Goal: Information Seeking & Learning: Find specific page/section

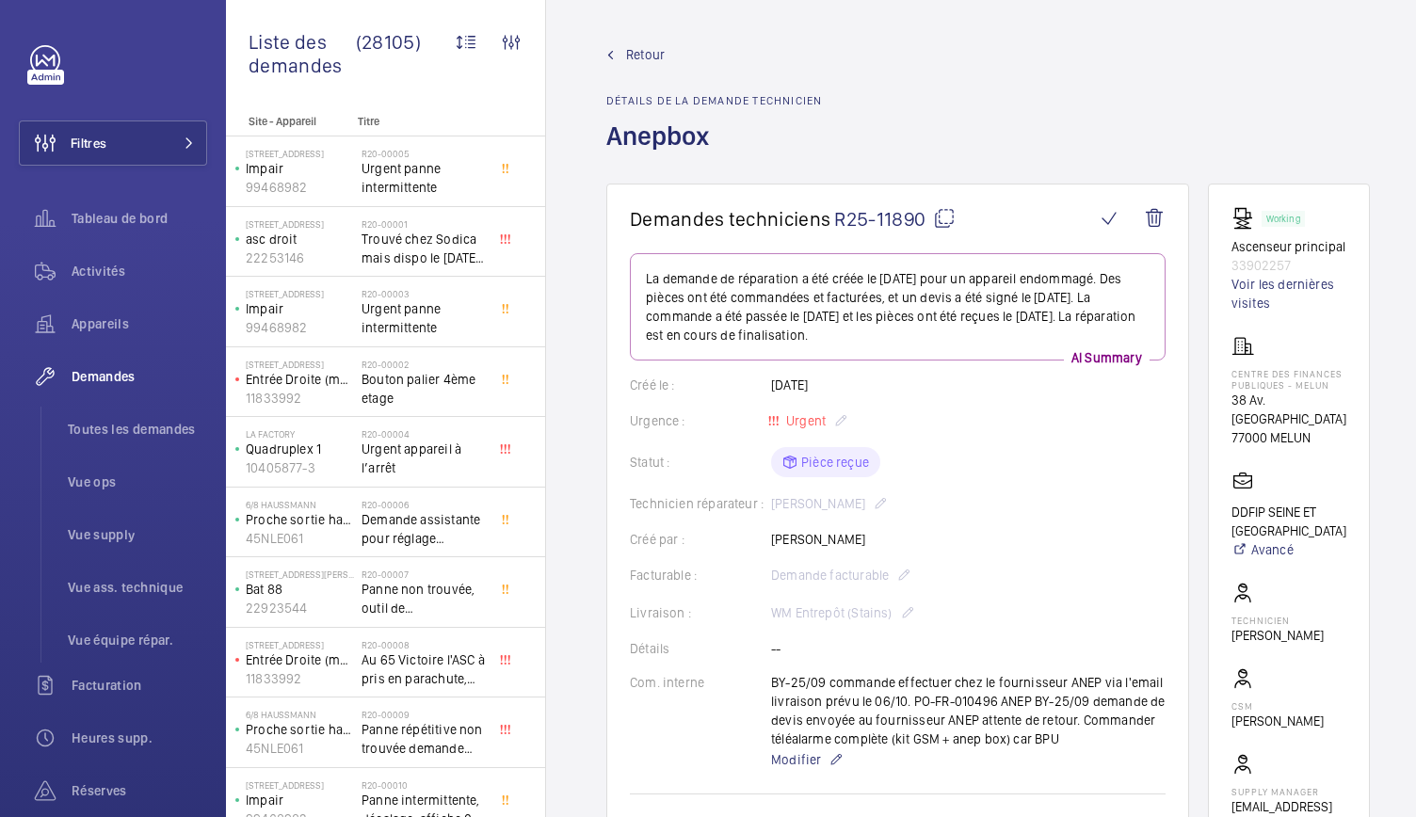
click at [947, 227] on mat-icon at bounding box center [944, 218] width 23 height 23
drag, startPoint x: 1241, startPoint y: 238, endPoint x: 1384, endPoint y: 284, distance: 150.4
copy div "Ascenseur principal 33902257"
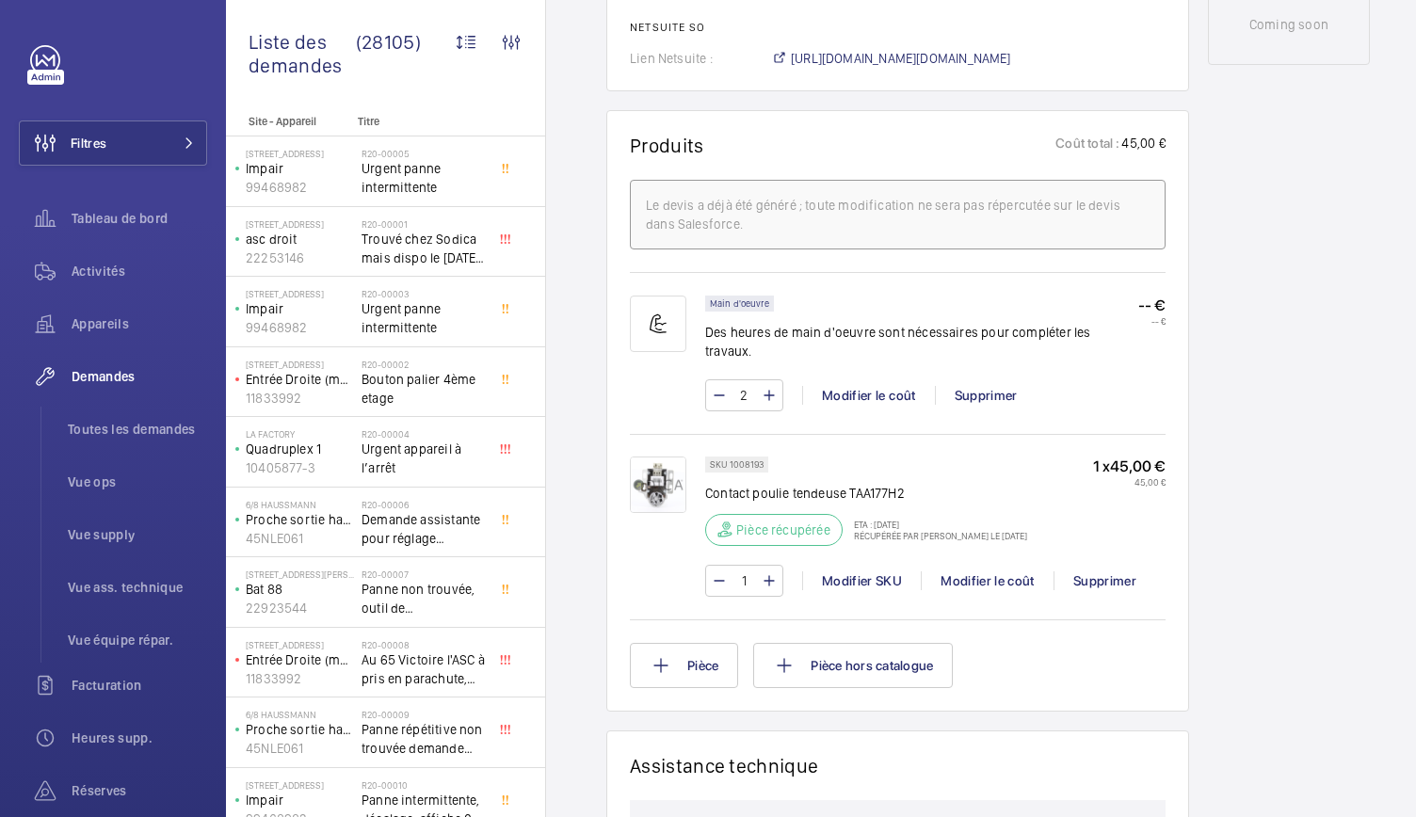
scroll to position [1038, 0]
click at [681, 512] on div at bounding box center [667, 526] width 75 height 140
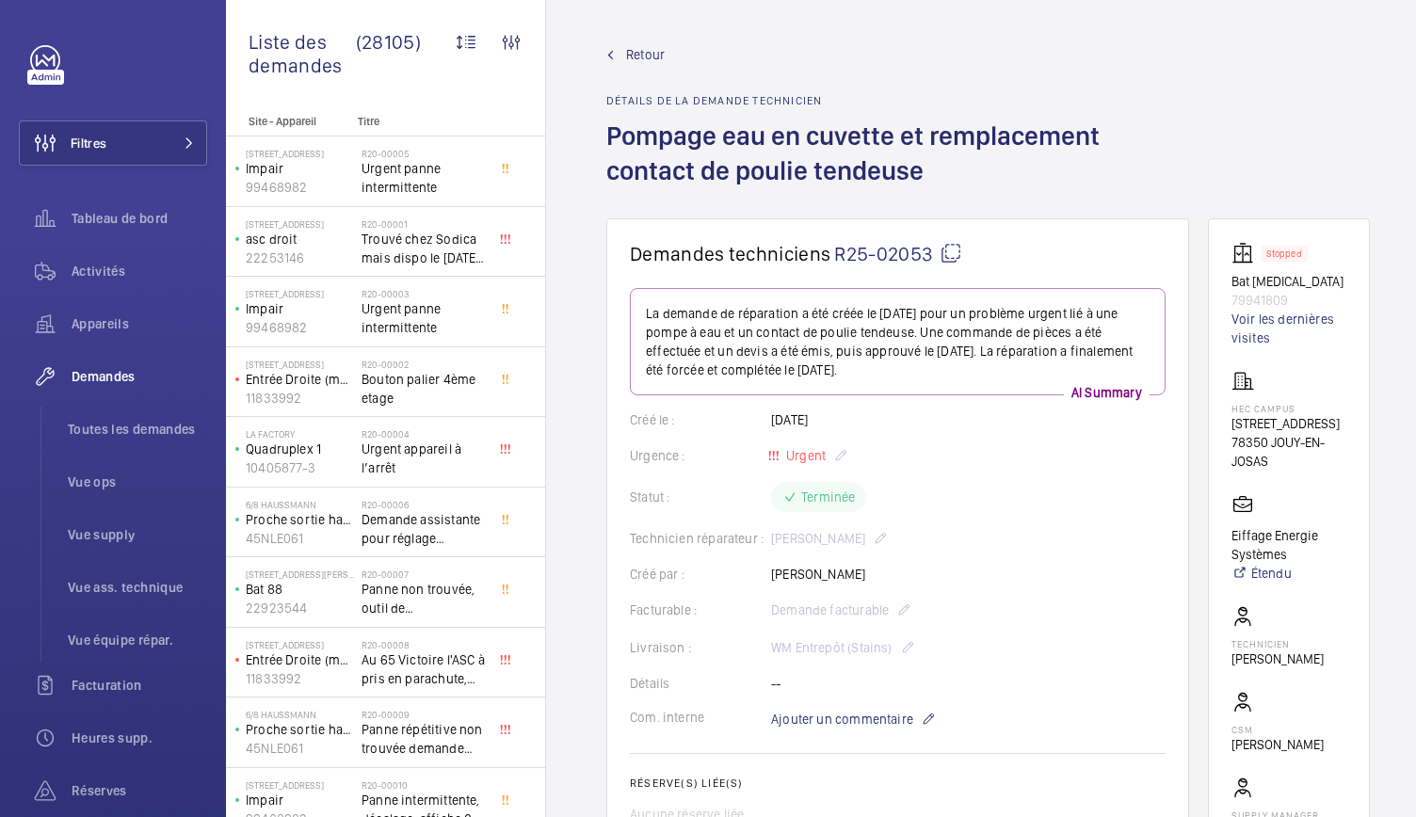
scroll to position [93, 0]
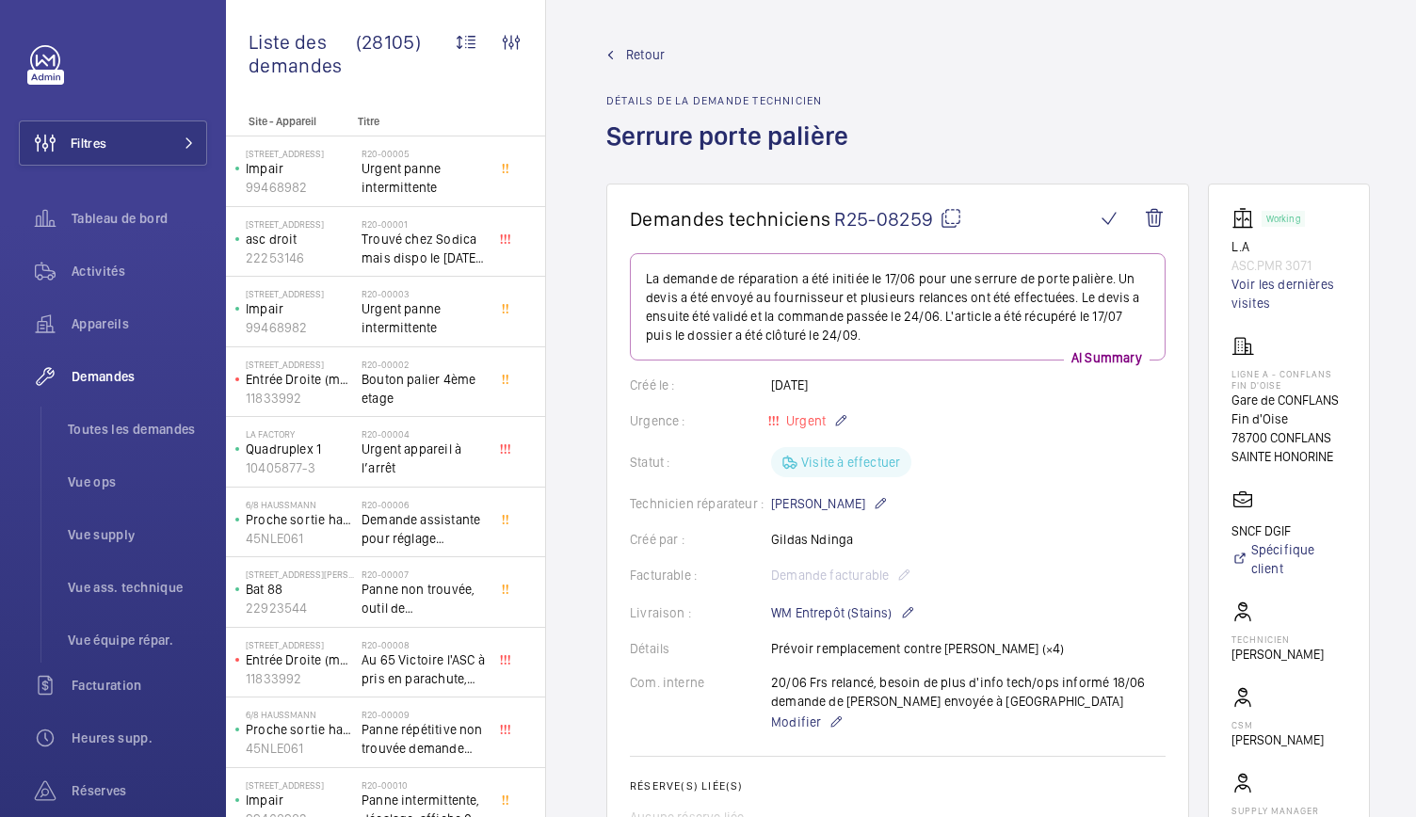
click at [520, 523] on div at bounding box center [510, 513] width 34 height 28
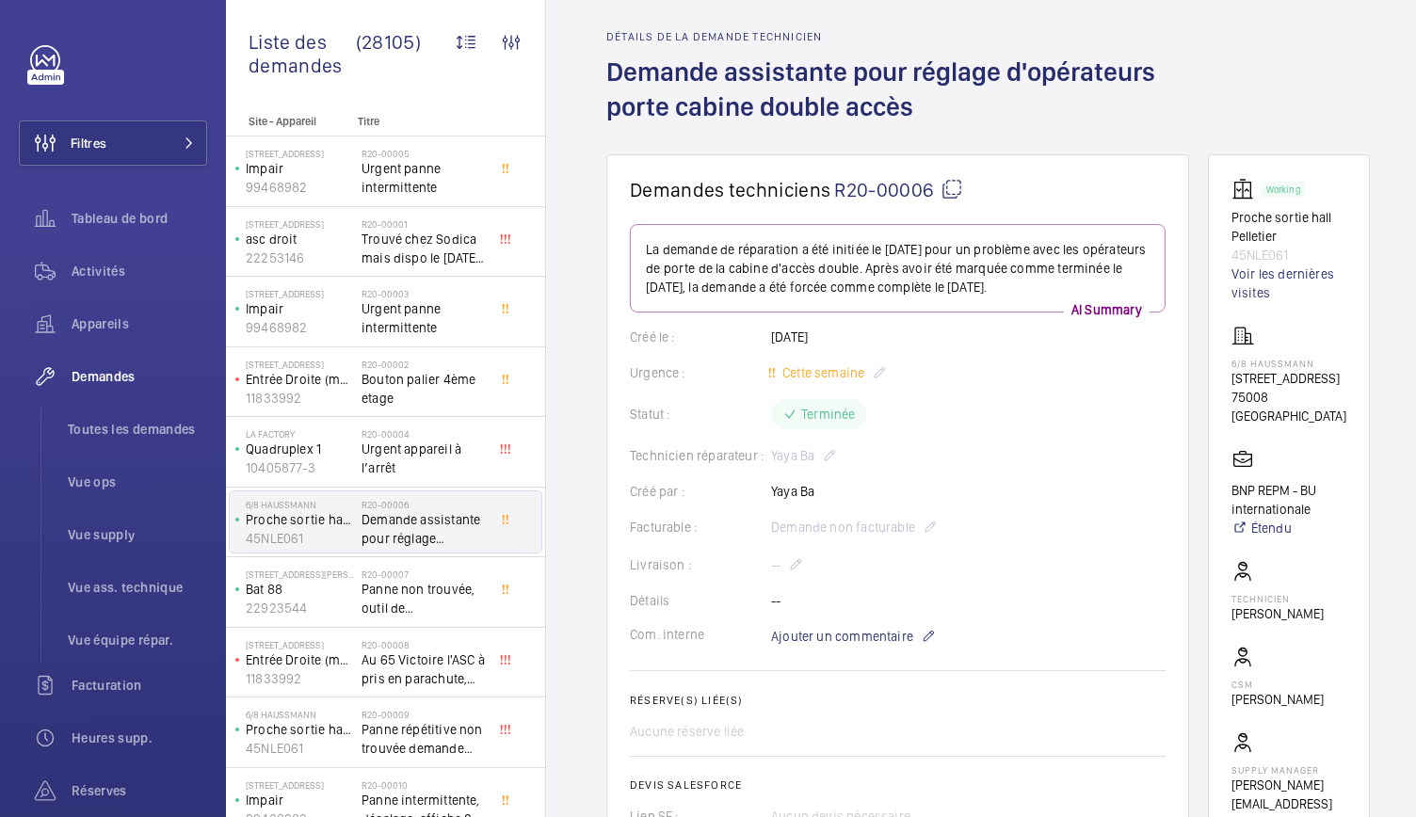
scroll to position [41, 0]
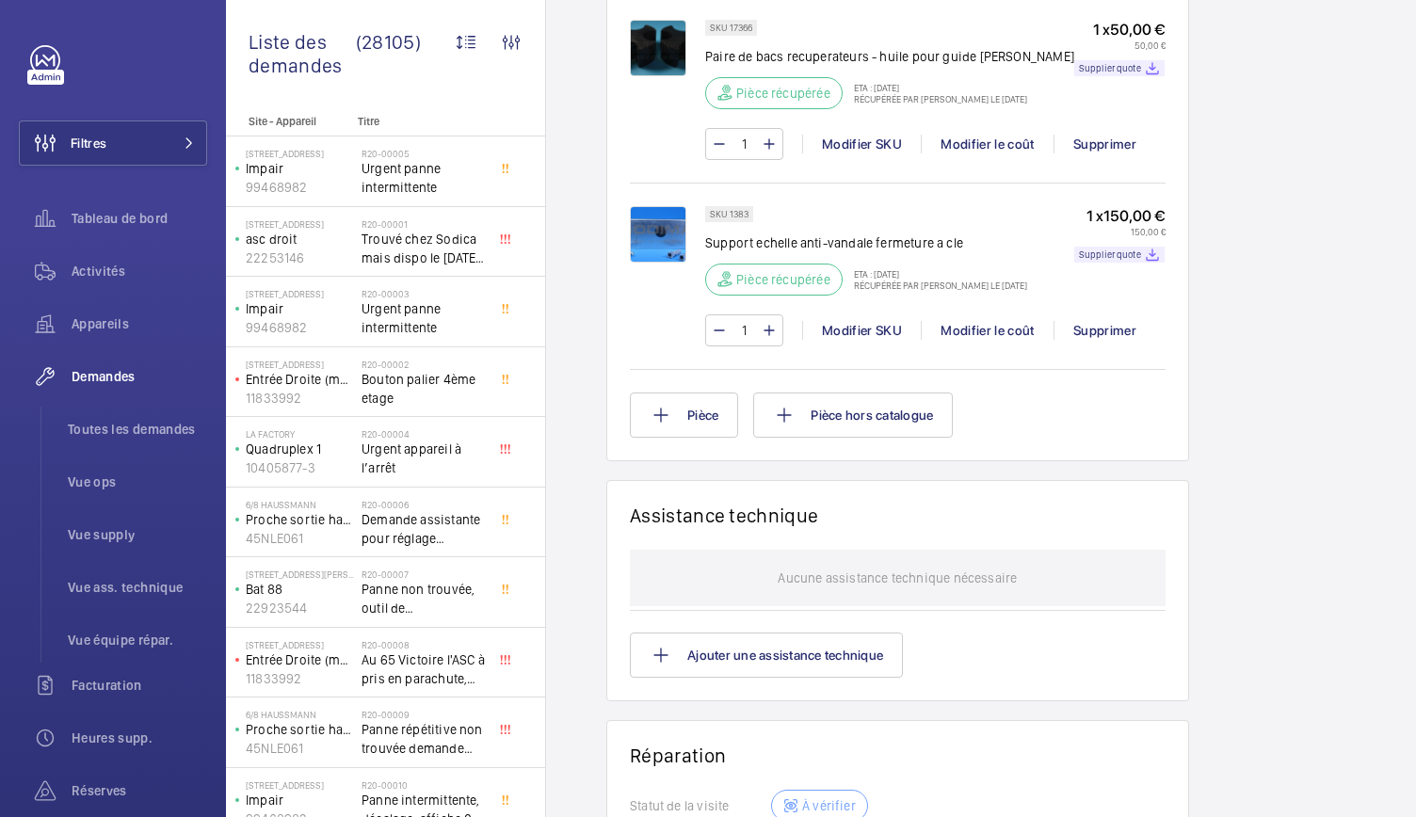
scroll to position [1457, 0]
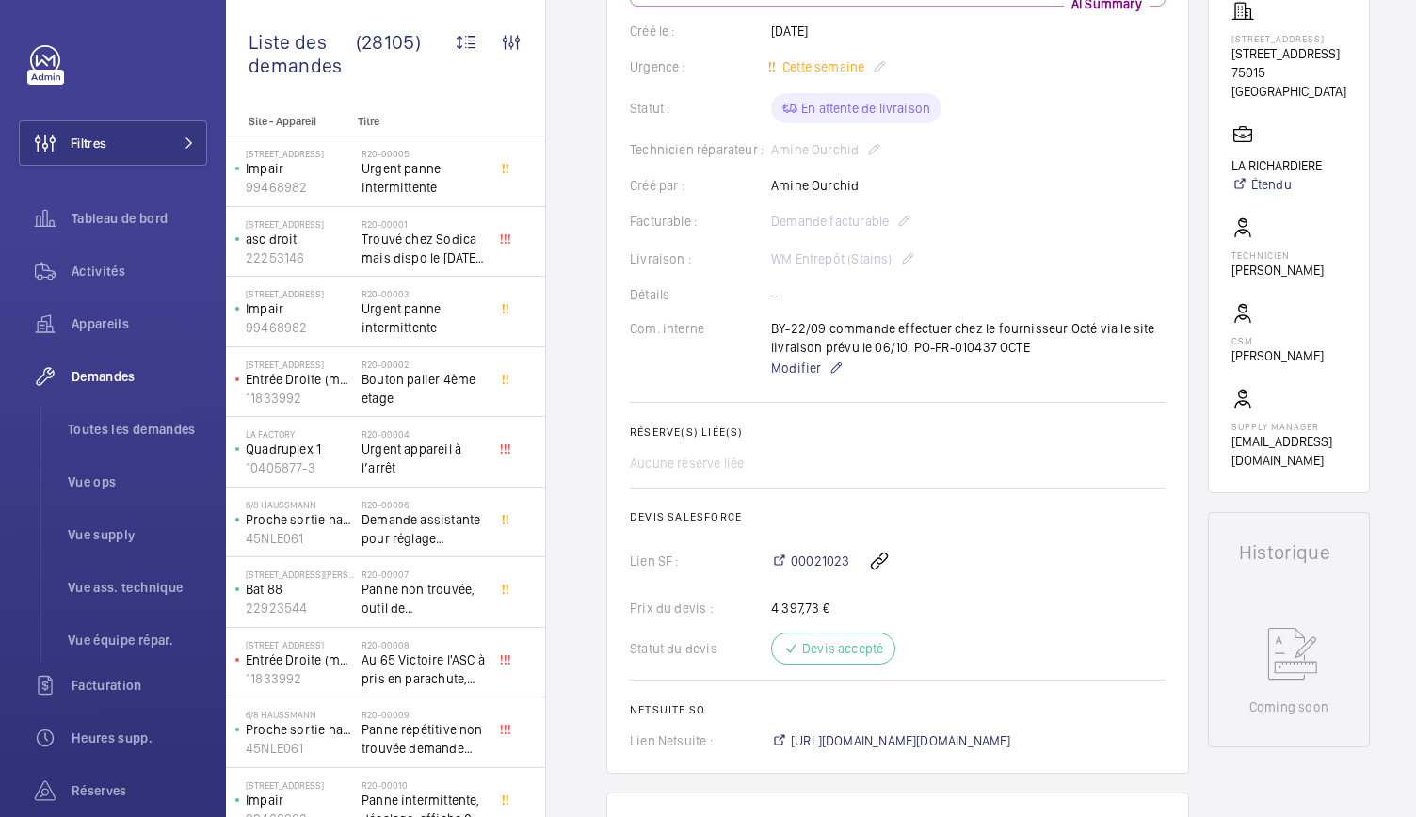
scroll to position [310, 0]
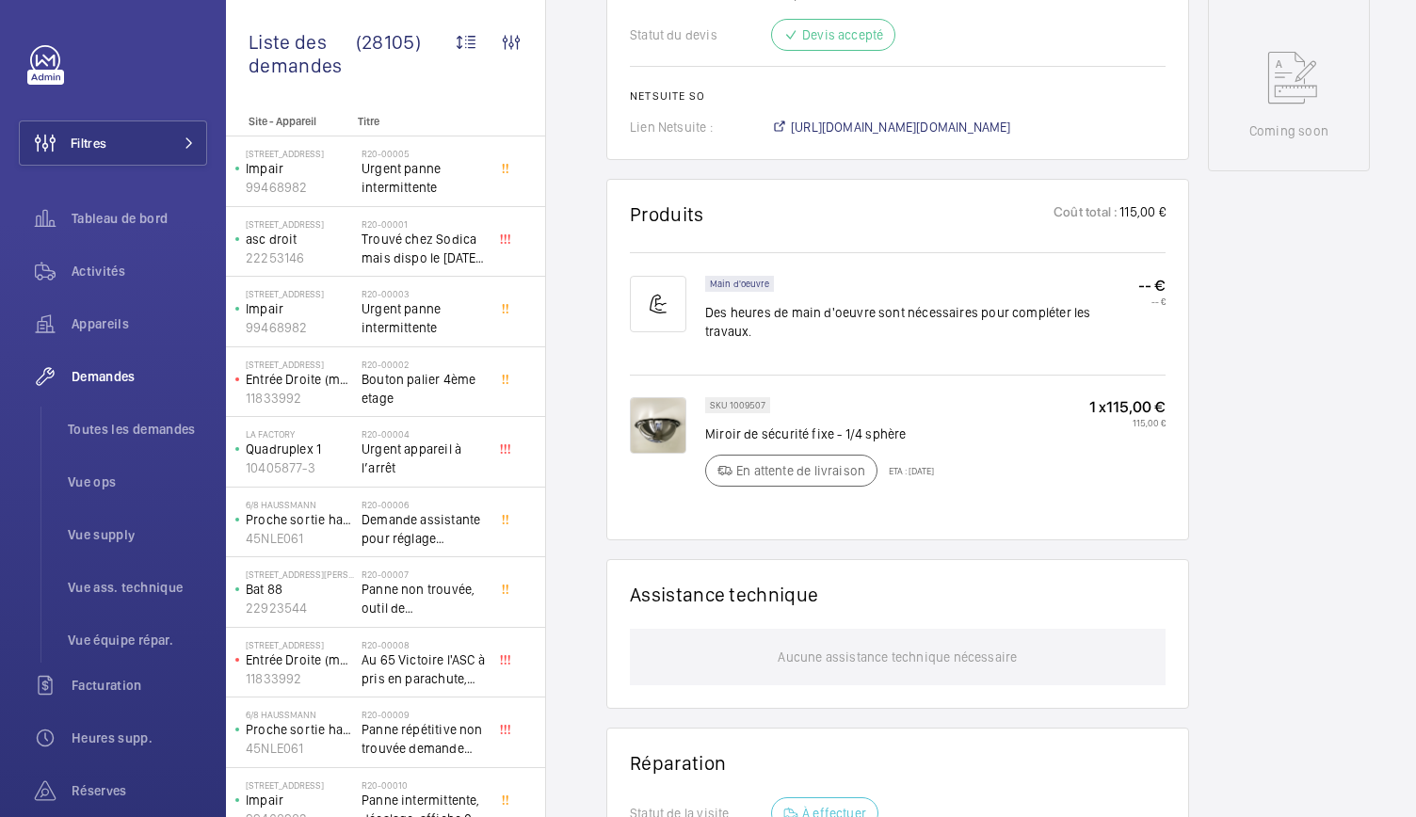
scroll to position [969, 0]
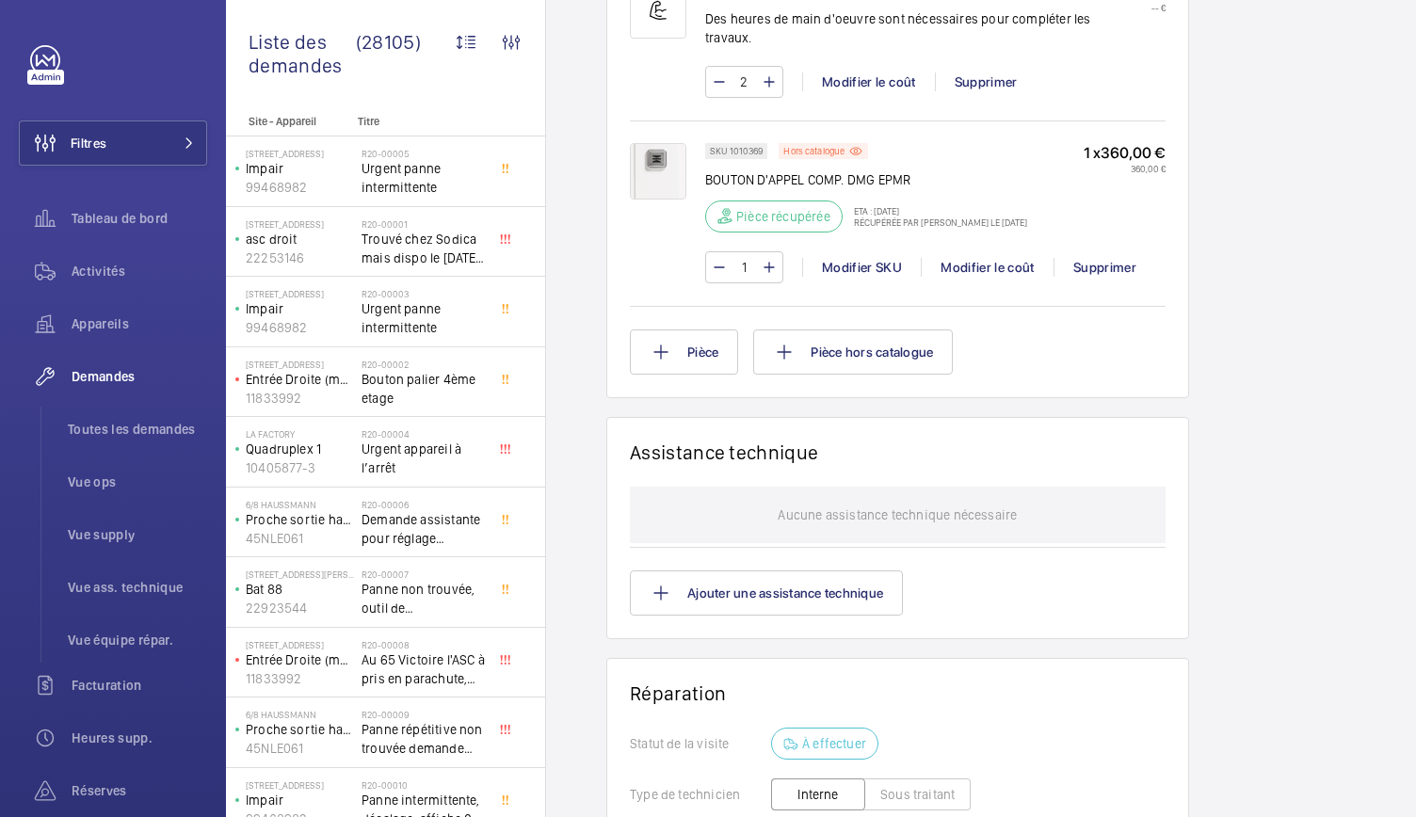
scroll to position [1647, 0]
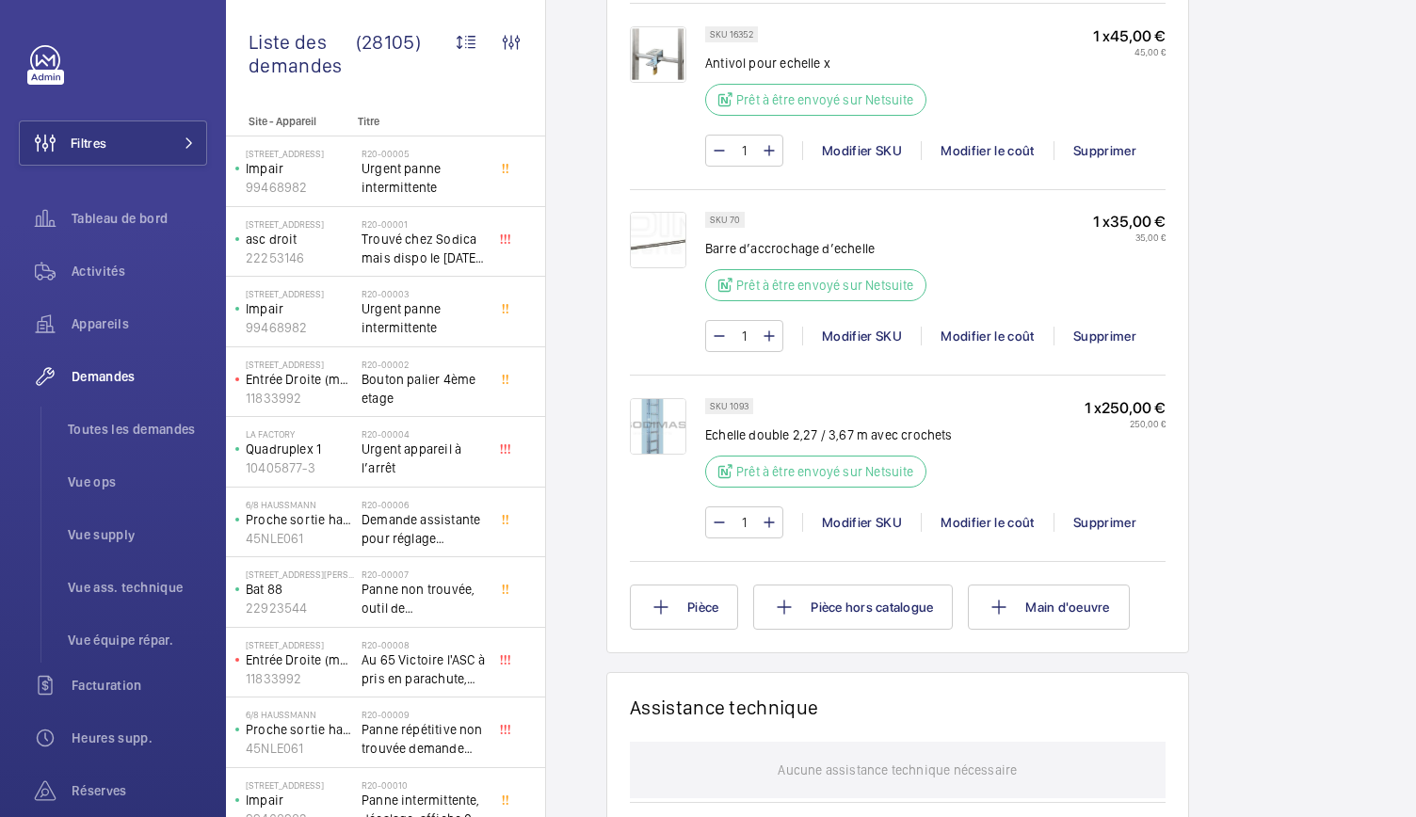
scroll to position [1323, 0]
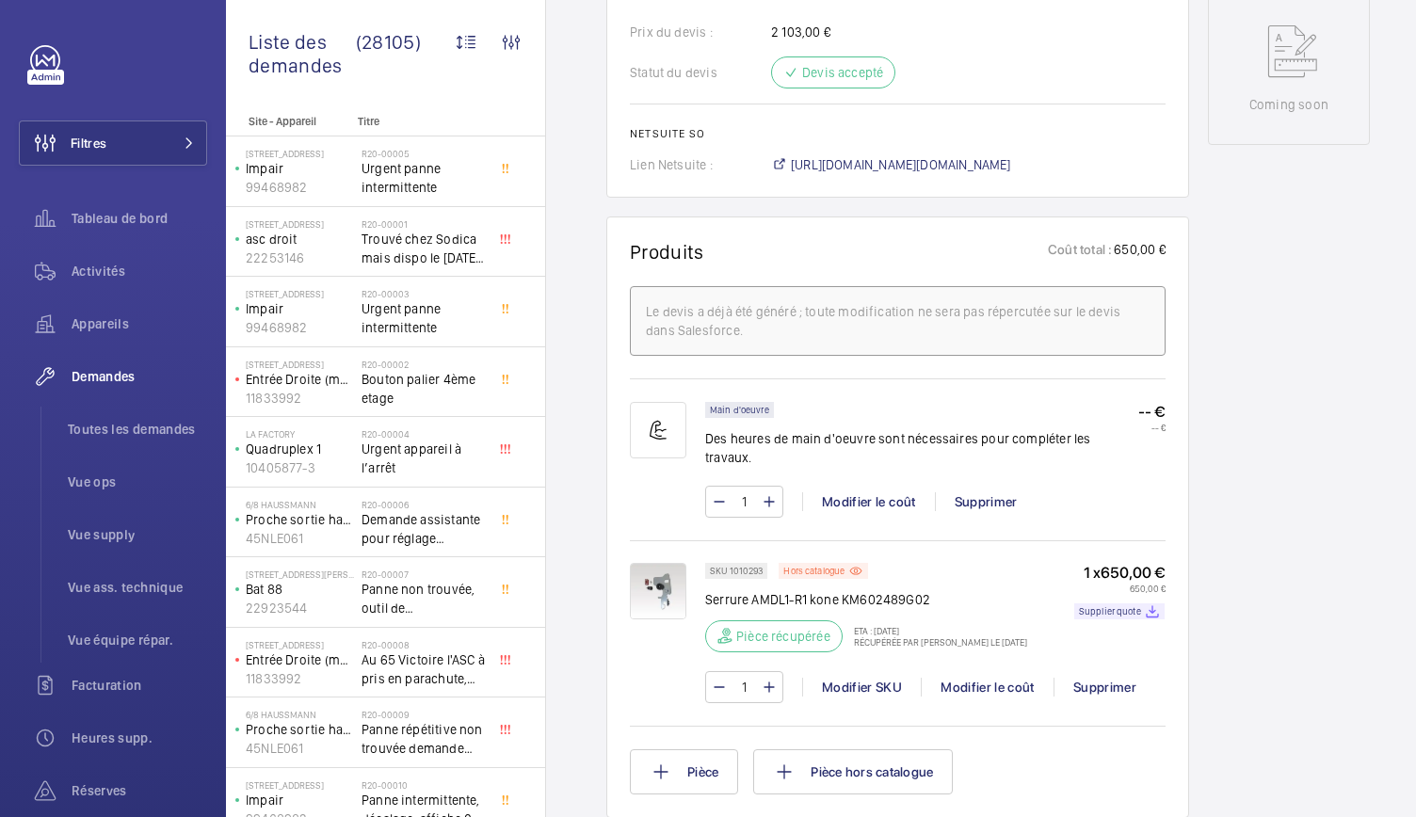
scroll to position [989, 0]
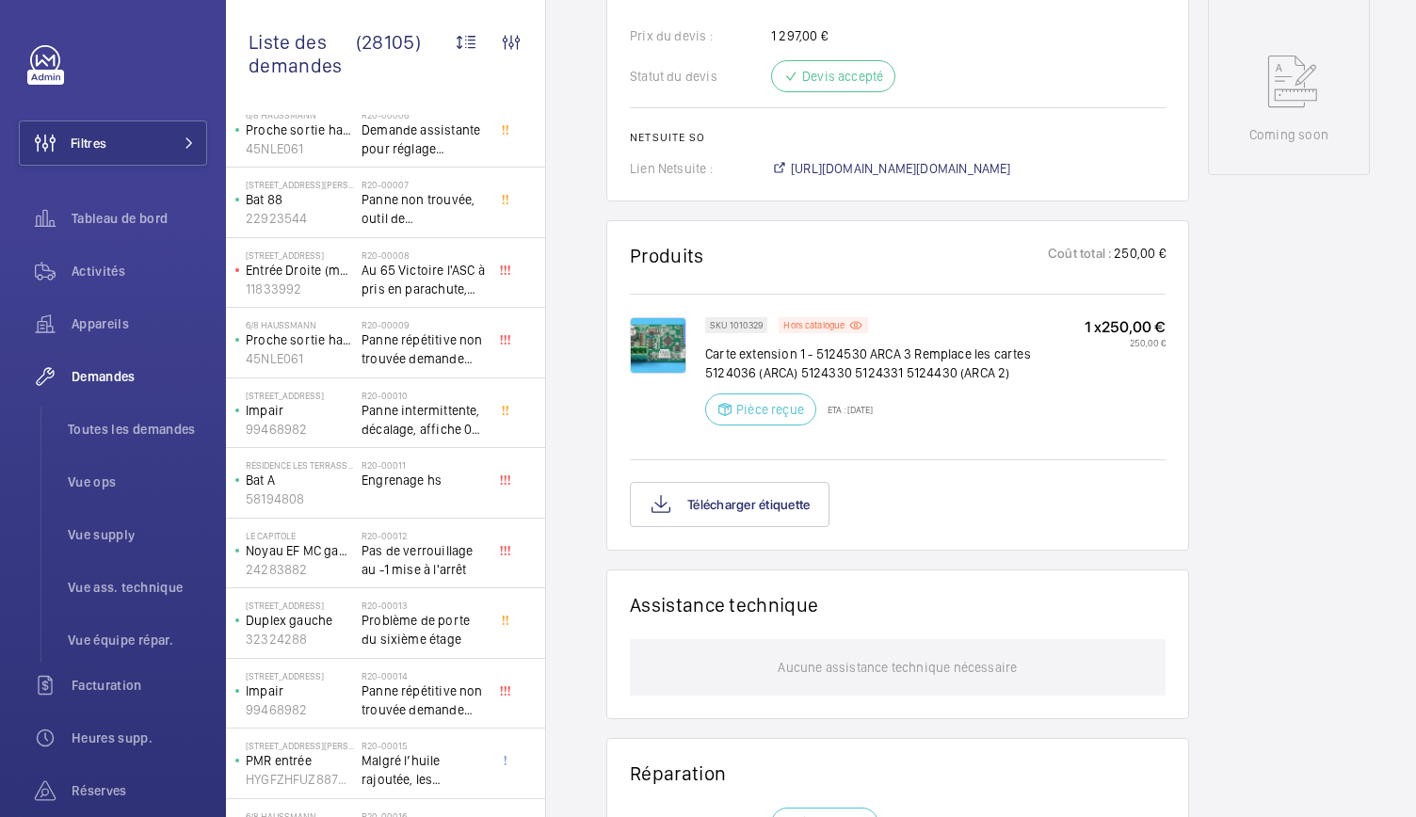
scroll to position [934, 0]
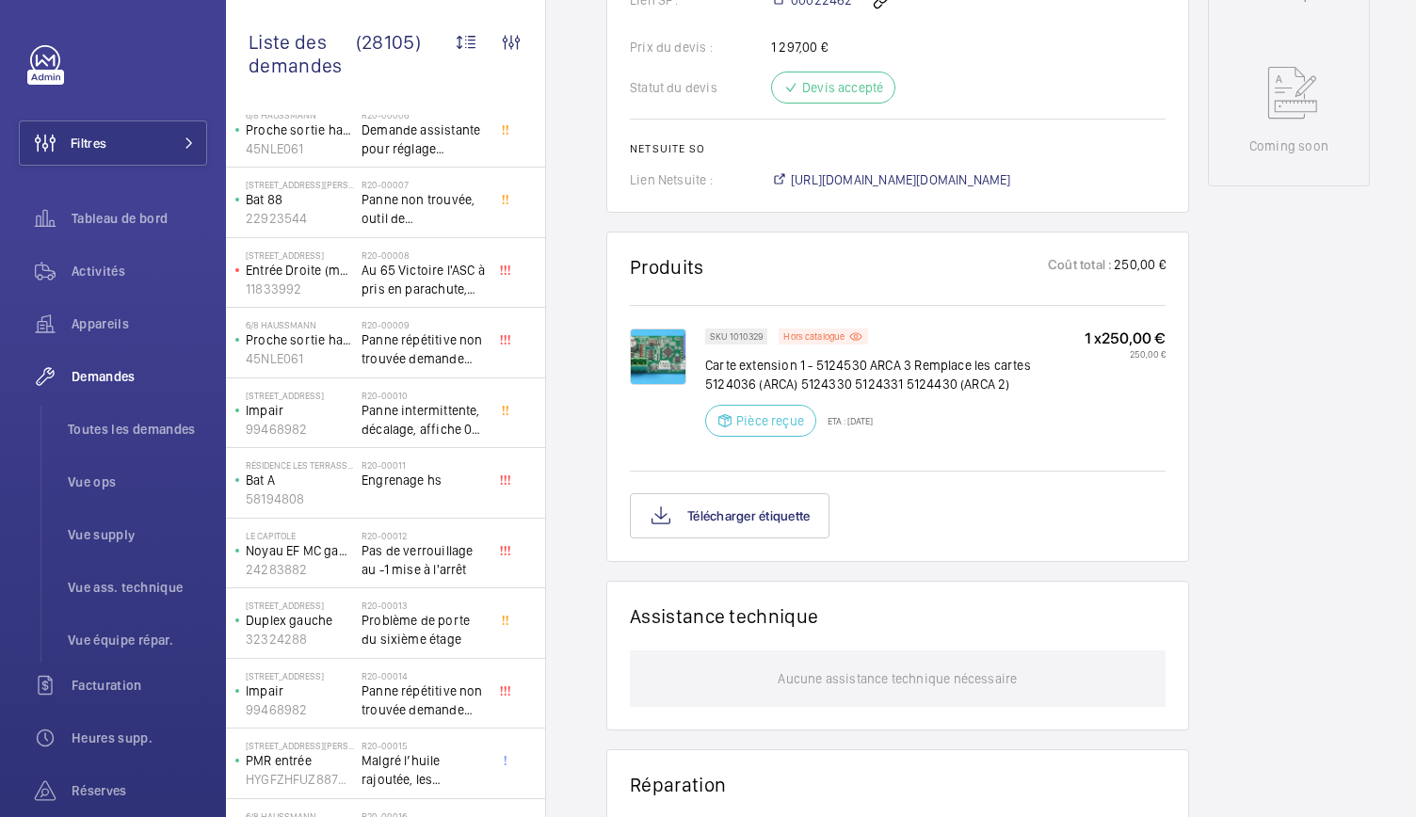
click at [645, 384] on img at bounding box center [658, 357] width 56 height 56
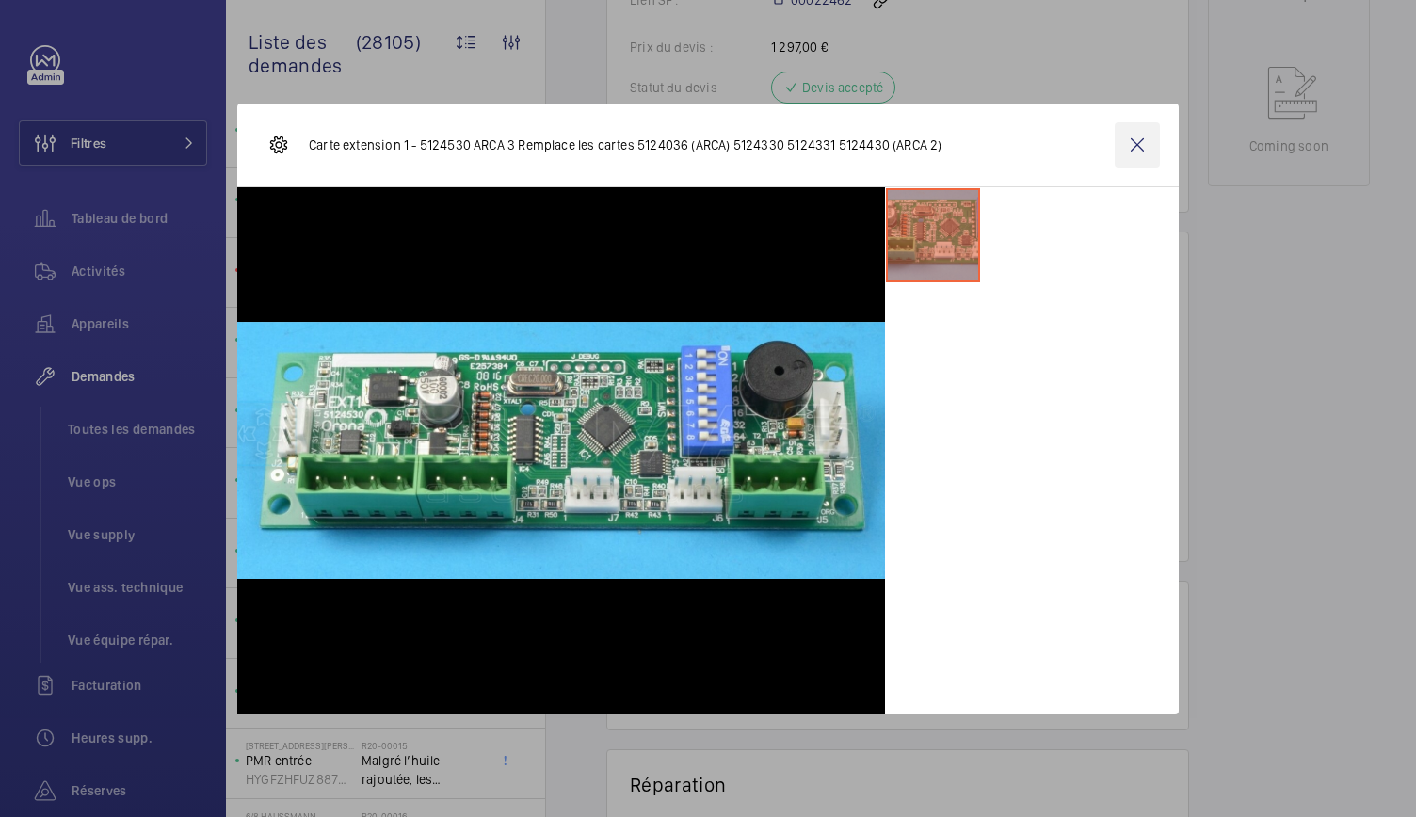
click at [1132, 150] on wm-front-icon-button at bounding box center [1137, 144] width 45 height 45
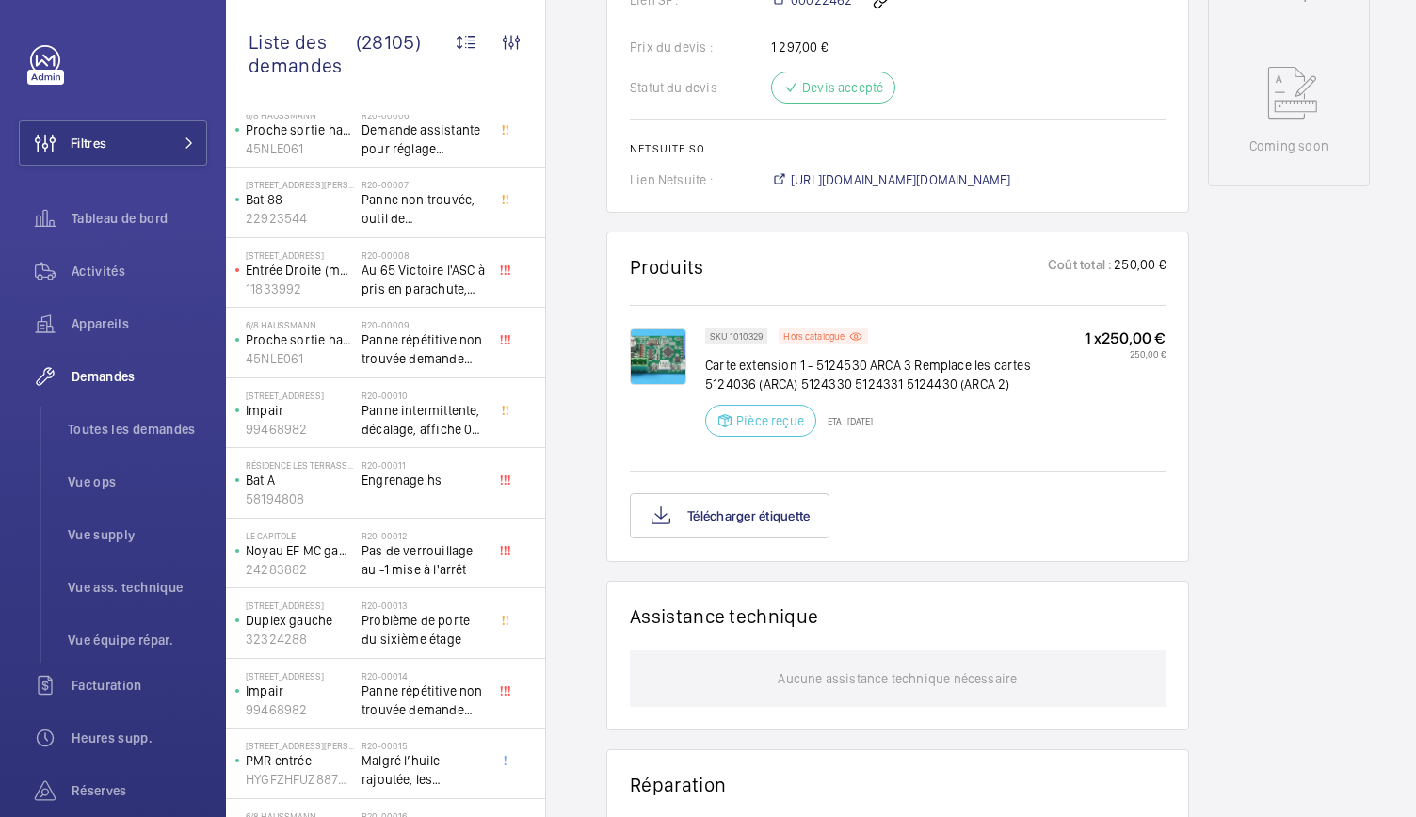
scroll to position [0, 0]
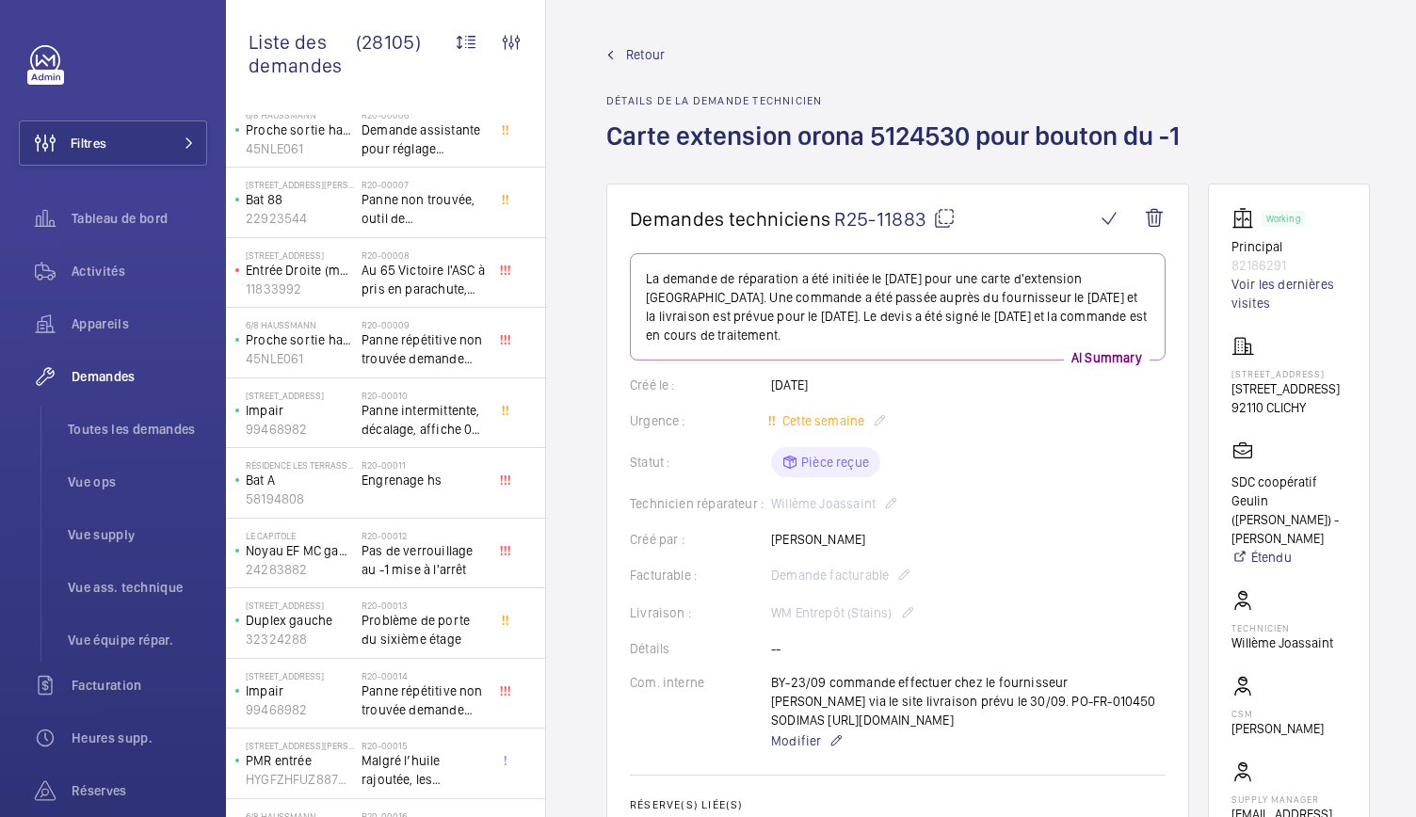
click at [943, 227] on mat-icon at bounding box center [944, 218] width 23 height 23
drag, startPoint x: 617, startPoint y: 130, endPoint x: 683, endPoint y: 134, distance: 66.0
click at [683, 134] on h1 "Carte extension orona 5124530 pour bouton du -1" at bounding box center [898, 151] width 585 height 65
click at [610, 127] on h1 "Carte extension orona 5124530 pour bouton du -1" at bounding box center [898, 151] width 585 height 65
drag, startPoint x: 610, startPoint y: 127, endPoint x: 1181, endPoint y: 144, distance: 570.9
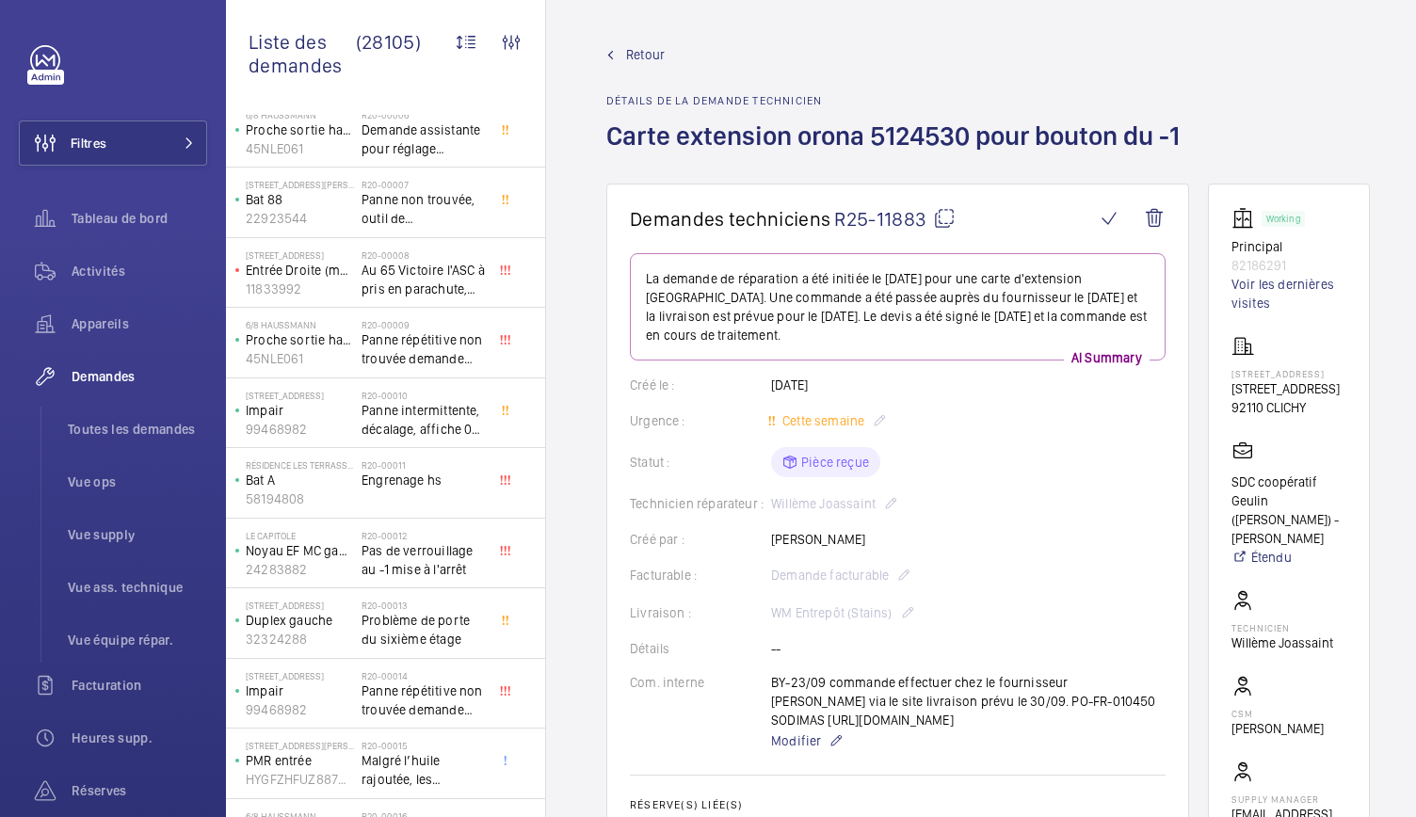
click at [1181, 144] on h1 "Carte extension orona 5124530 pour bouton du -1" at bounding box center [898, 151] width 585 height 65
copy h1 "Carte extension orona 5124530 pour bouton du -1"
drag, startPoint x: 1228, startPoint y: 243, endPoint x: 1303, endPoint y: 261, distance: 77.4
click at [1303, 261] on wm-front-card "Working Principal 82186291 Voir les dernières visites 8 Rue Geulin 8 Rue Geulin…" at bounding box center [1289, 525] width 162 height 683
copy div "Principal 82186291"
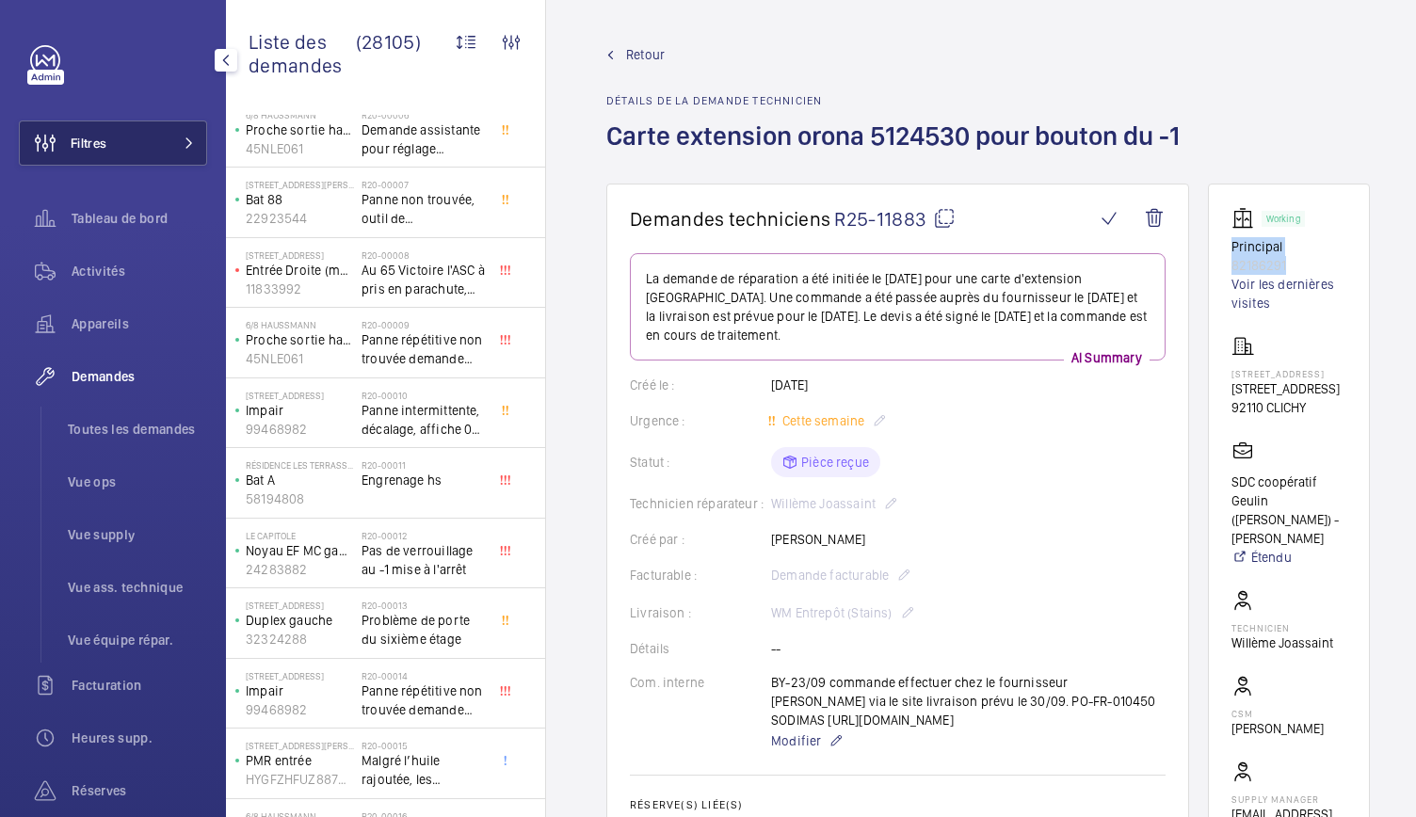
click at [125, 158] on button "Filtres" at bounding box center [113, 143] width 188 height 45
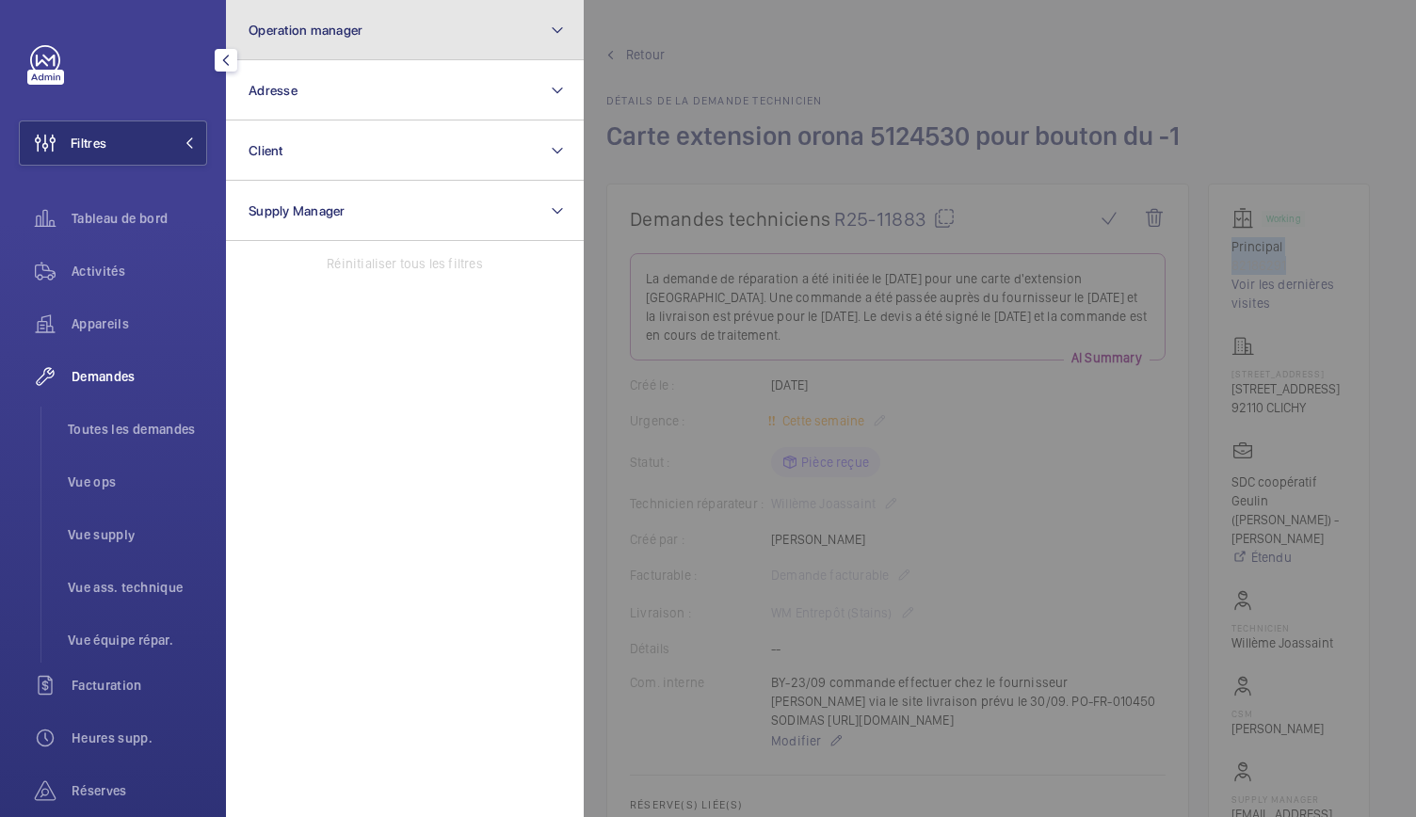
click at [345, 24] on span "Operation manager" at bounding box center [306, 30] width 114 height 15
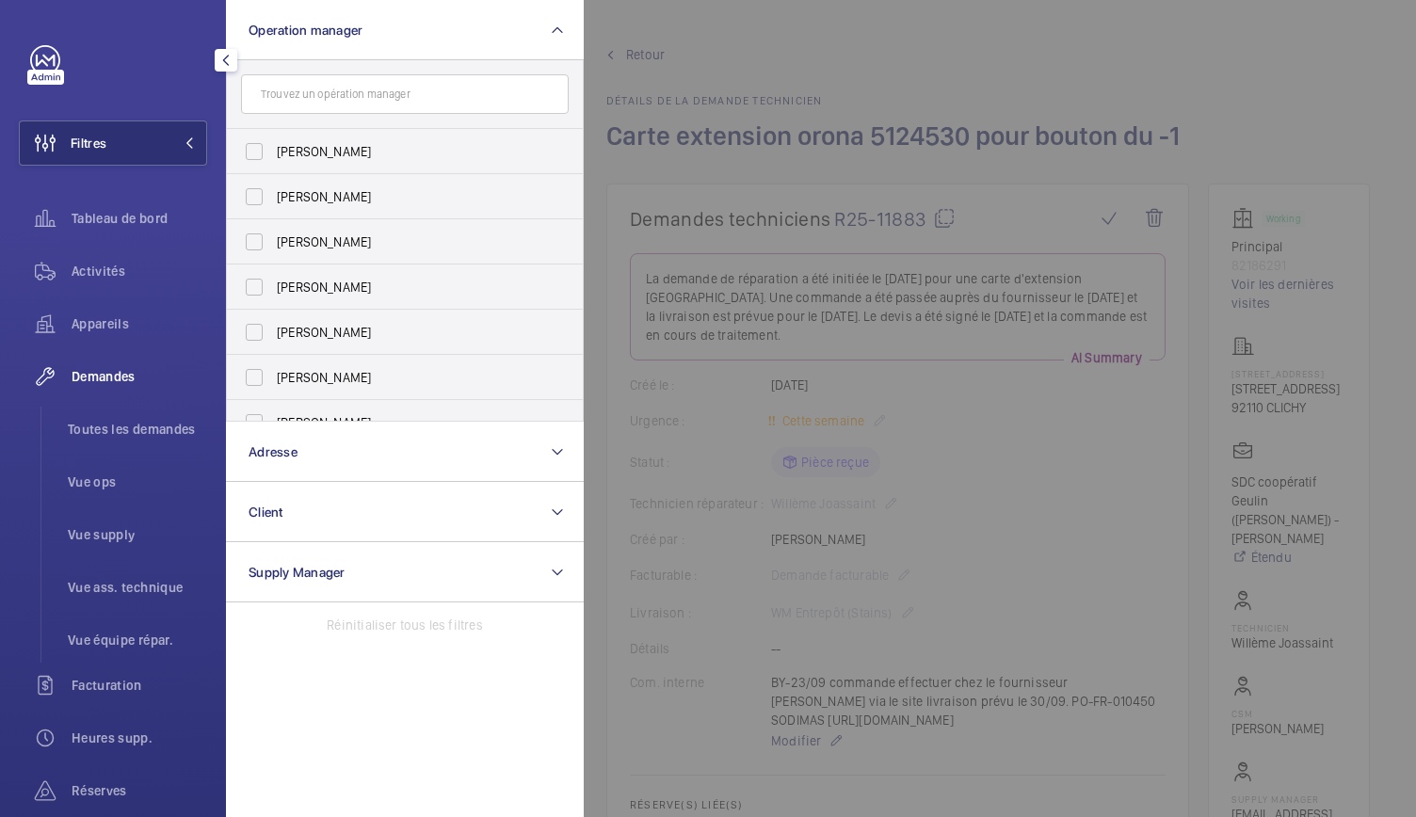
click at [313, 111] on input "text" at bounding box center [405, 94] width 328 height 40
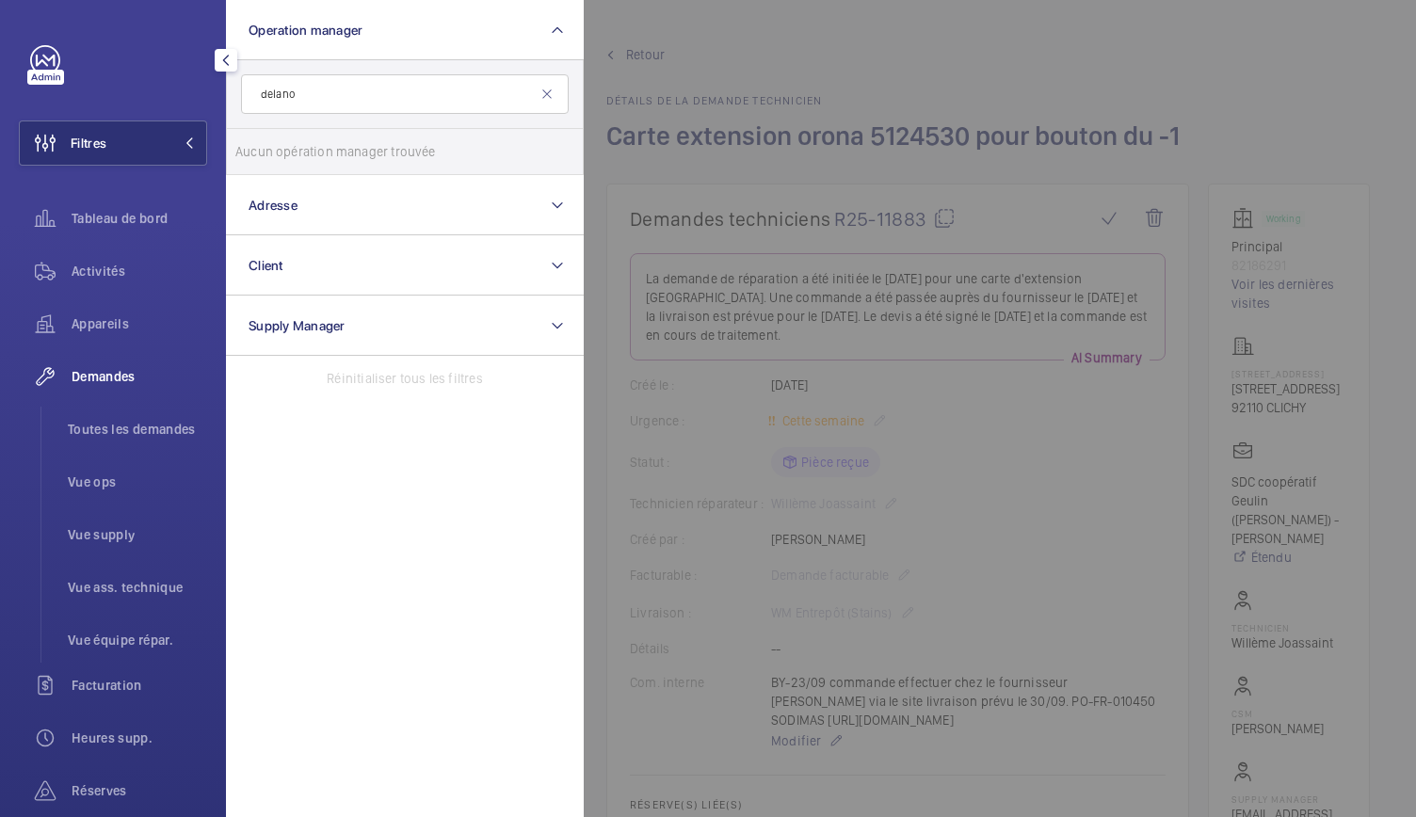
click at [269, 104] on input "delano" at bounding box center [405, 94] width 328 height 40
click at [254, 95] on input "delano" at bounding box center [405, 94] width 328 height 40
drag, startPoint x: 429, startPoint y: 96, endPoint x: 249, endPoint y: 105, distance: 181.0
click at [249, 105] on input "franklin delano" at bounding box center [405, 94] width 328 height 40
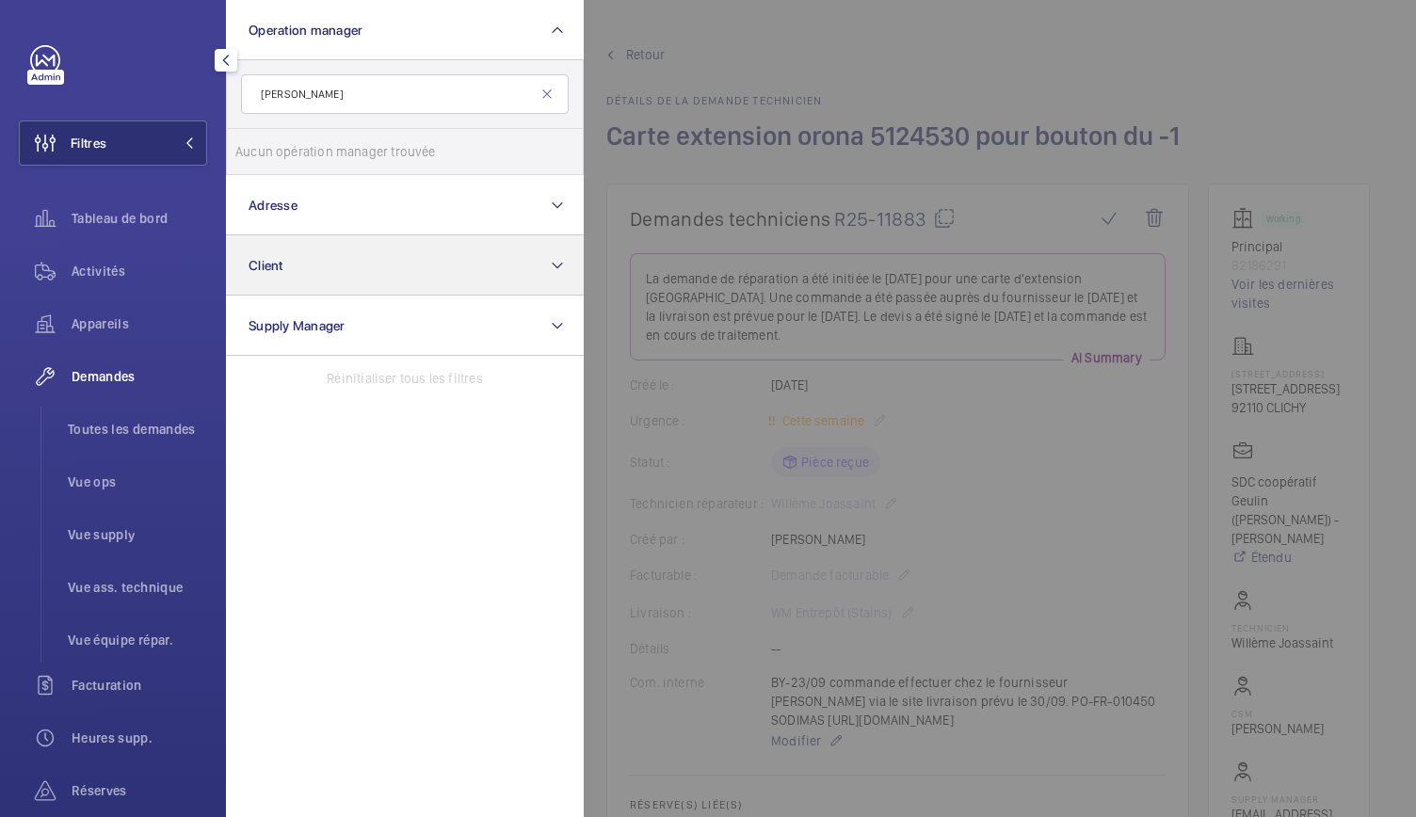
type input "franklin delano"
click at [316, 235] on button "Client" at bounding box center [405, 265] width 358 height 60
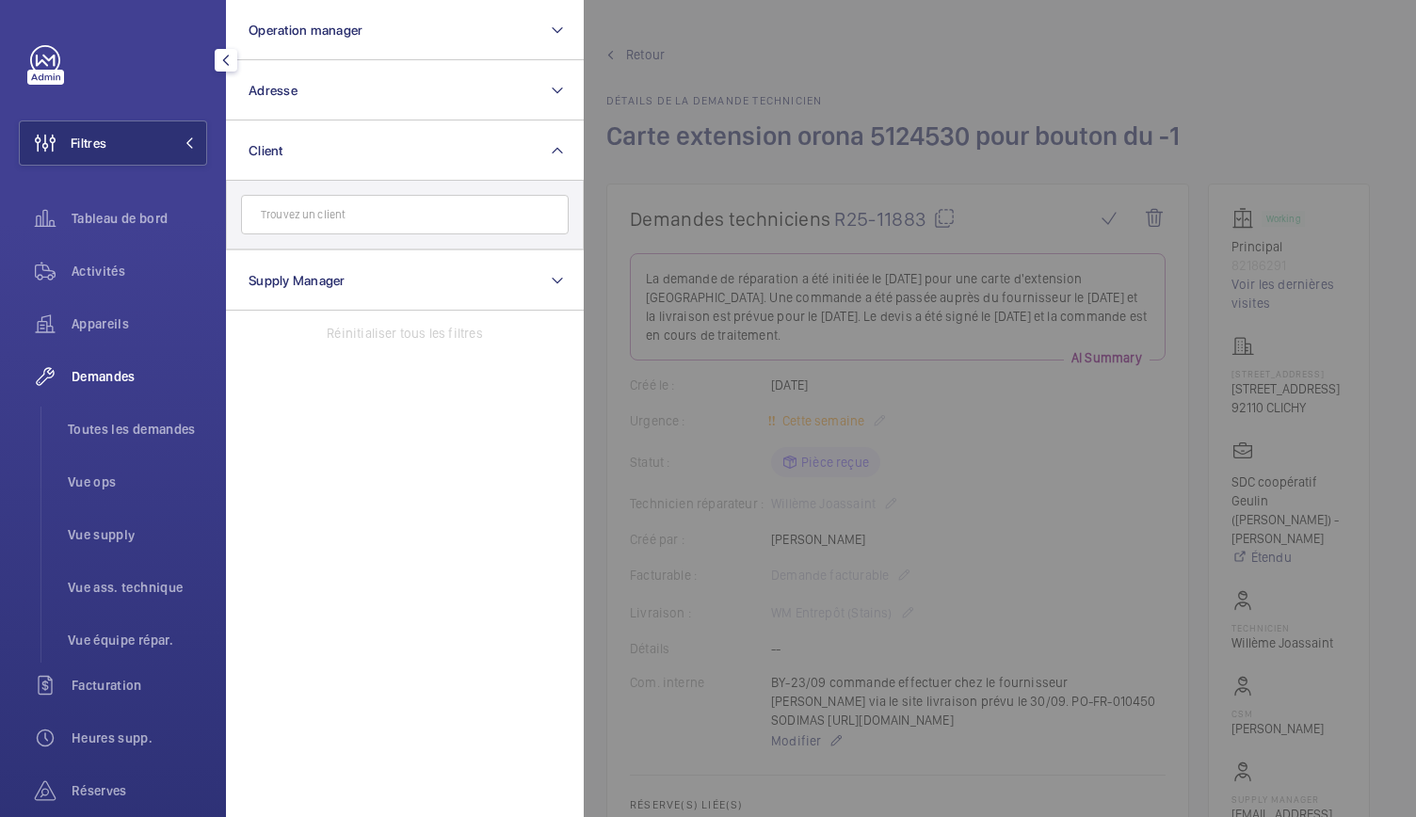
click at [312, 222] on input "text" at bounding box center [405, 215] width 328 height 40
type input "franklin delano"
drag, startPoint x: 368, startPoint y: 225, endPoint x: 237, endPoint y: 218, distance: 131.1
click at [237, 218] on form "franklin delano" at bounding box center [405, 215] width 356 height 69
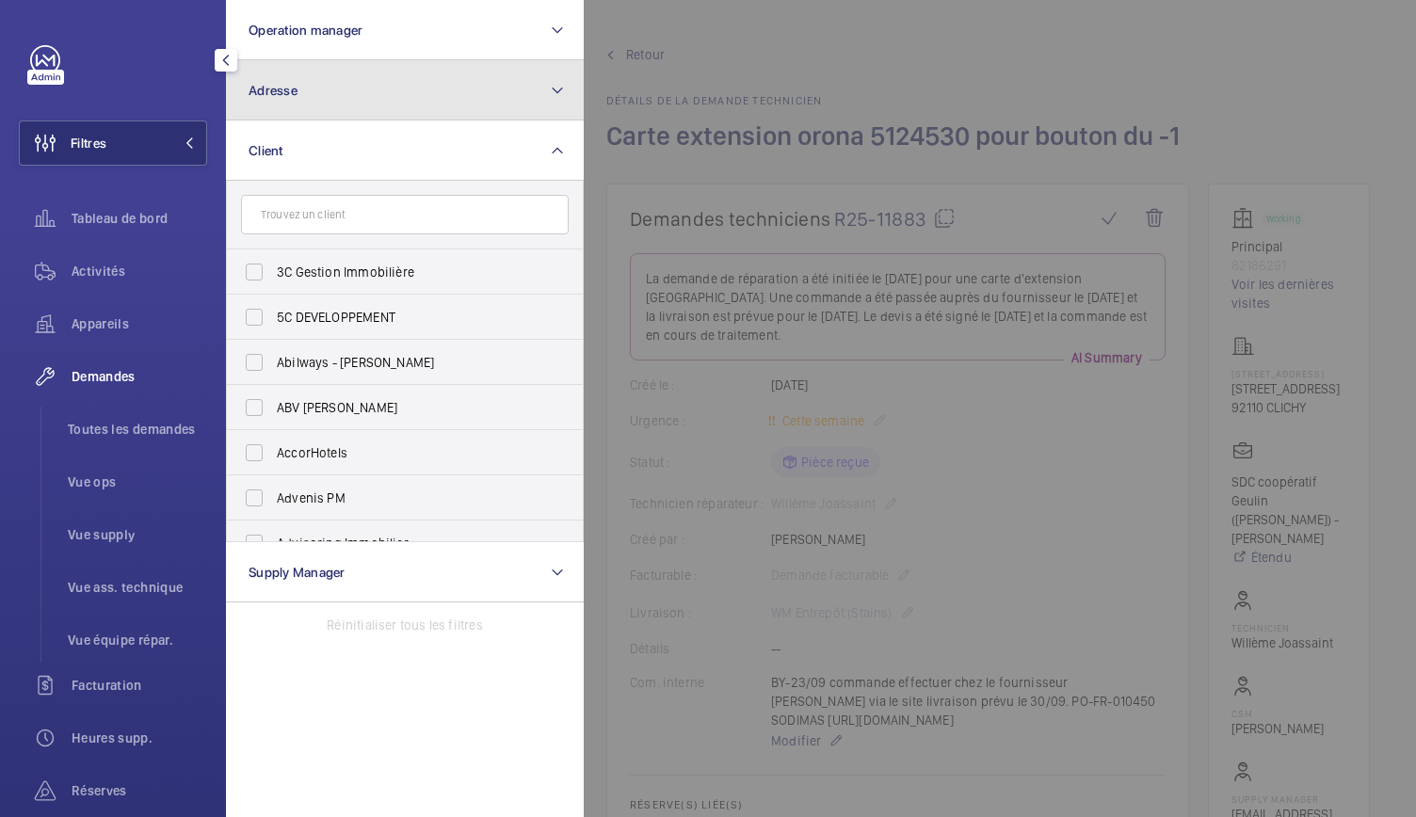
click at [369, 86] on button "Adresse" at bounding box center [405, 90] width 358 height 60
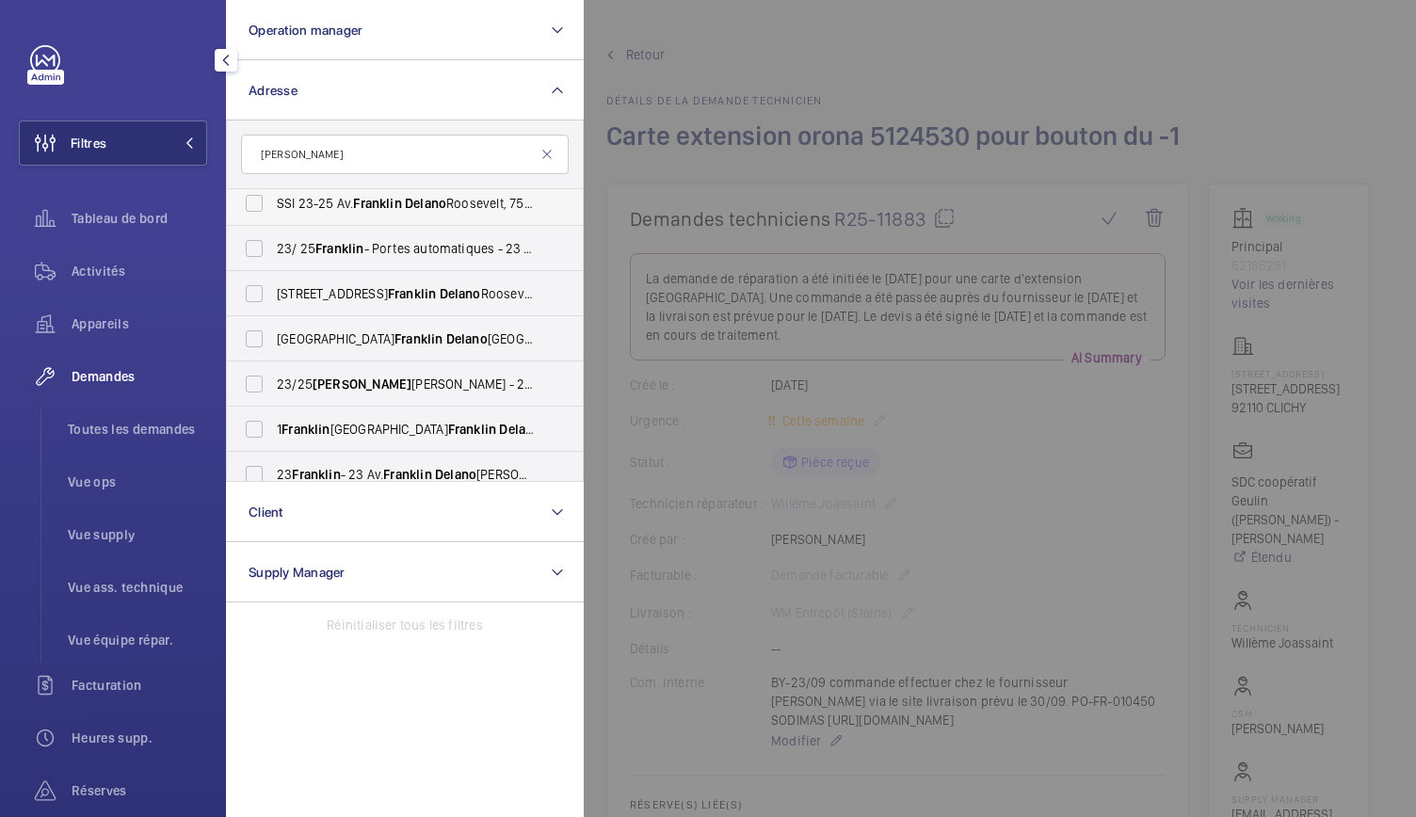
scroll to position [119, 0]
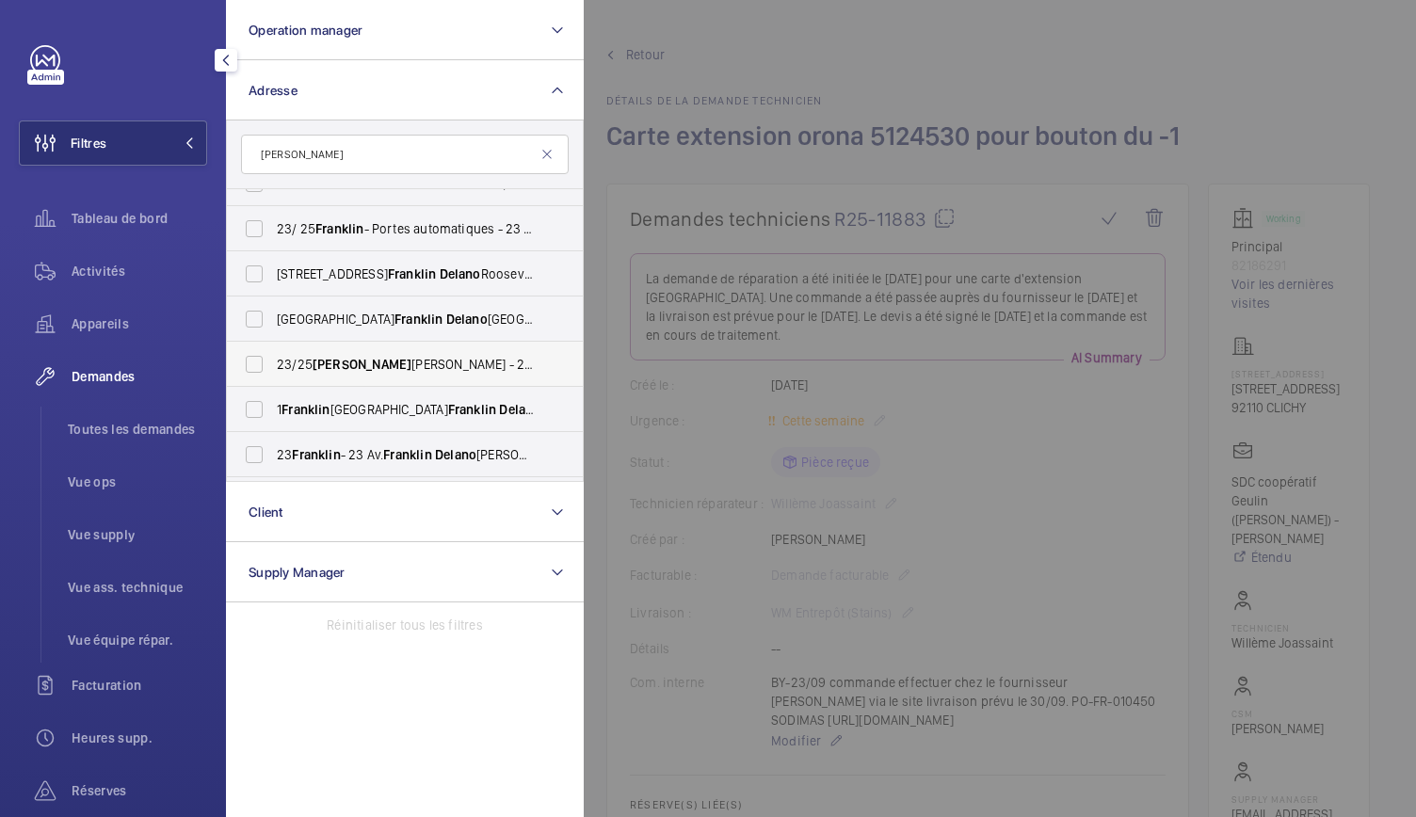
type input "franklin delano"
click at [325, 364] on span "FRANKLIN" at bounding box center [362, 364] width 99 height 15
click at [273, 364] on input "23/25 FRANKLIN D. ROOSEVELT - 23 Av. Franklin Delano Roosevelt, PARIS 75008" at bounding box center [254, 365] width 38 height 38
checkbox input "true"
click at [331, 455] on span "Franklin" at bounding box center [316, 454] width 48 height 15
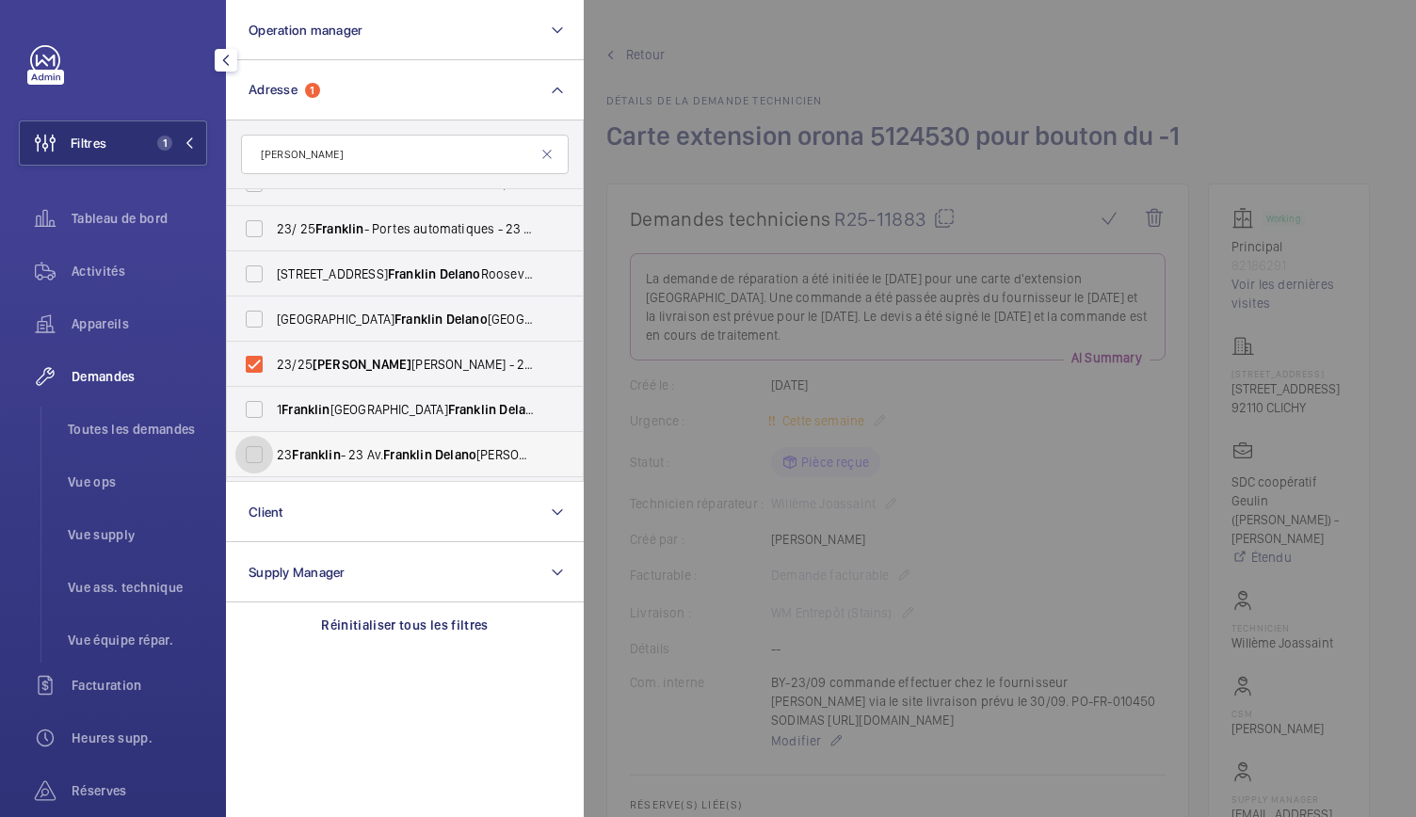
click at [273, 455] on input "23 Franklin - 23 Av. Franklin Delano Roosevelt, PARIS 75008" at bounding box center [254, 455] width 38 height 38
checkbox input "true"
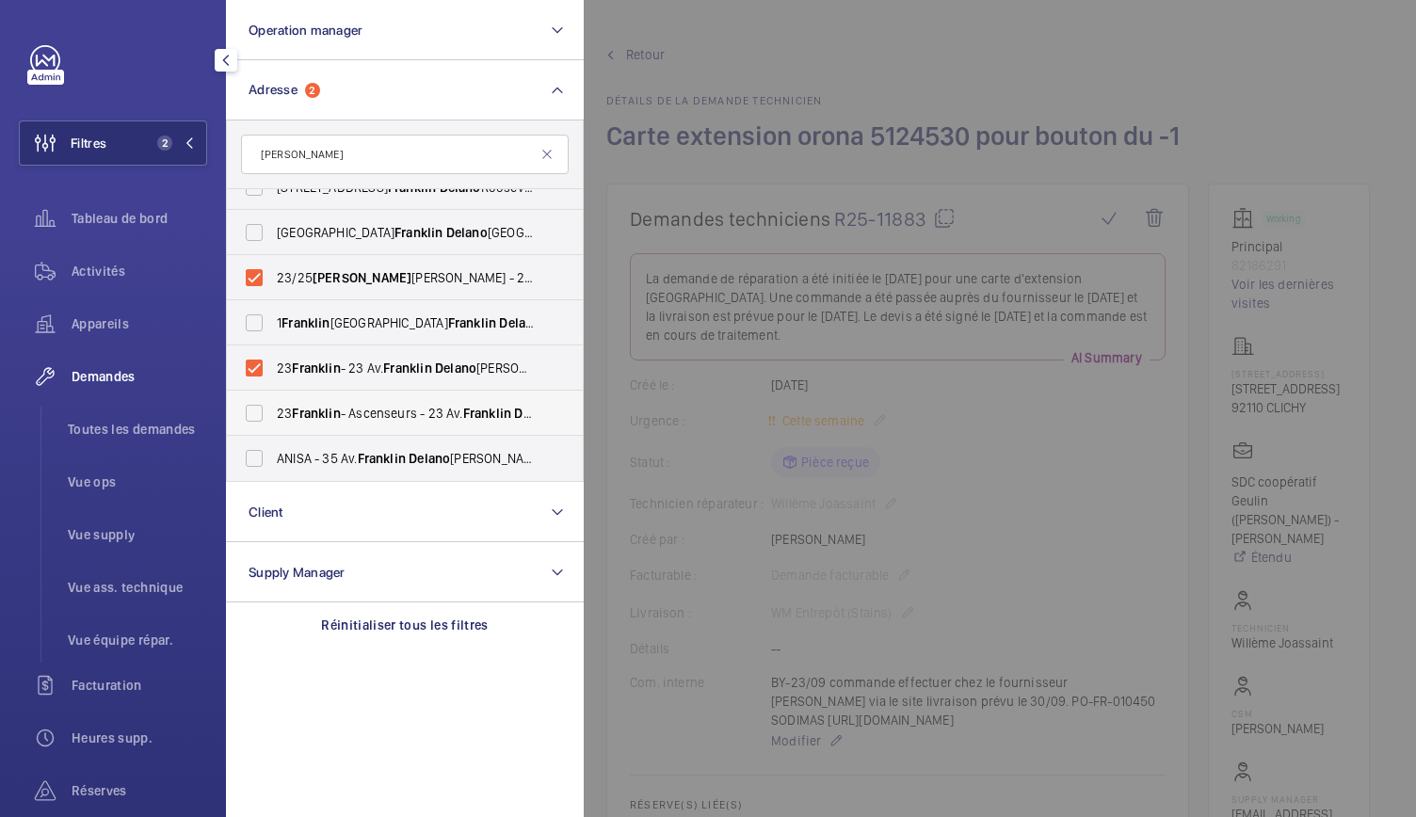
click at [358, 412] on span "23 Franklin - Ascenseurs - 23 Av. Franklin Delano Roosevelt, PARIS 75008" at bounding box center [406, 413] width 259 height 19
click at [273, 412] on input "23 Franklin - Ascenseurs - 23 Av. Franklin Delano Roosevelt, PARIS 75008" at bounding box center [254, 414] width 38 height 38
click at [266, 410] on input "23 Franklin - Ascenseurs - 23 Av. Franklin Delano Roosevelt, PARIS 75008" at bounding box center [254, 414] width 38 height 38
checkbox input "false"
click at [684, 327] on div at bounding box center [1292, 408] width 1416 height 817
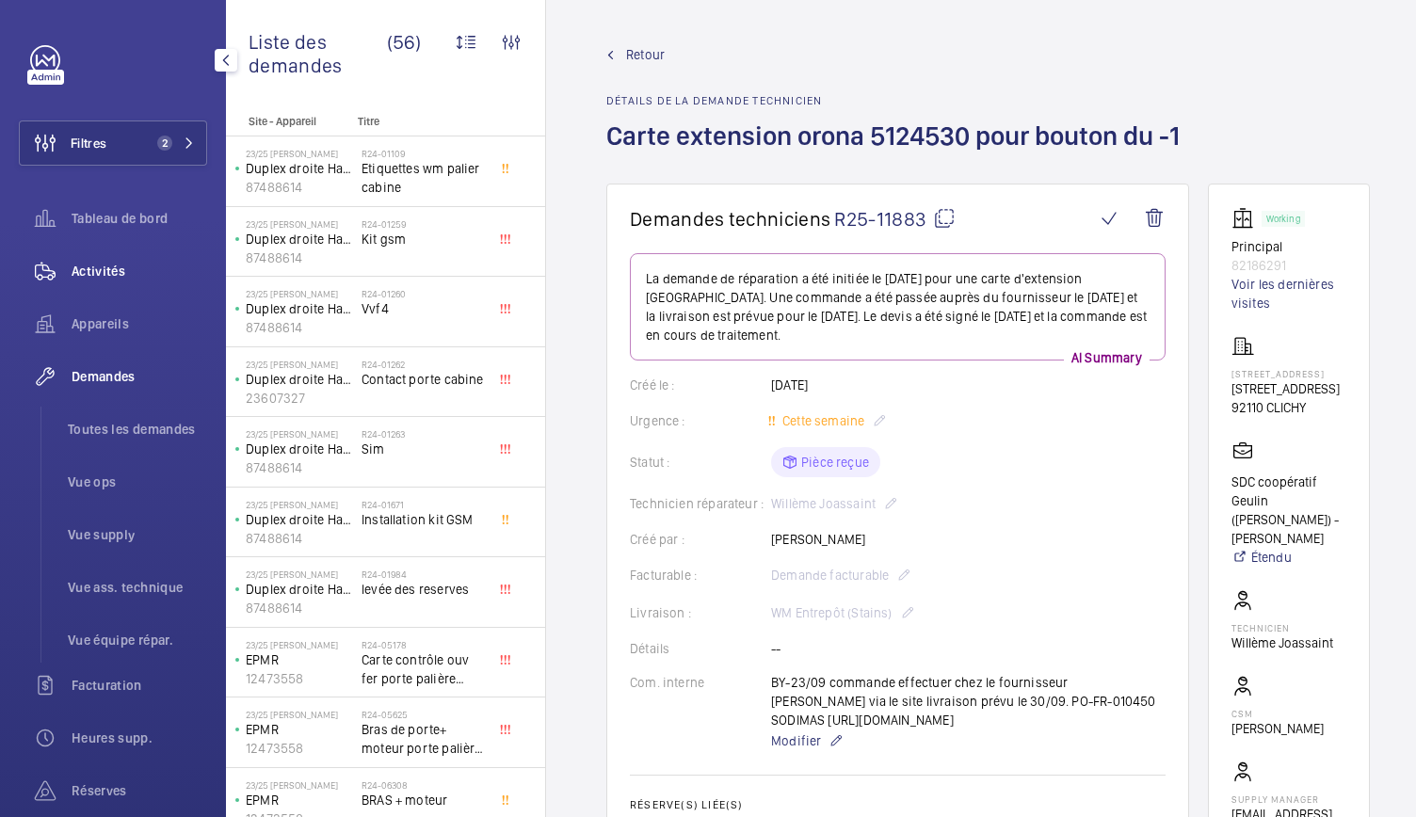
click at [127, 274] on span "Activités" at bounding box center [140, 271] width 136 height 19
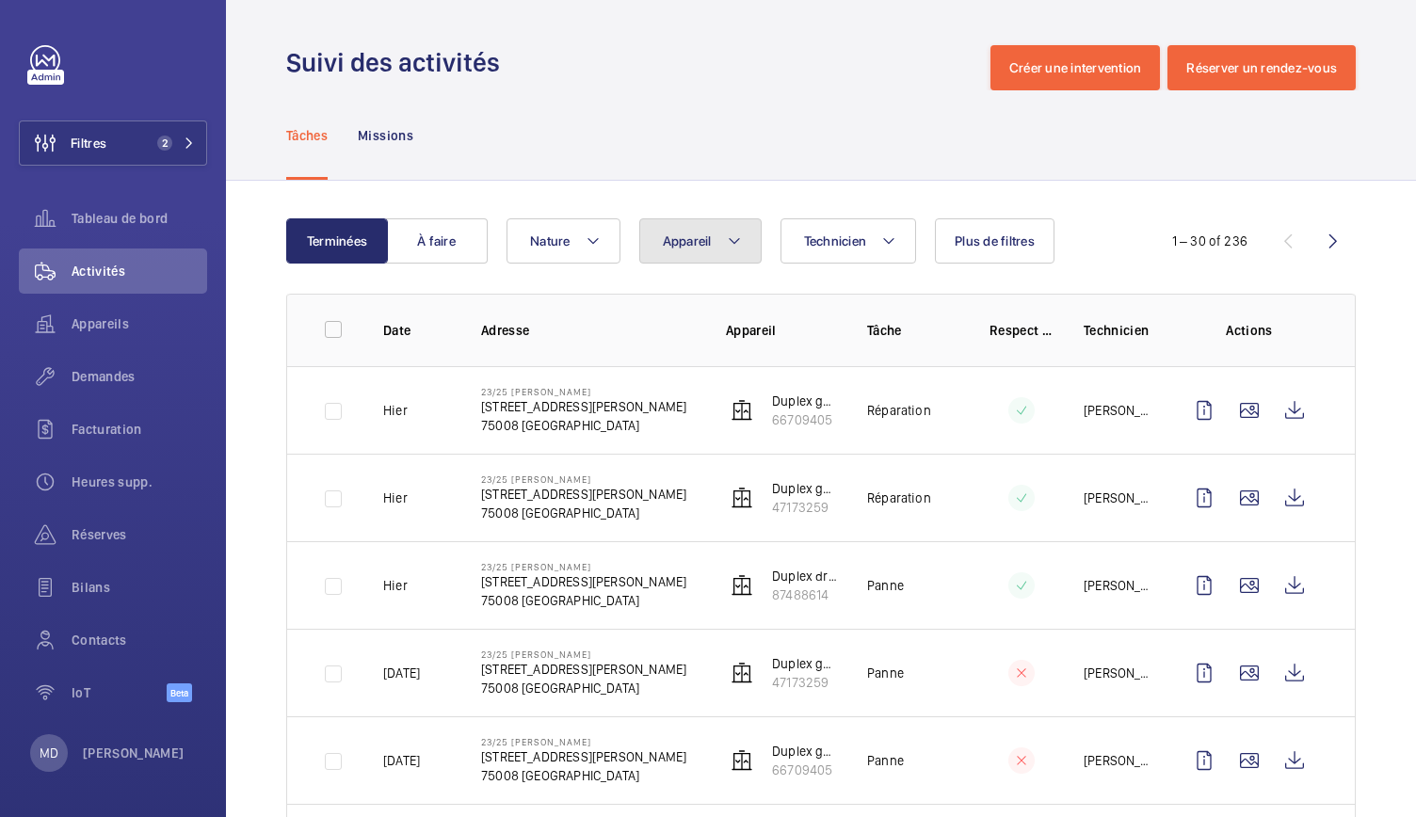
click at [710, 250] on button "Appareil" at bounding box center [700, 240] width 122 height 45
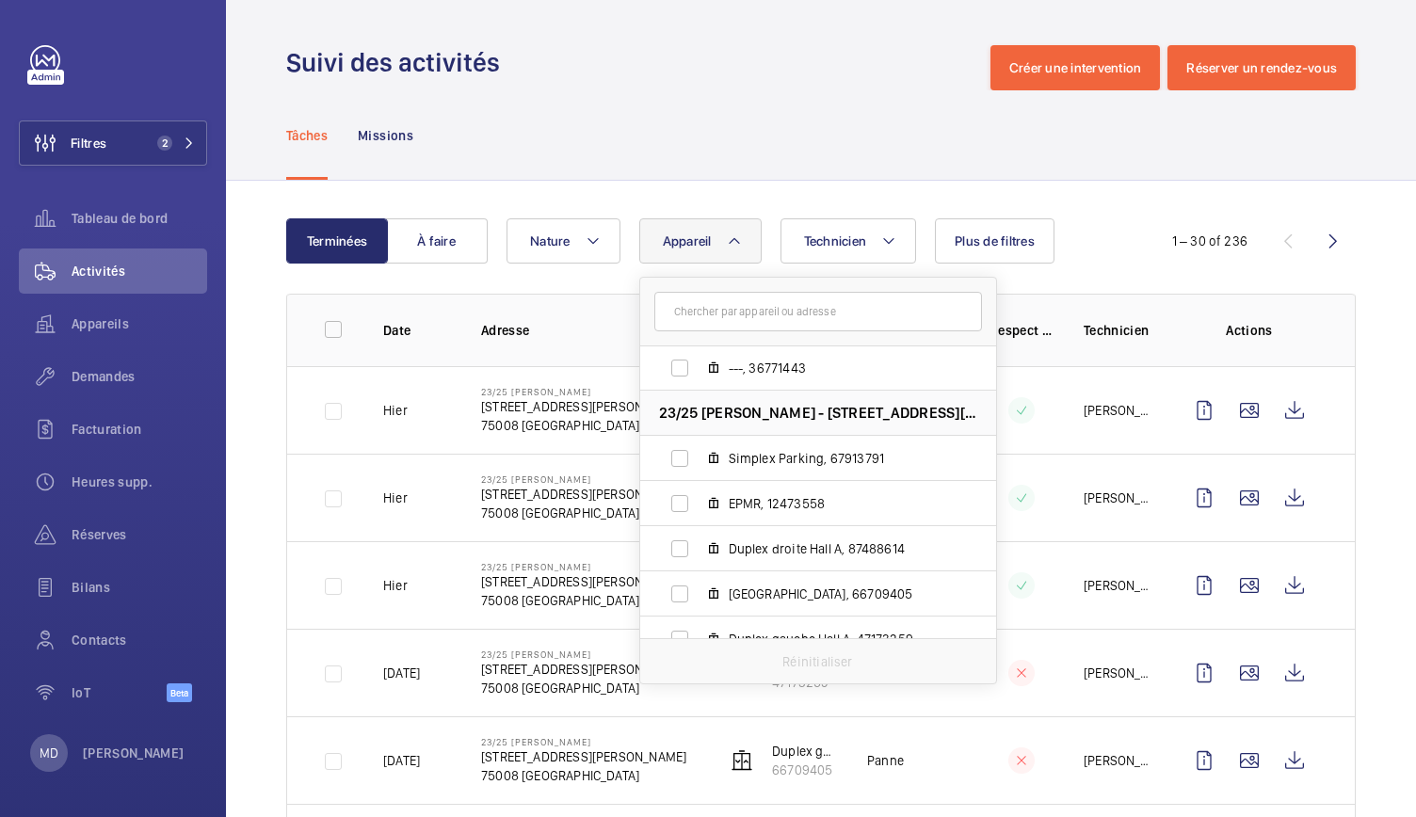
scroll to position [732, 0]
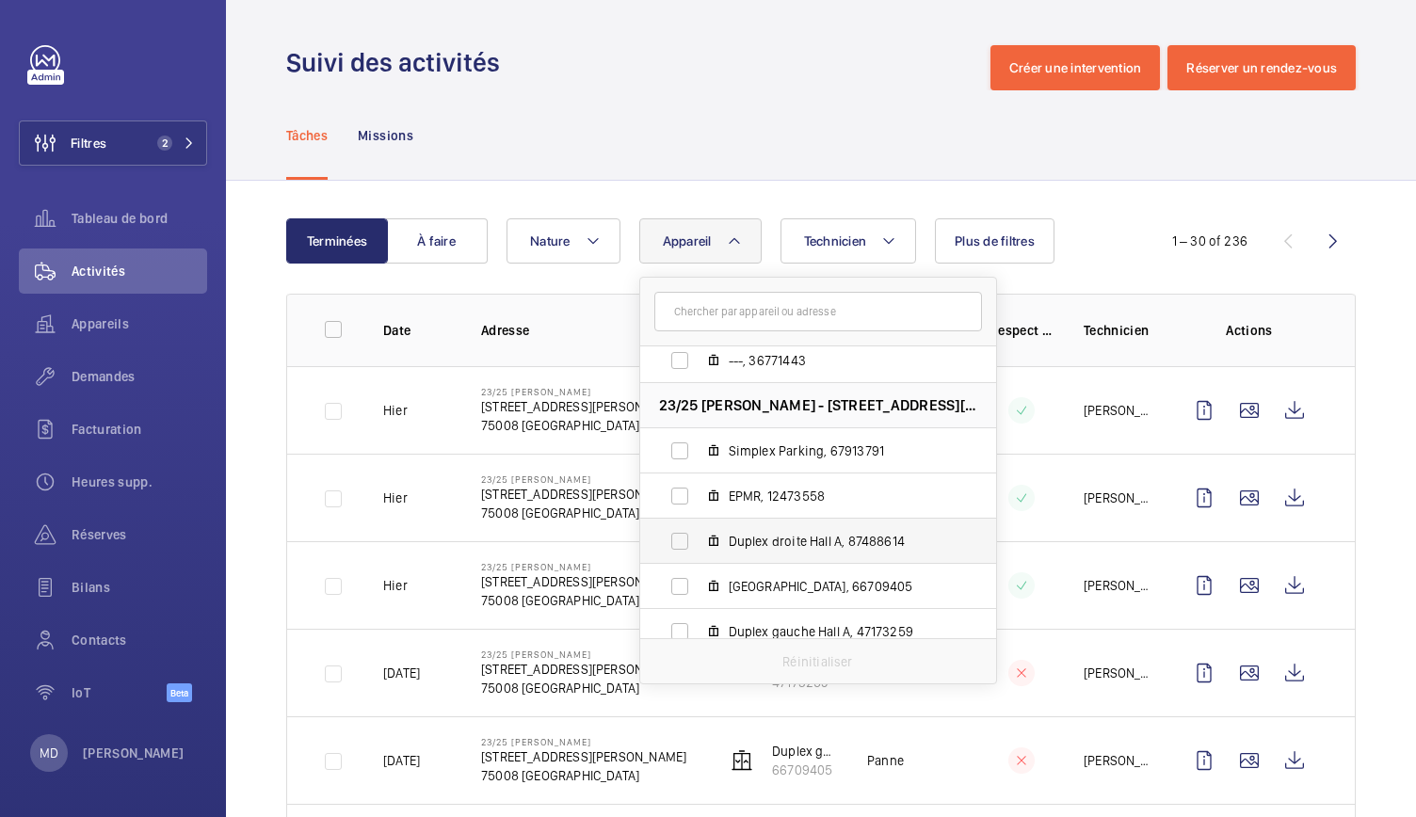
click at [817, 546] on span "Duplex droite Hall A, 87488614" at bounding box center [838, 541] width 218 height 19
click at [699, 546] on input "Duplex droite Hall A, 87488614" at bounding box center [680, 542] width 38 height 38
checkbox input "true"
click at [737, 156] on div "Tâches Missions" at bounding box center [821, 134] width 1070 height 89
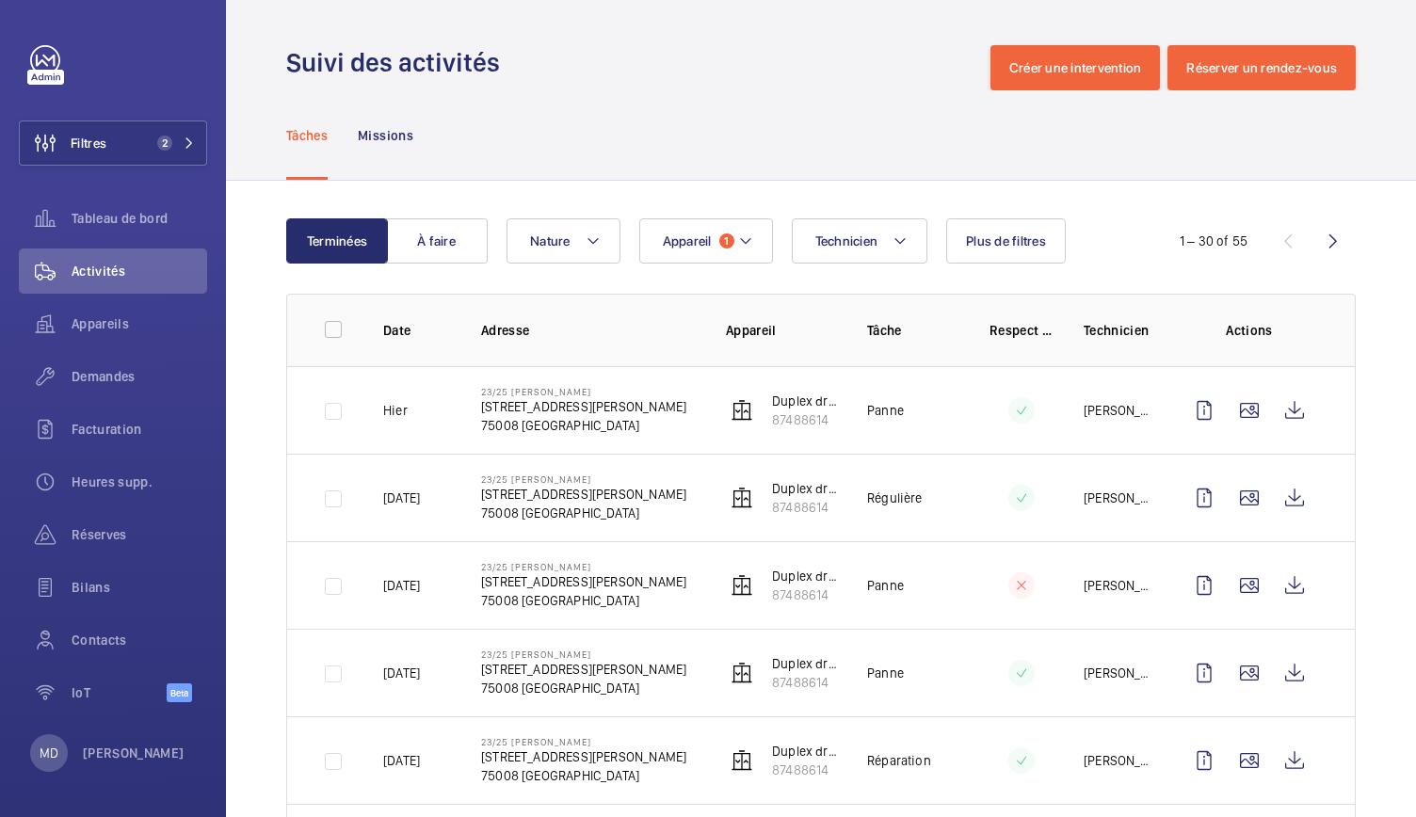
click at [1074, 513] on td "[PERSON_NAME]" at bounding box center [1103, 498] width 98 height 88
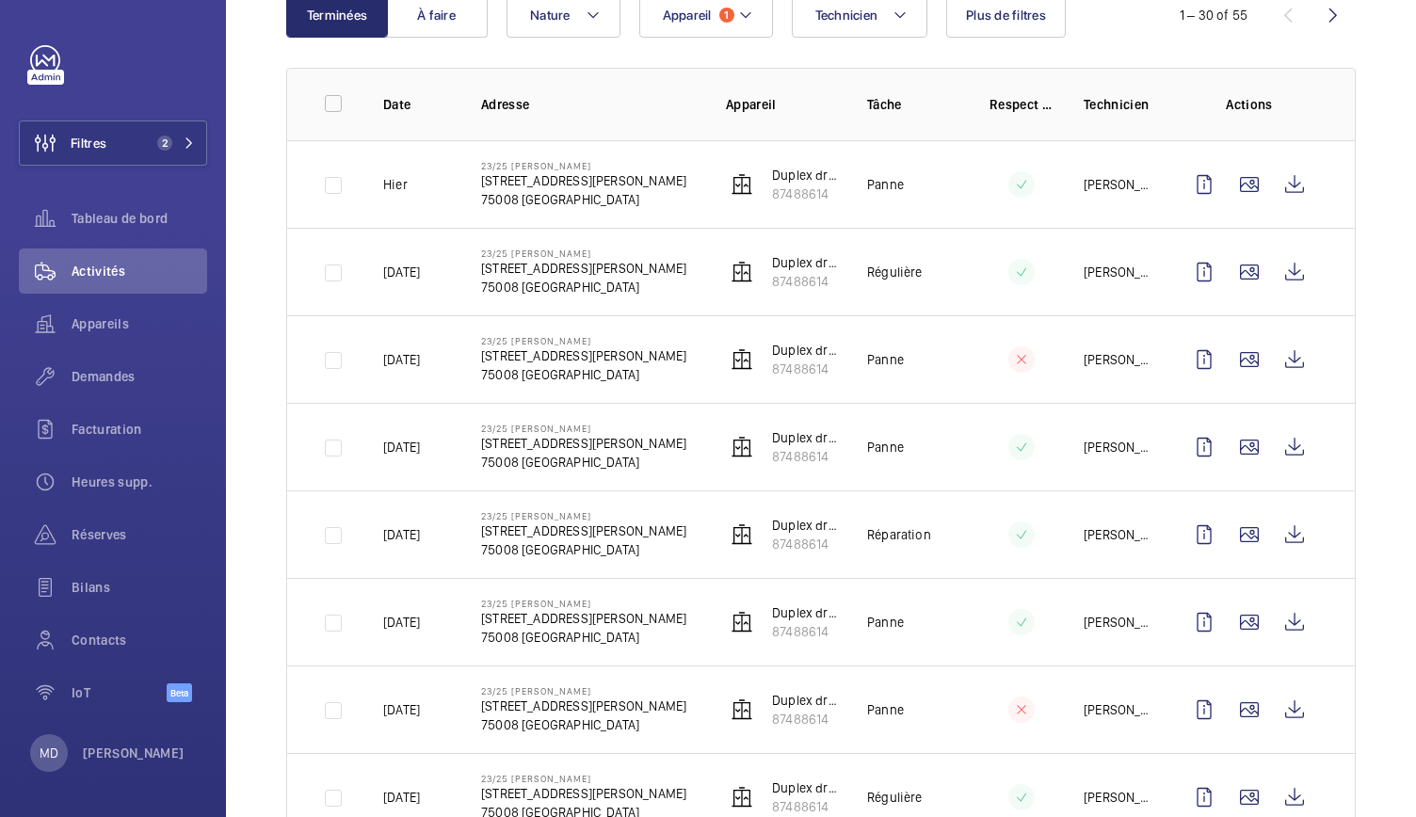
scroll to position [227, 0]
click at [1239, 538] on wm-front-icon-button at bounding box center [1249, 533] width 45 height 45
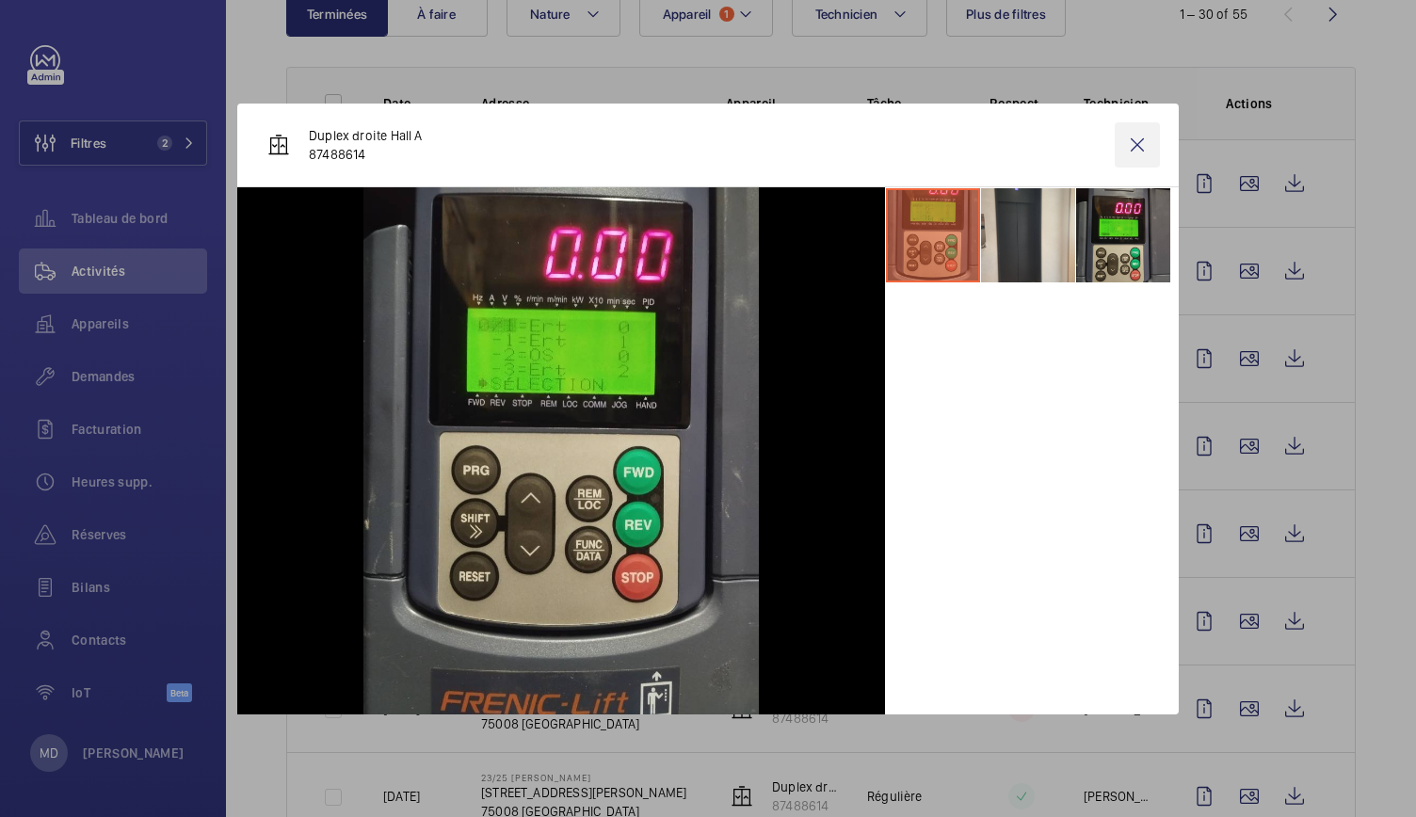
click at [1138, 146] on wm-front-icon-button at bounding box center [1137, 144] width 45 height 45
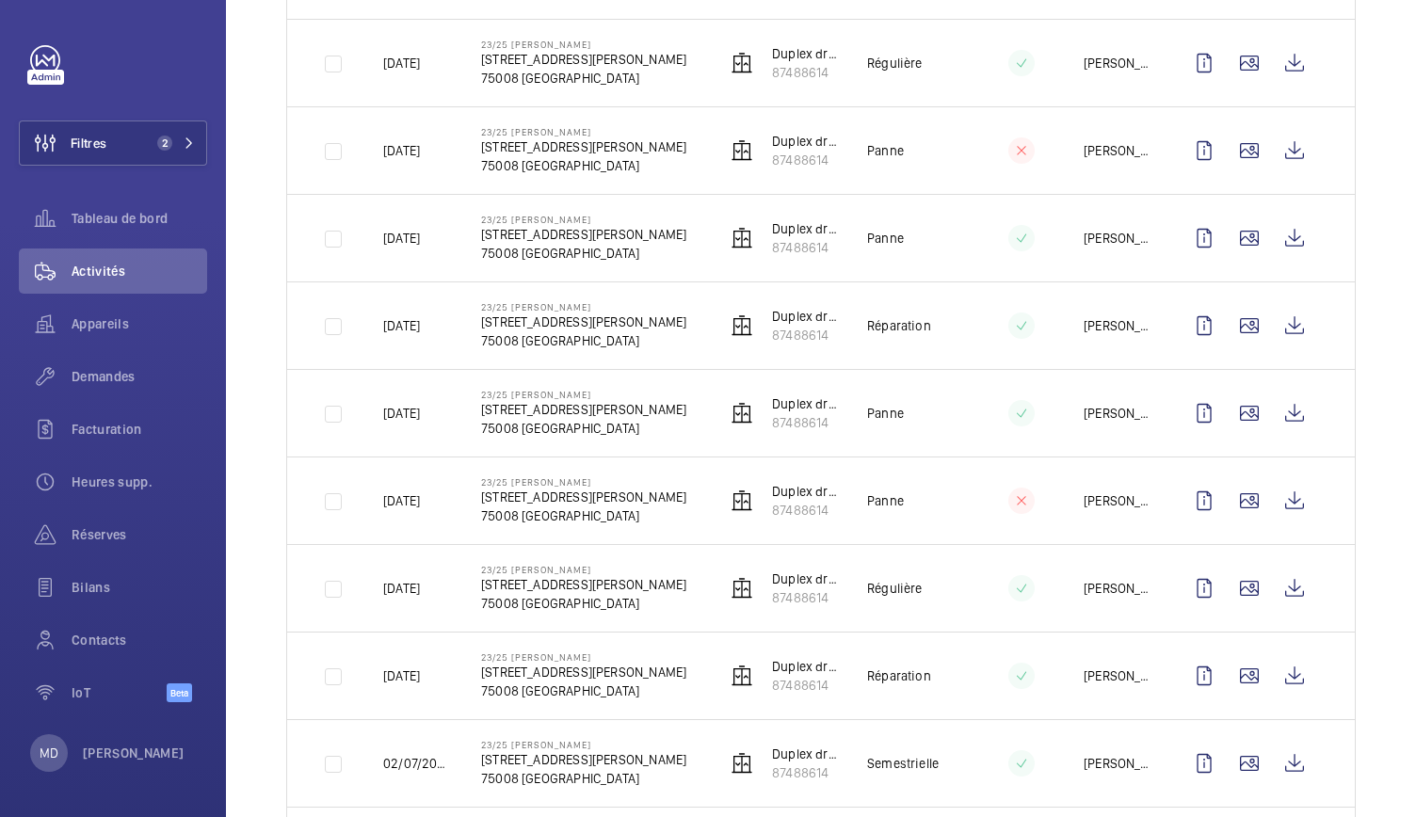
scroll to position [556, 0]
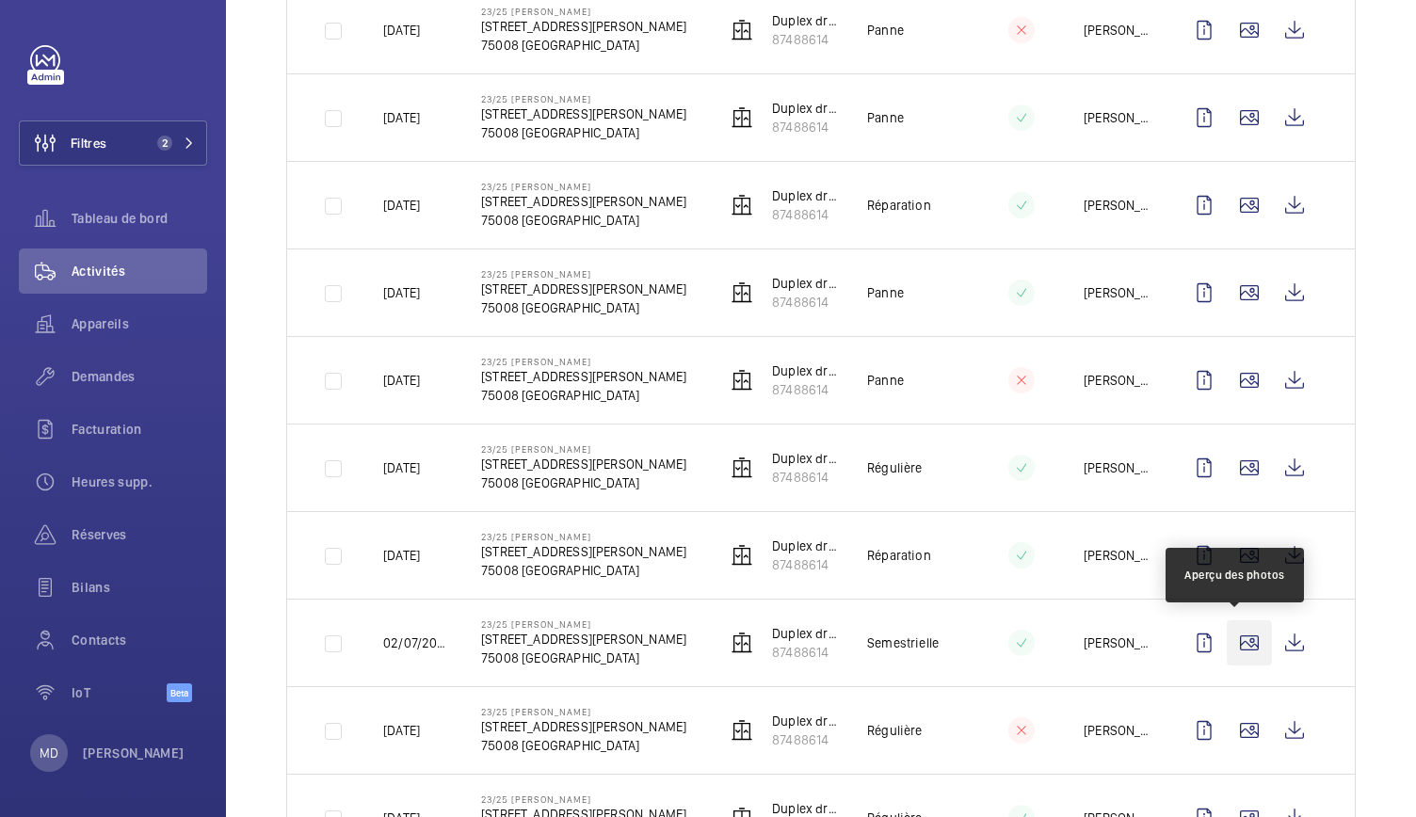
click at [1229, 648] on wm-front-icon-button at bounding box center [1249, 643] width 45 height 45
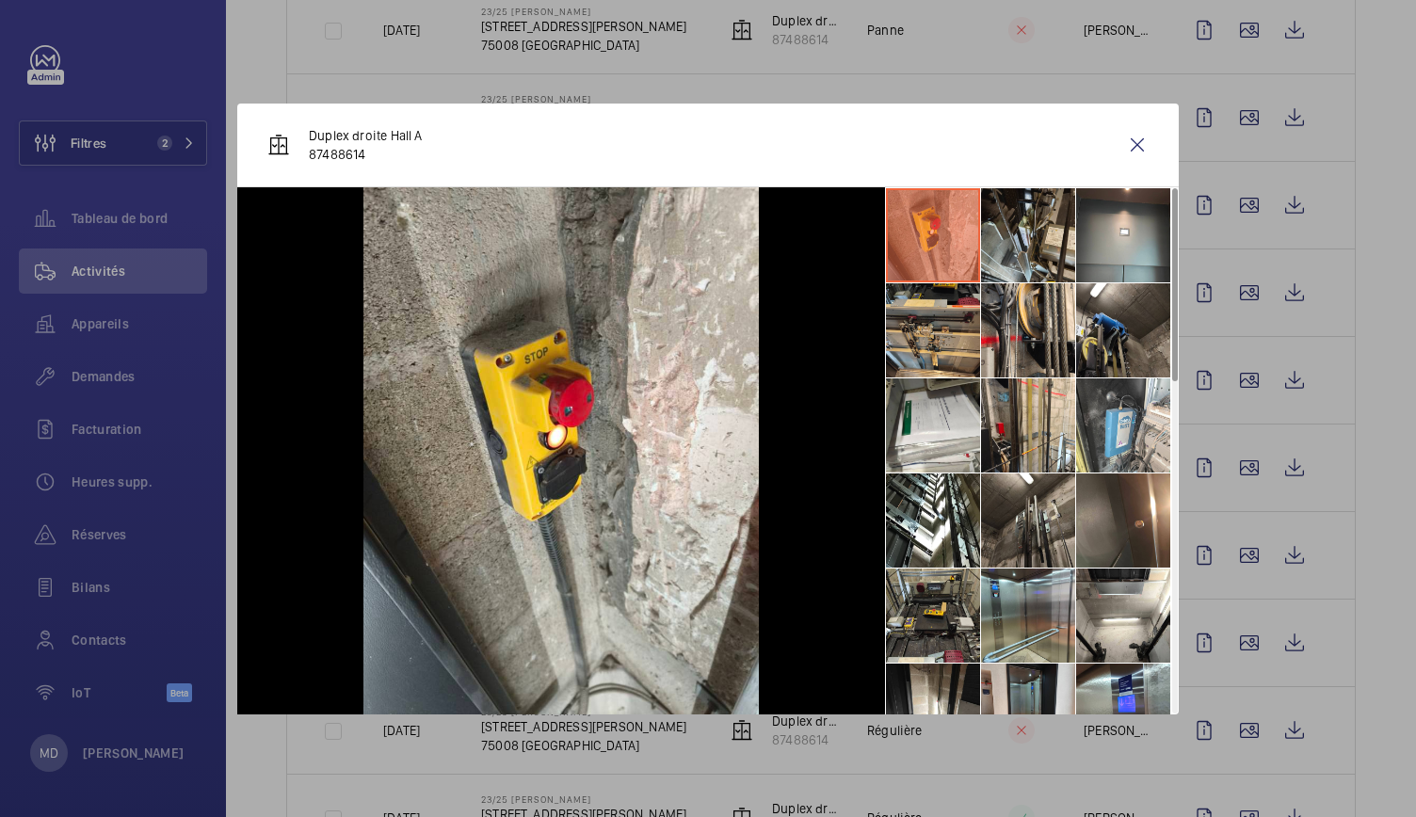
click at [1049, 250] on li at bounding box center [1028, 235] width 94 height 94
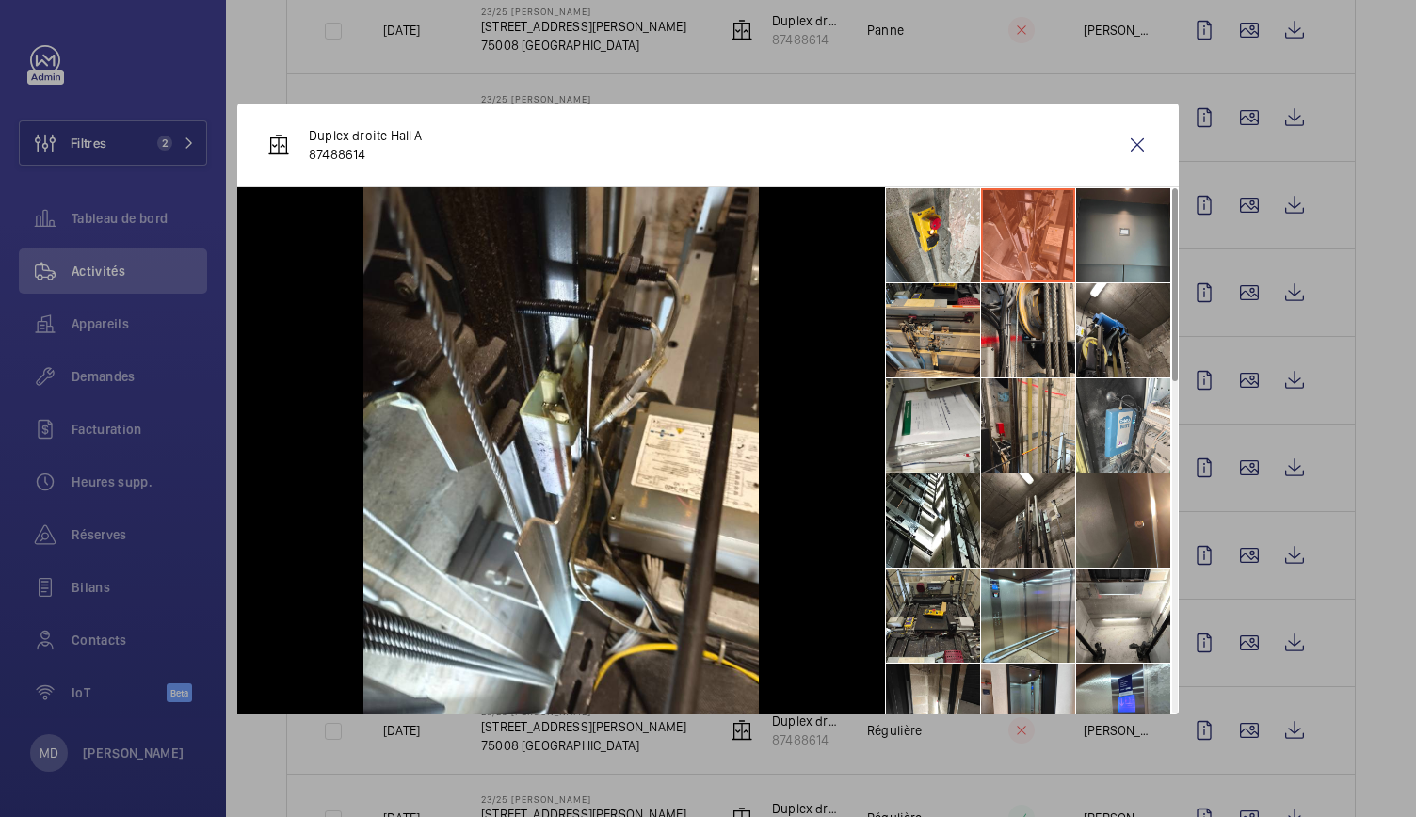
click at [1116, 249] on li at bounding box center [1123, 235] width 94 height 94
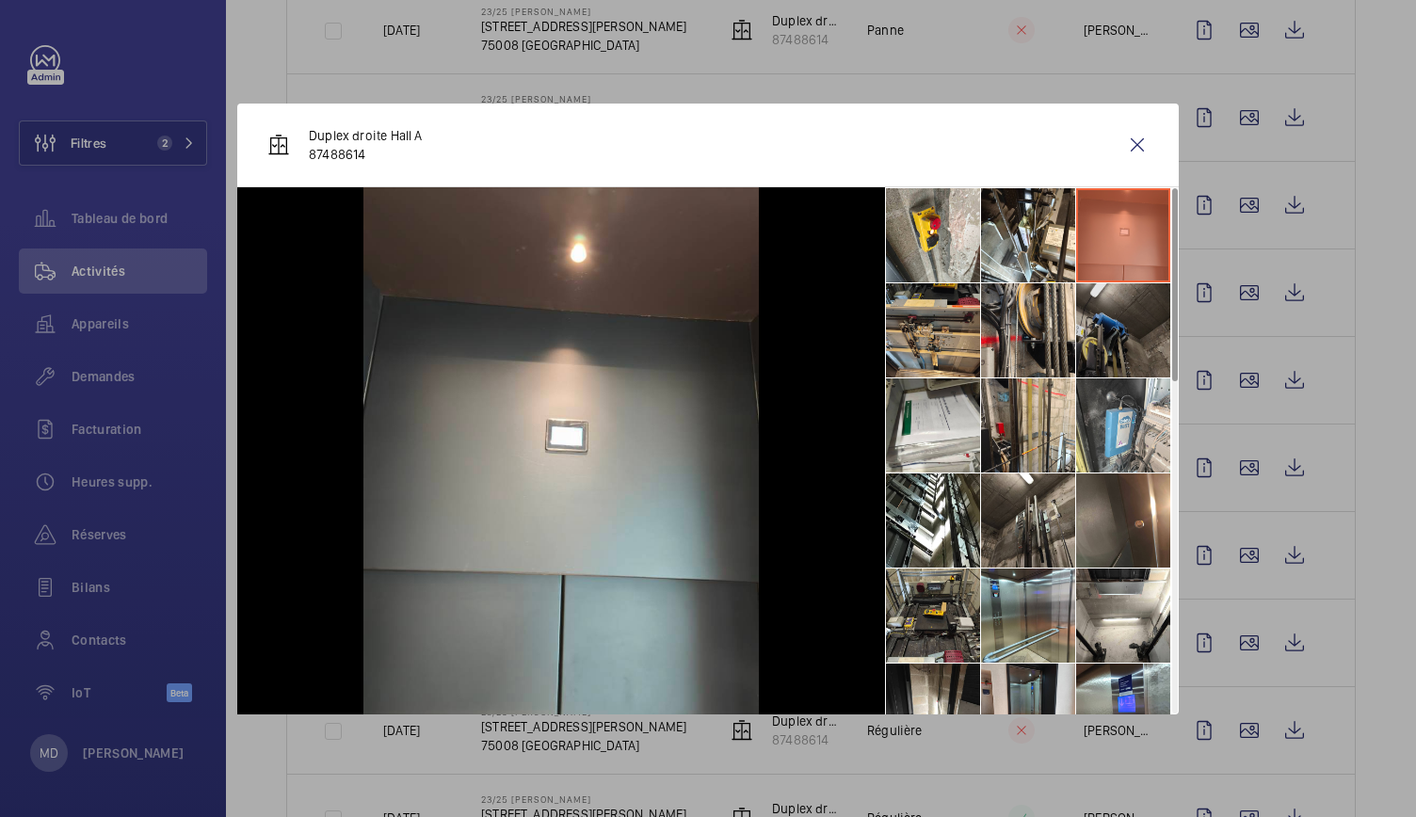
click at [1113, 336] on li at bounding box center [1123, 330] width 94 height 94
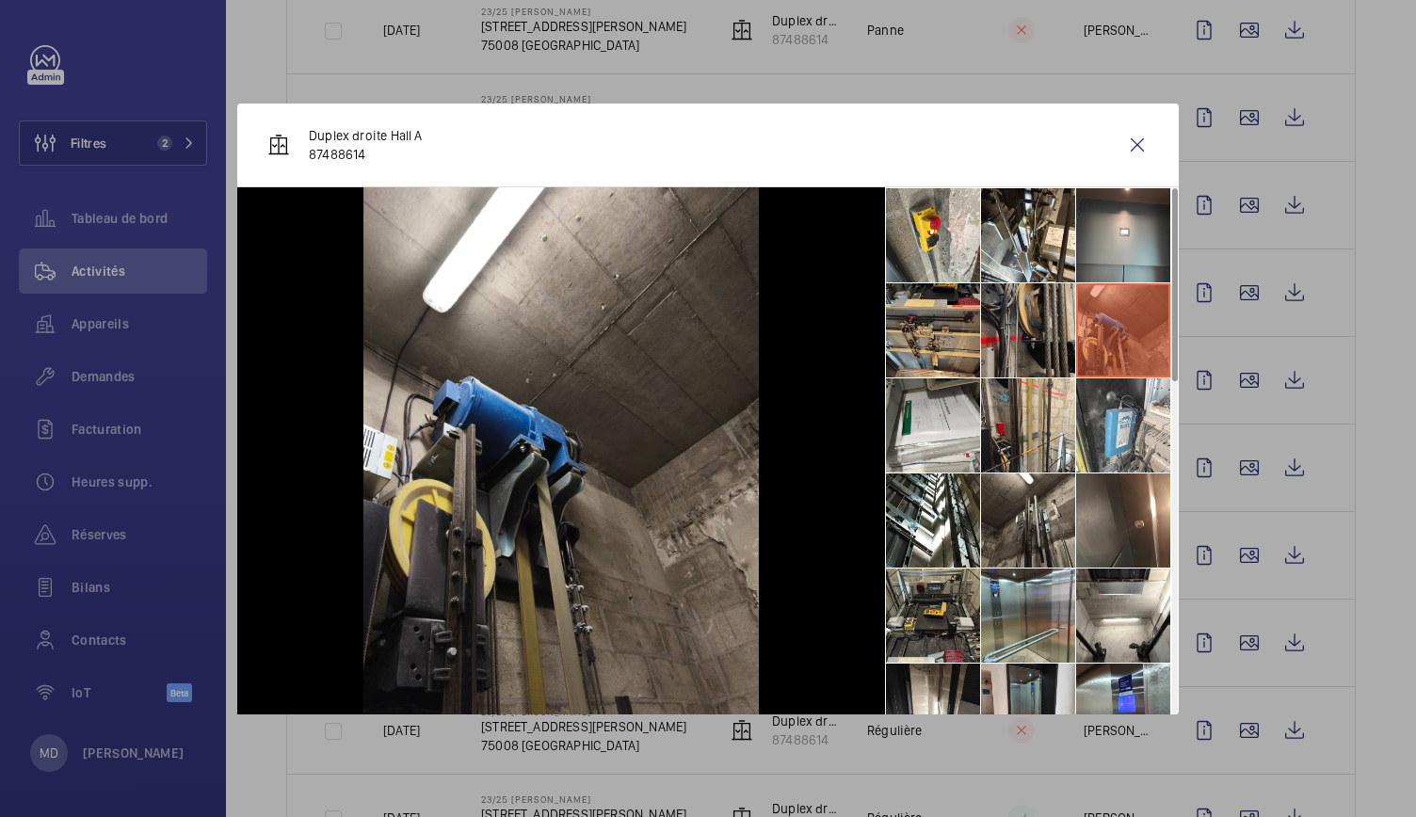
click at [1051, 325] on li at bounding box center [1028, 330] width 94 height 94
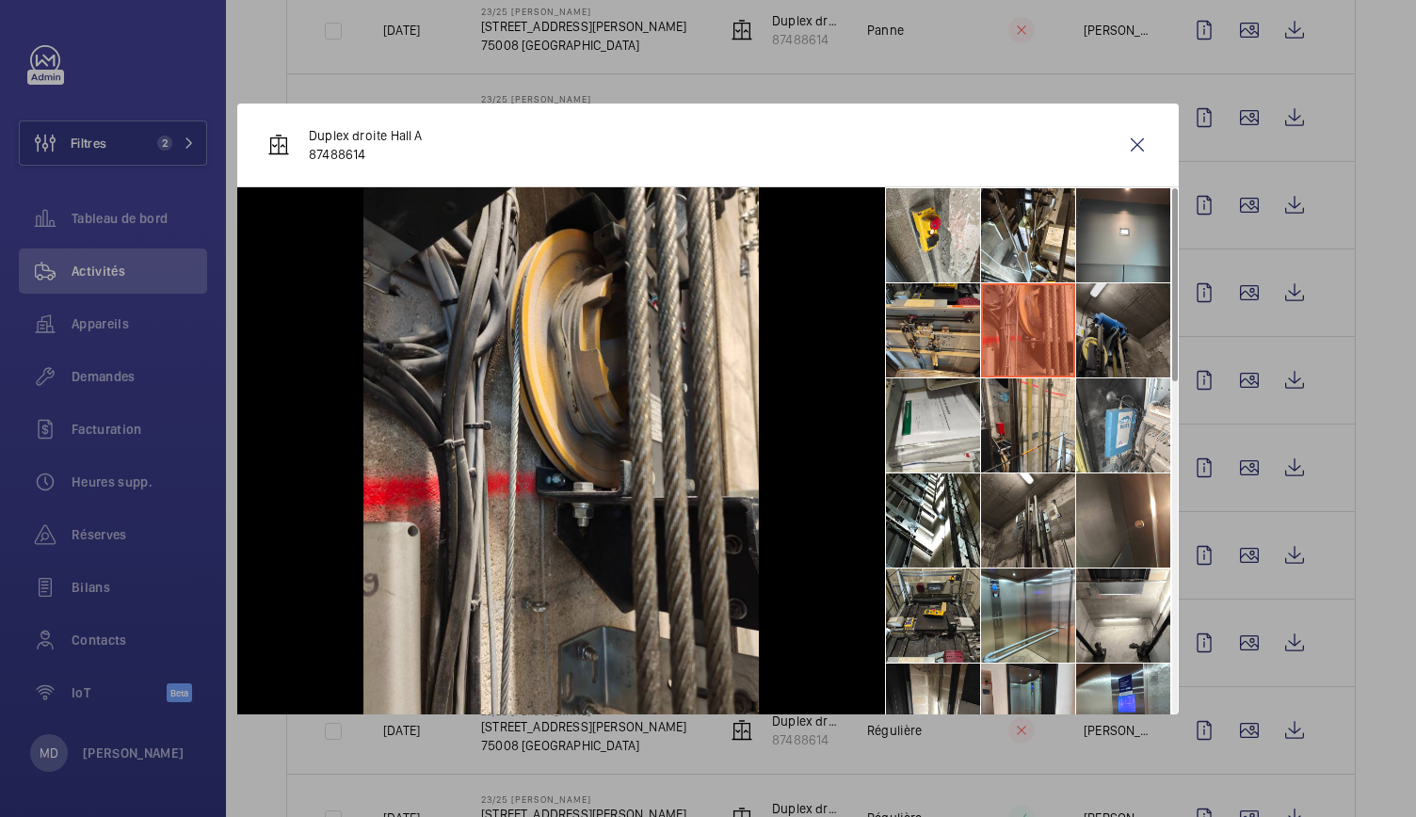
click at [1119, 323] on li at bounding box center [1123, 330] width 94 height 94
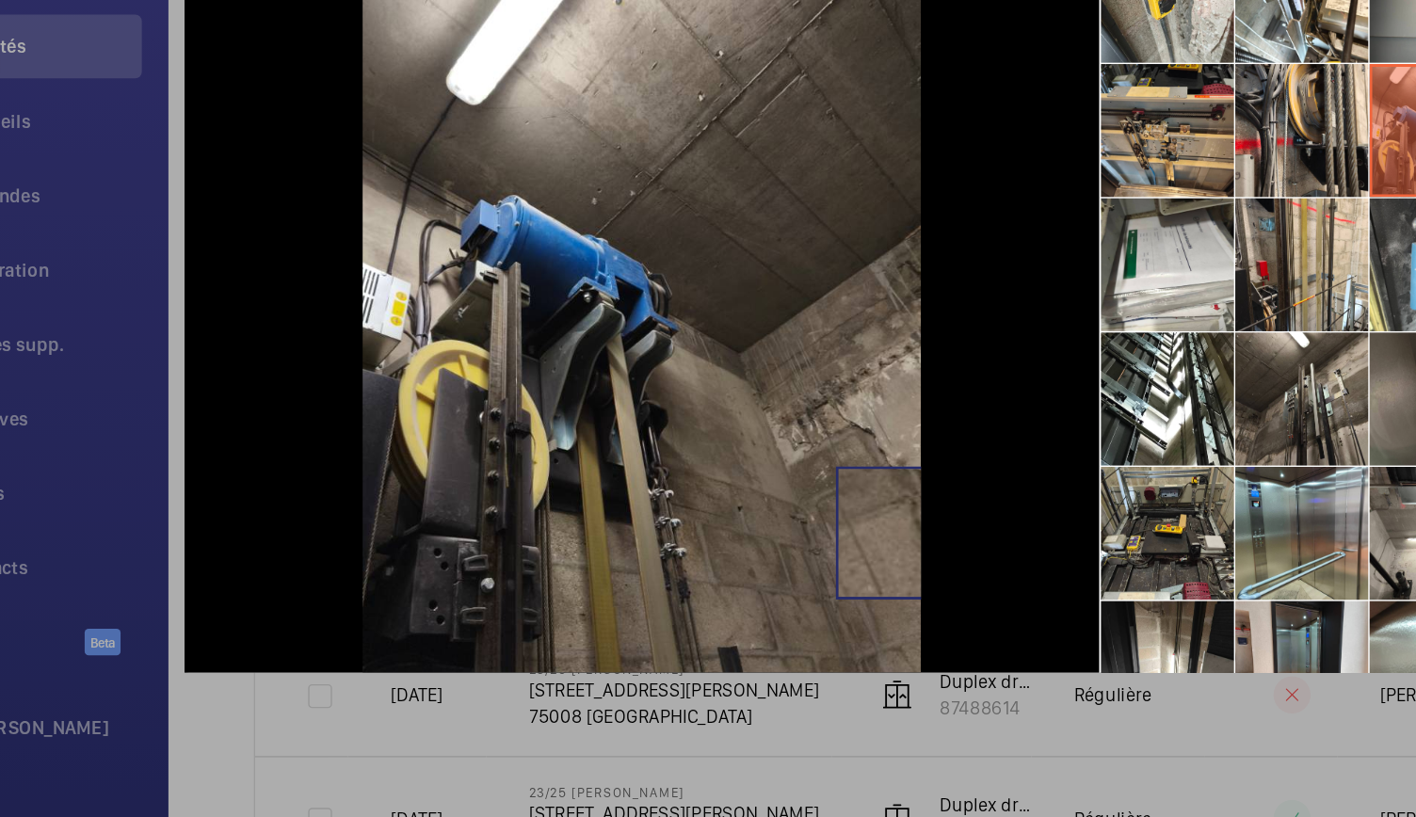
scroll to position [0, 0]
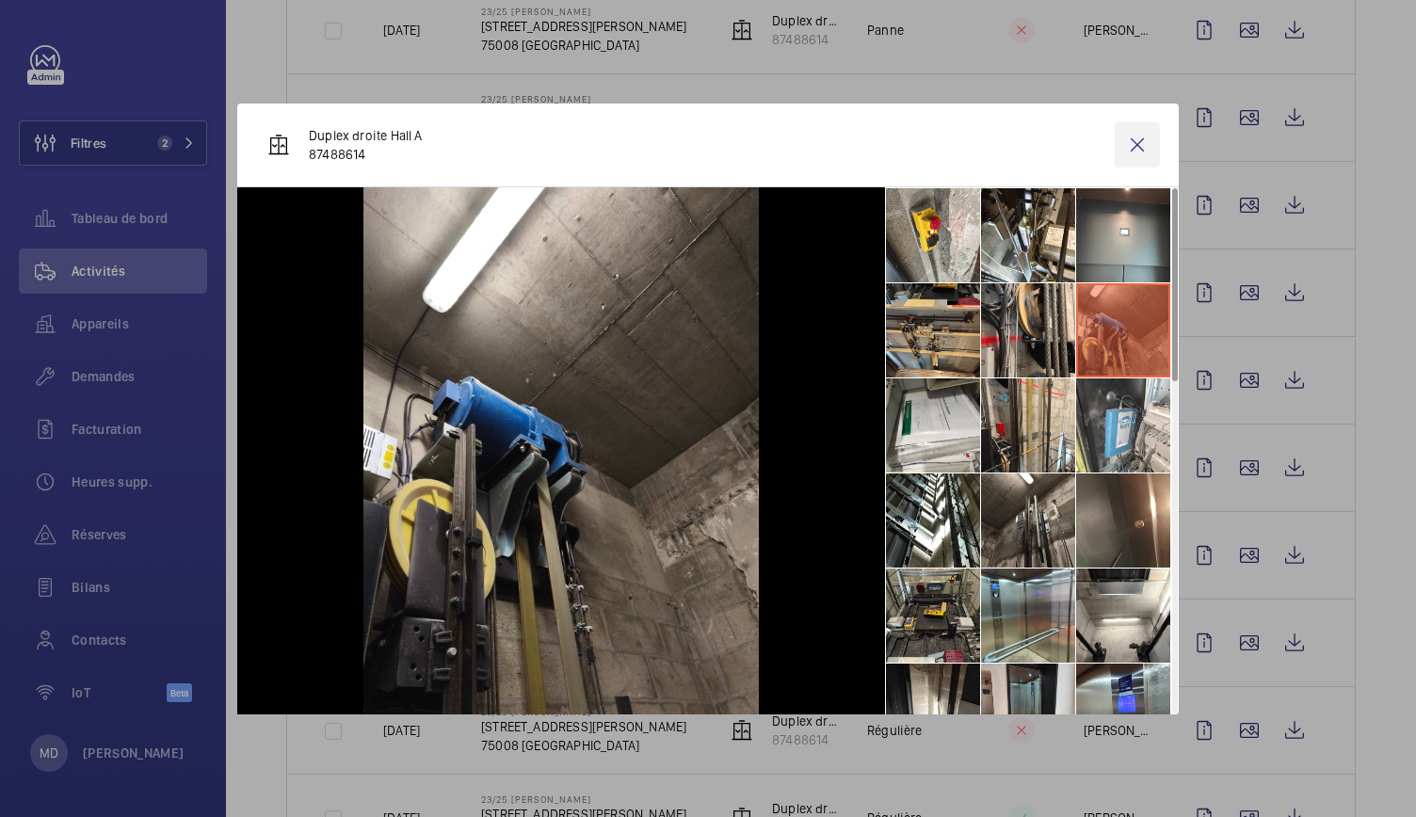
click at [1130, 143] on wm-front-icon-button at bounding box center [1137, 144] width 45 height 45
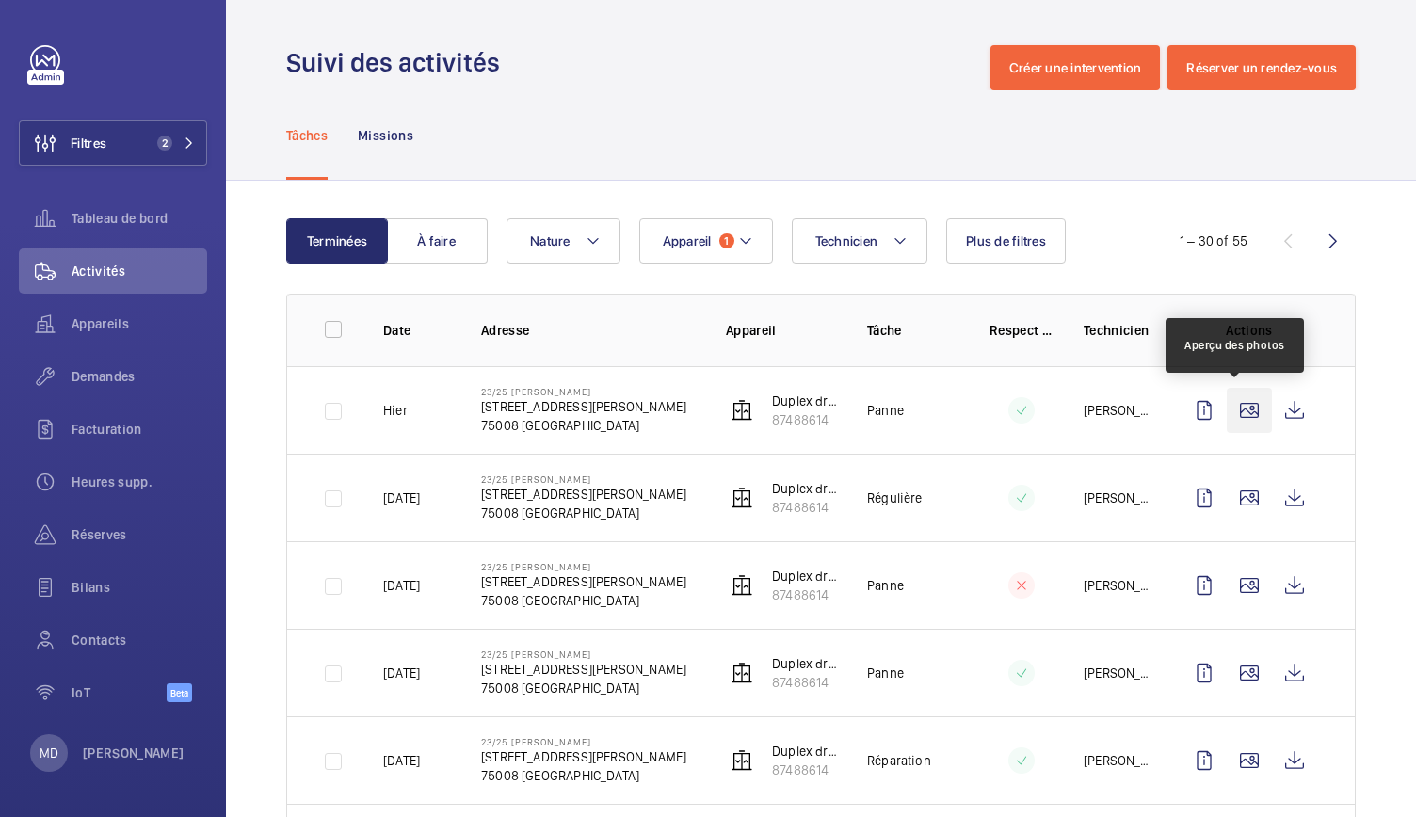
click at [1241, 413] on wm-front-icon-button at bounding box center [1249, 410] width 45 height 45
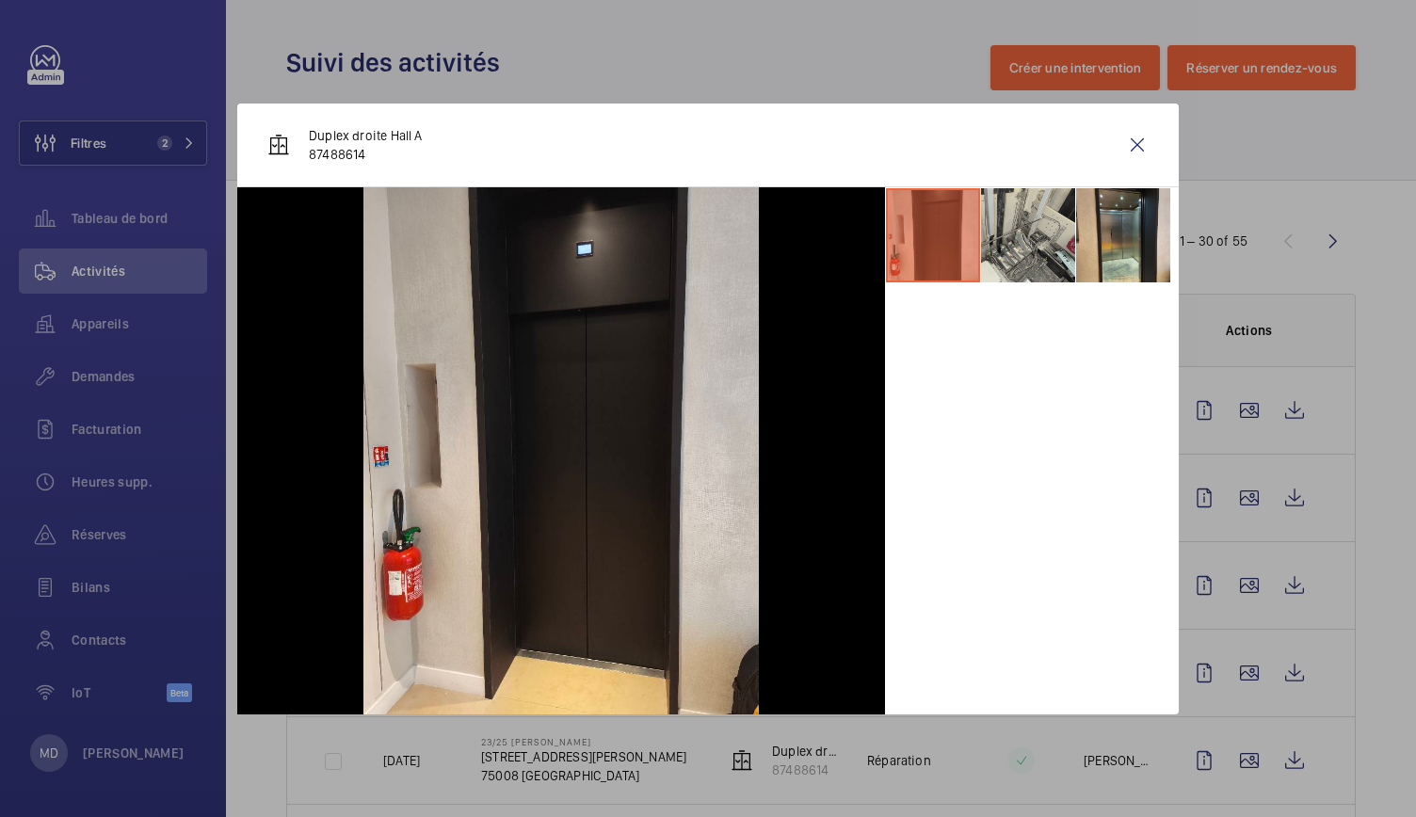
click at [1023, 241] on li at bounding box center [1028, 235] width 94 height 94
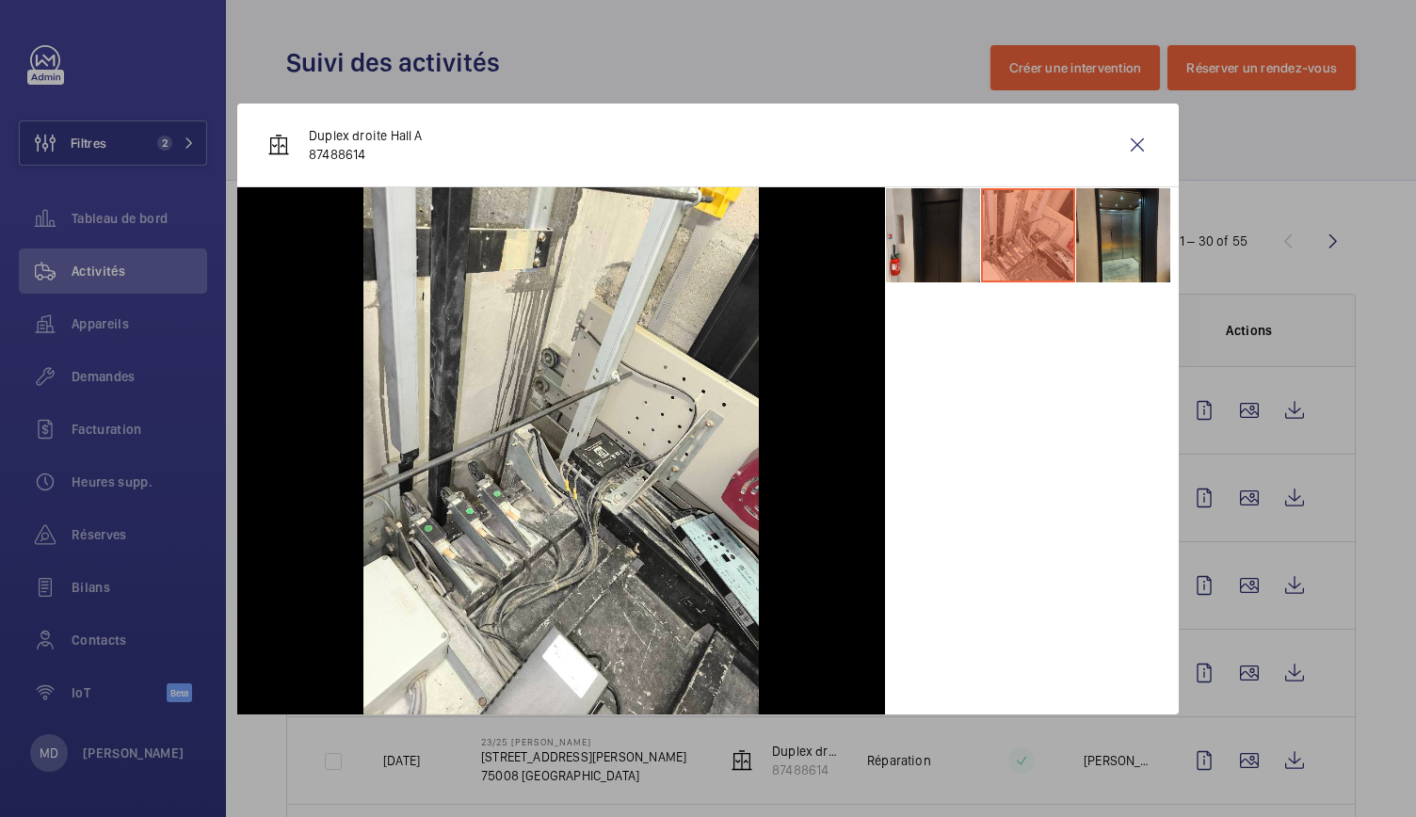
click at [1107, 246] on li at bounding box center [1123, 235] width 94 height 94
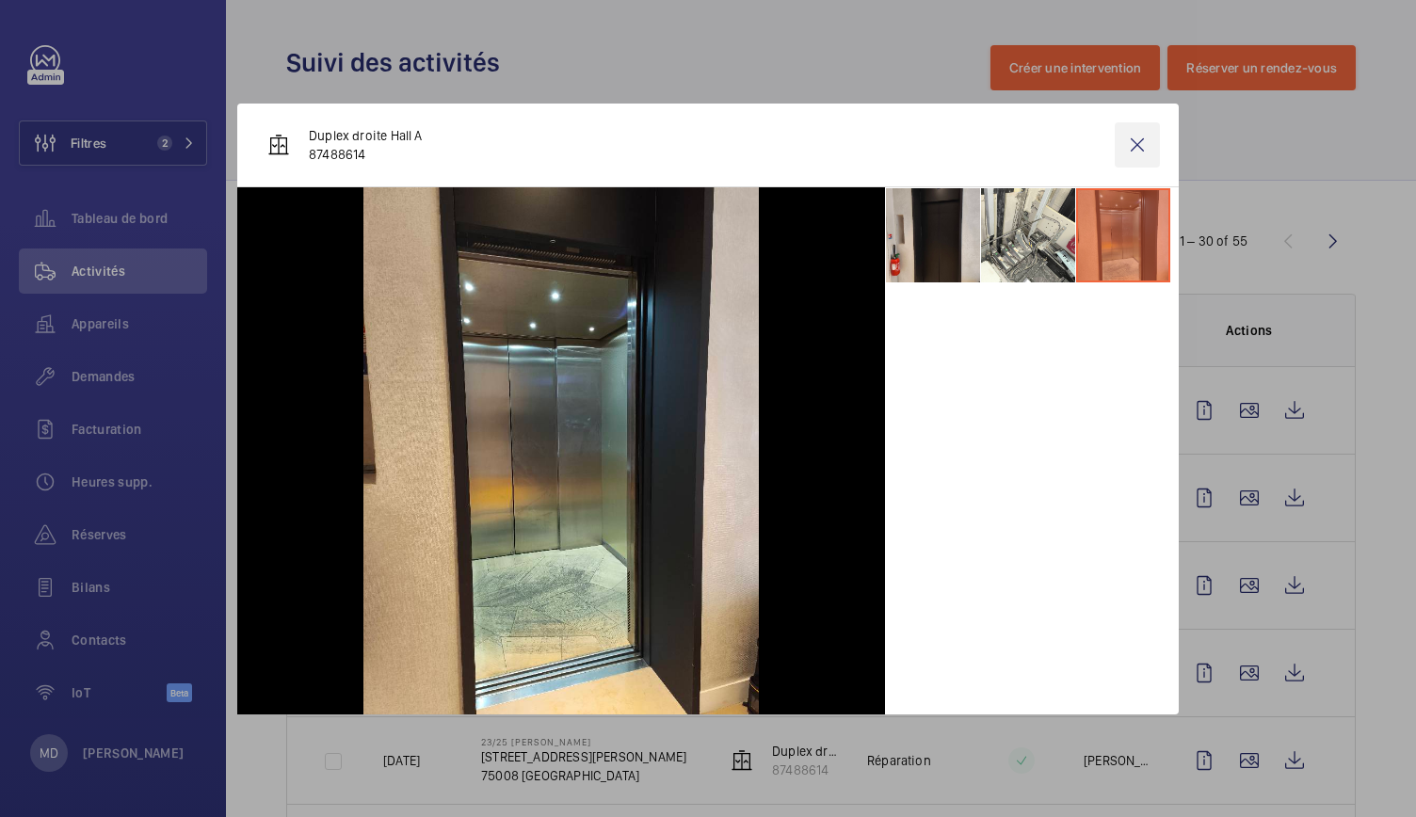
click at [1143, 149] on wm-front-icon-button at bounding box center [1137, 144] width 45 height 45
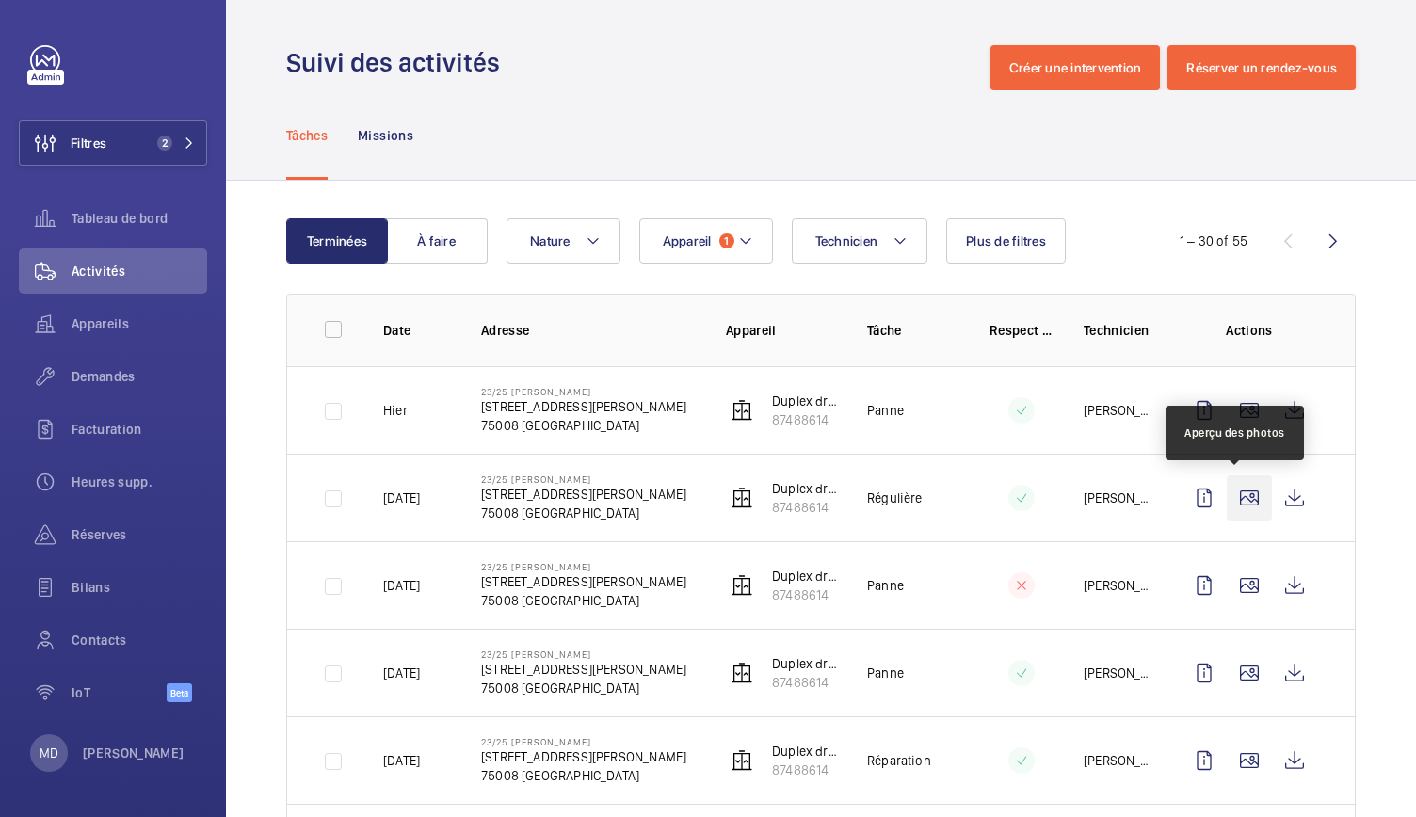
click at [1237, 495] on wm-front-icon-button at bounding box center [1249, 498] width 45 height 45
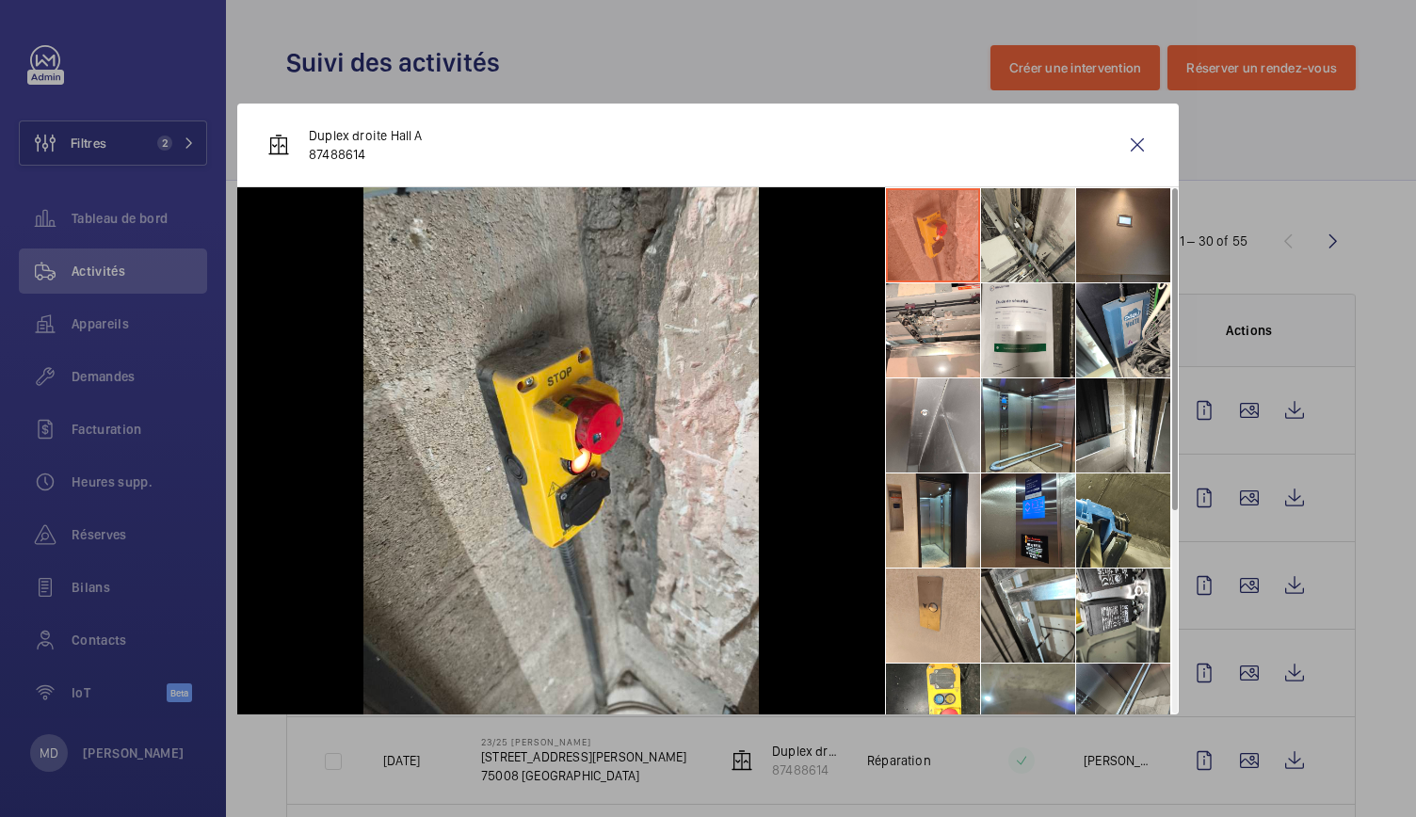
click at [1009, 224] on li at bounding box center [1028, 235] width 94 height 94
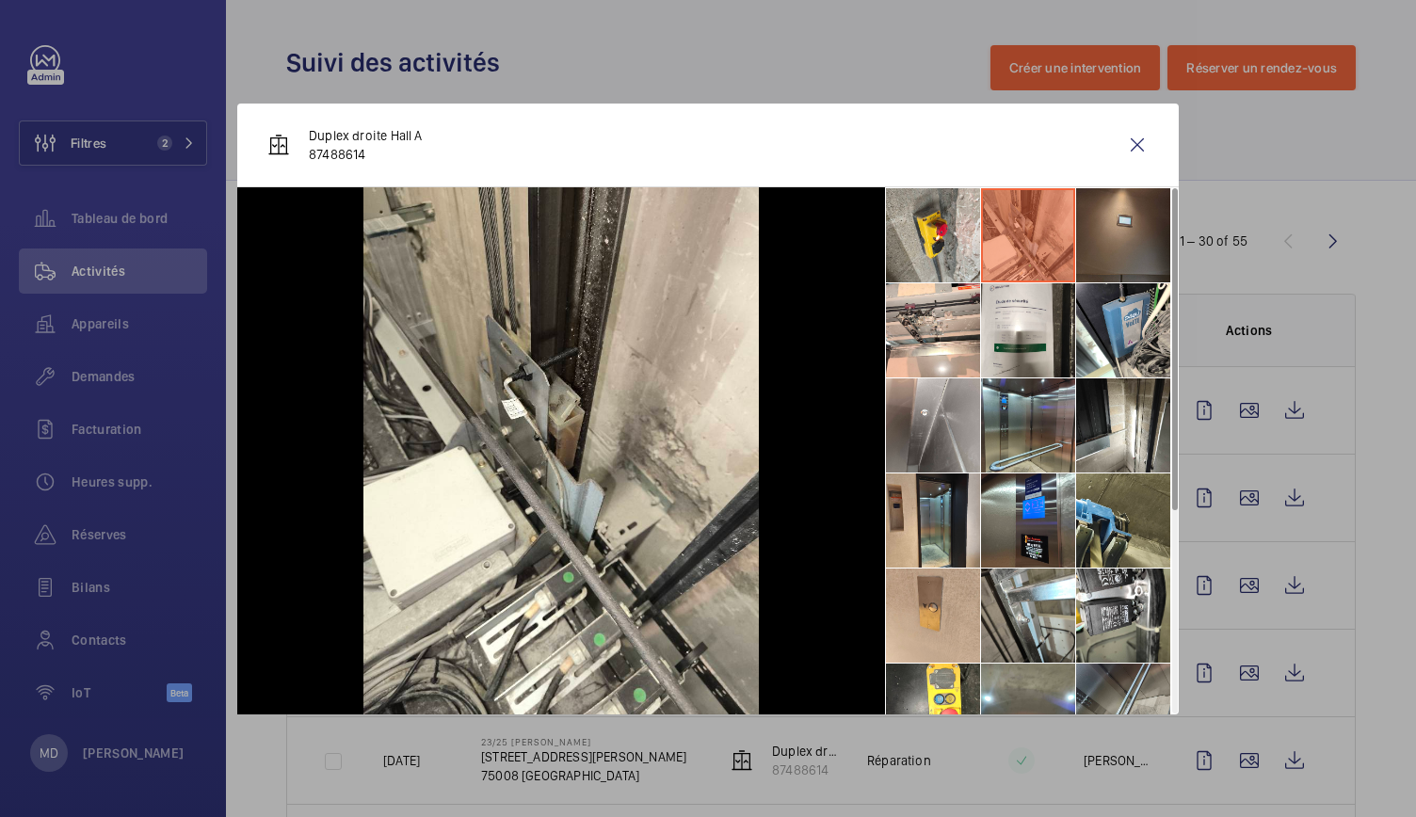
click at [1131, 256] on li at bounding box center [1123, 235] width 94 height 94
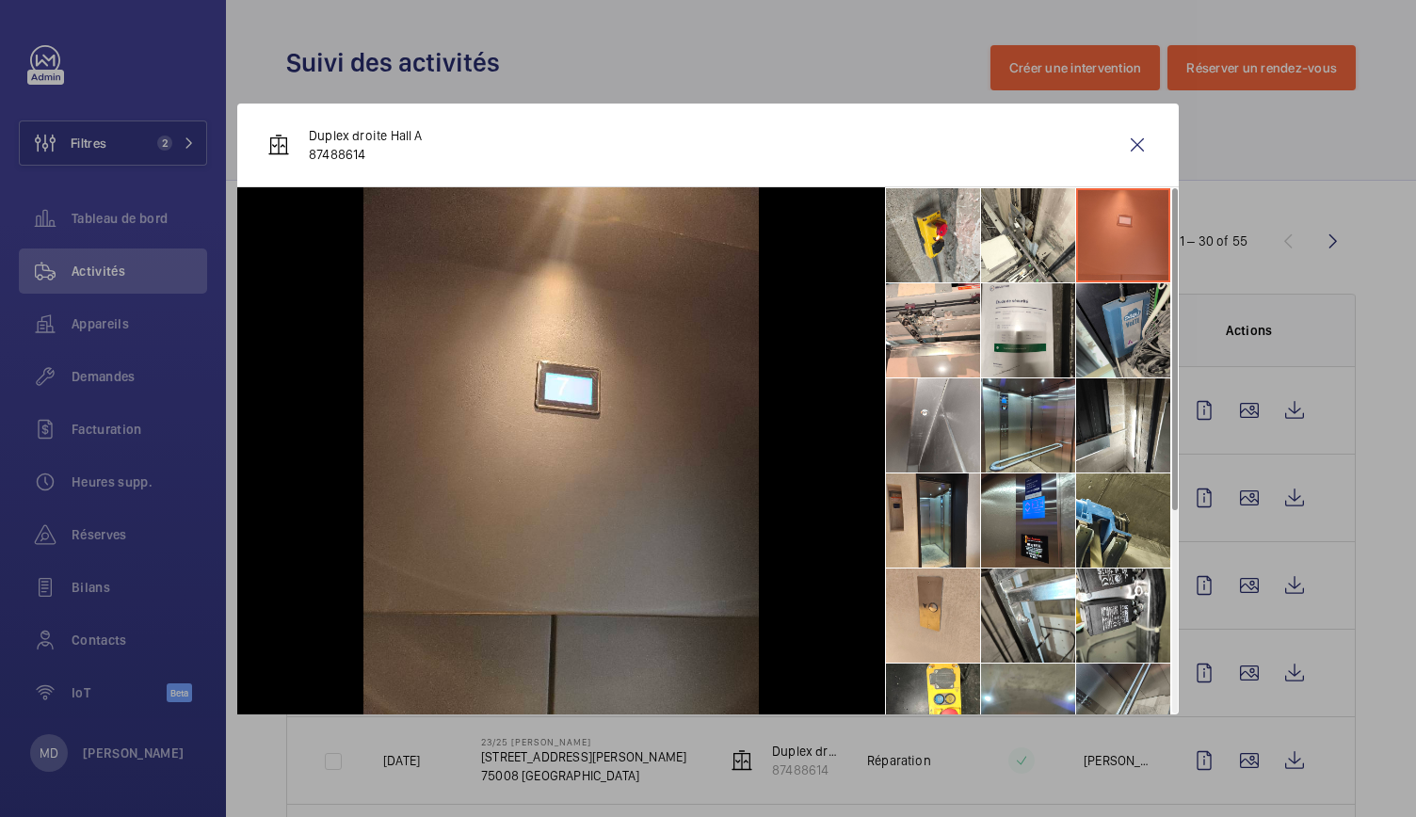
click at [1141, 311] on li at bounding box center [1123, 330] width 94 height 94
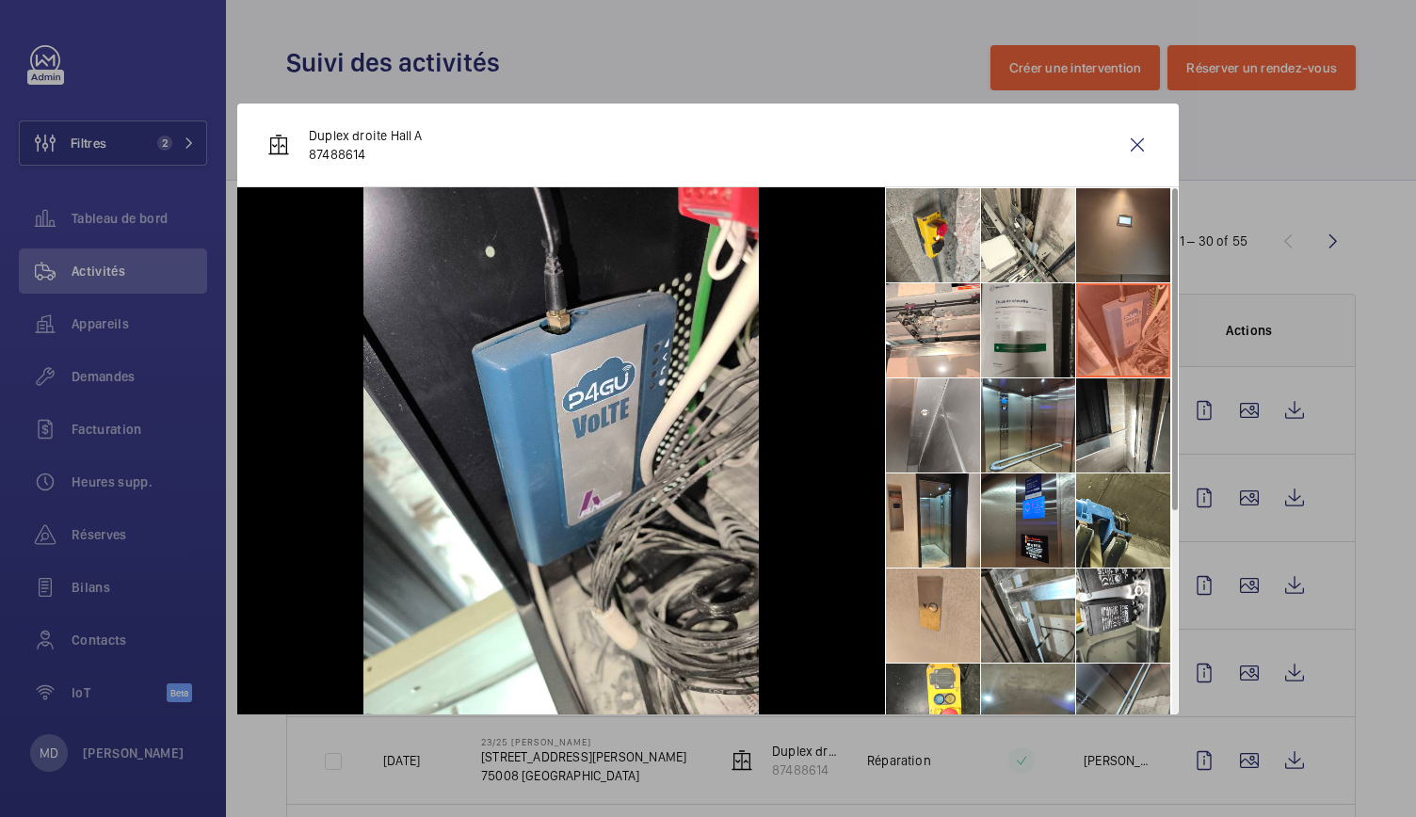
click at [1051, 306] on li at bounding box center [1028, 330] width 94 height 94
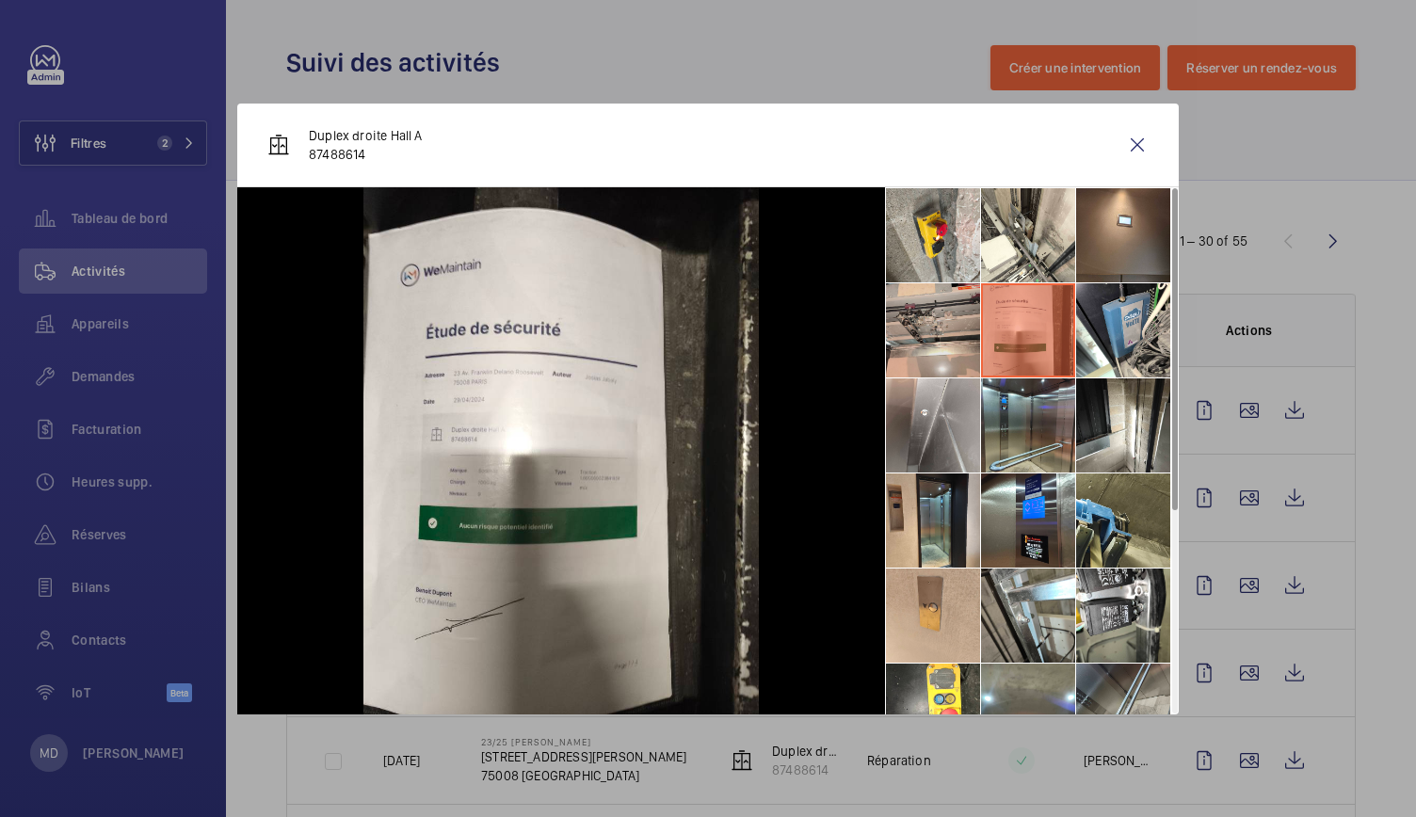
click at [940, 325] on li at bounding box center [933, 330] width 94 height 94
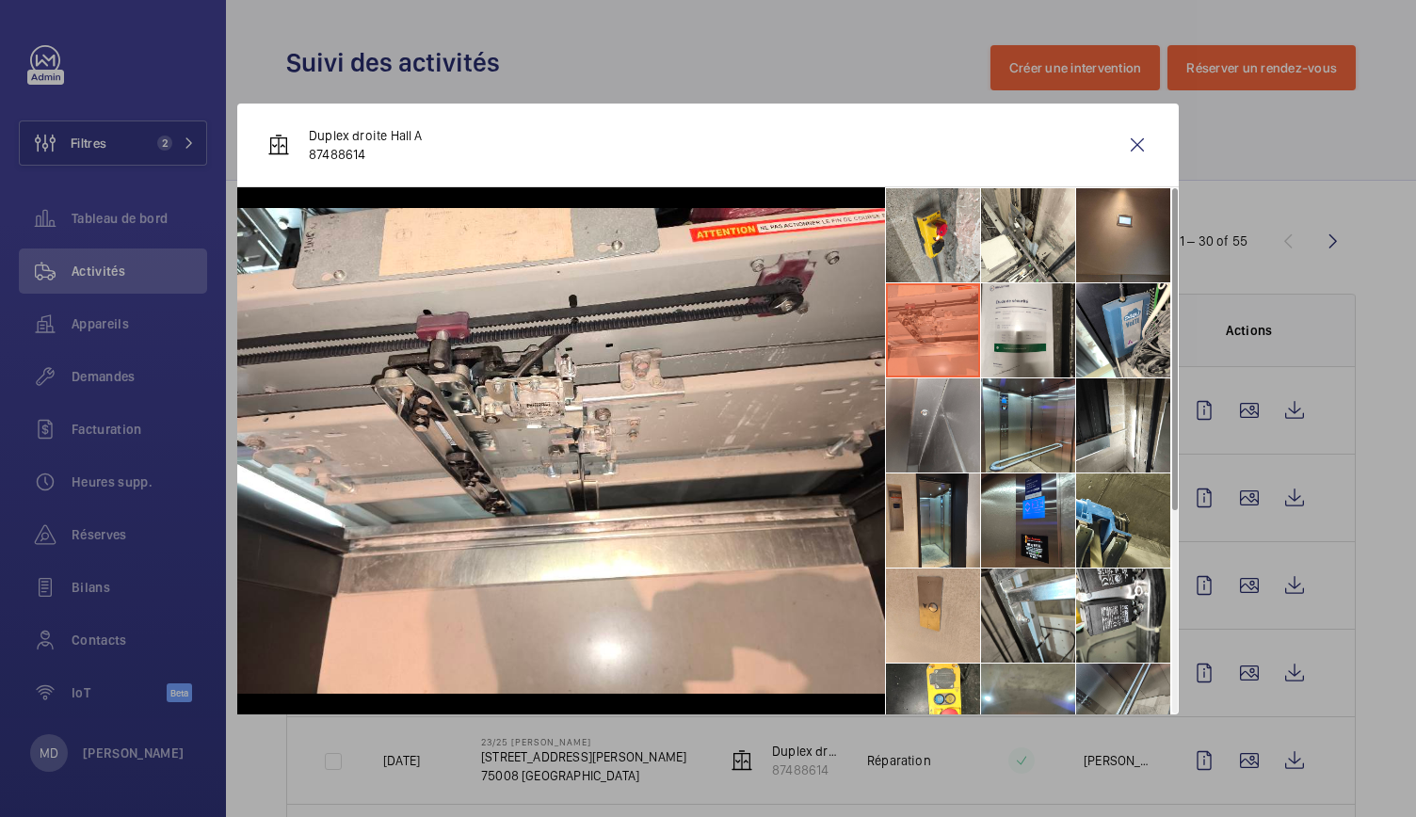
click at [949, 395] on li at bounding box center [933, 426] width 94 height 94
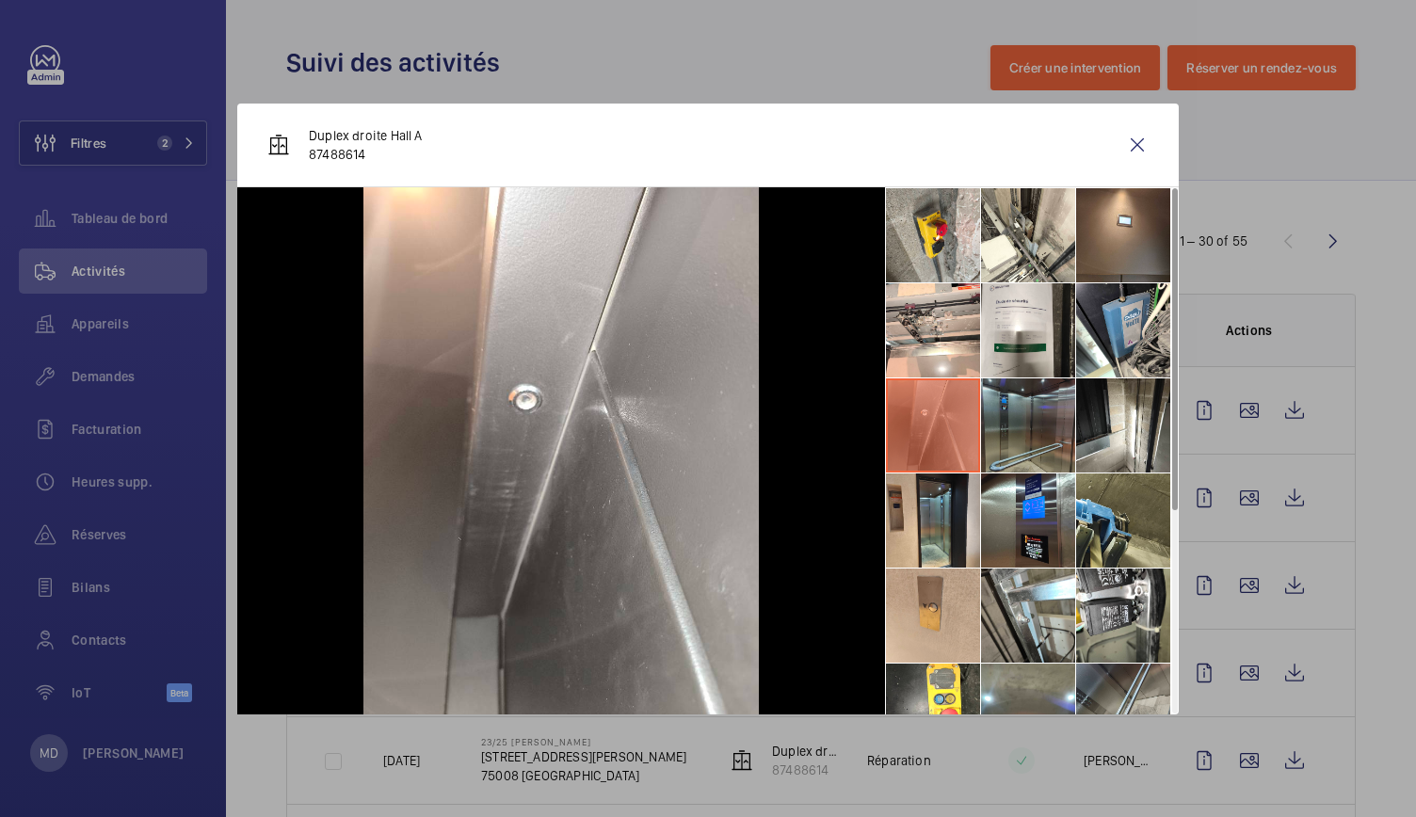
click at [1024, 402] on li at bounding box center [1028, 426] width 94 height 94
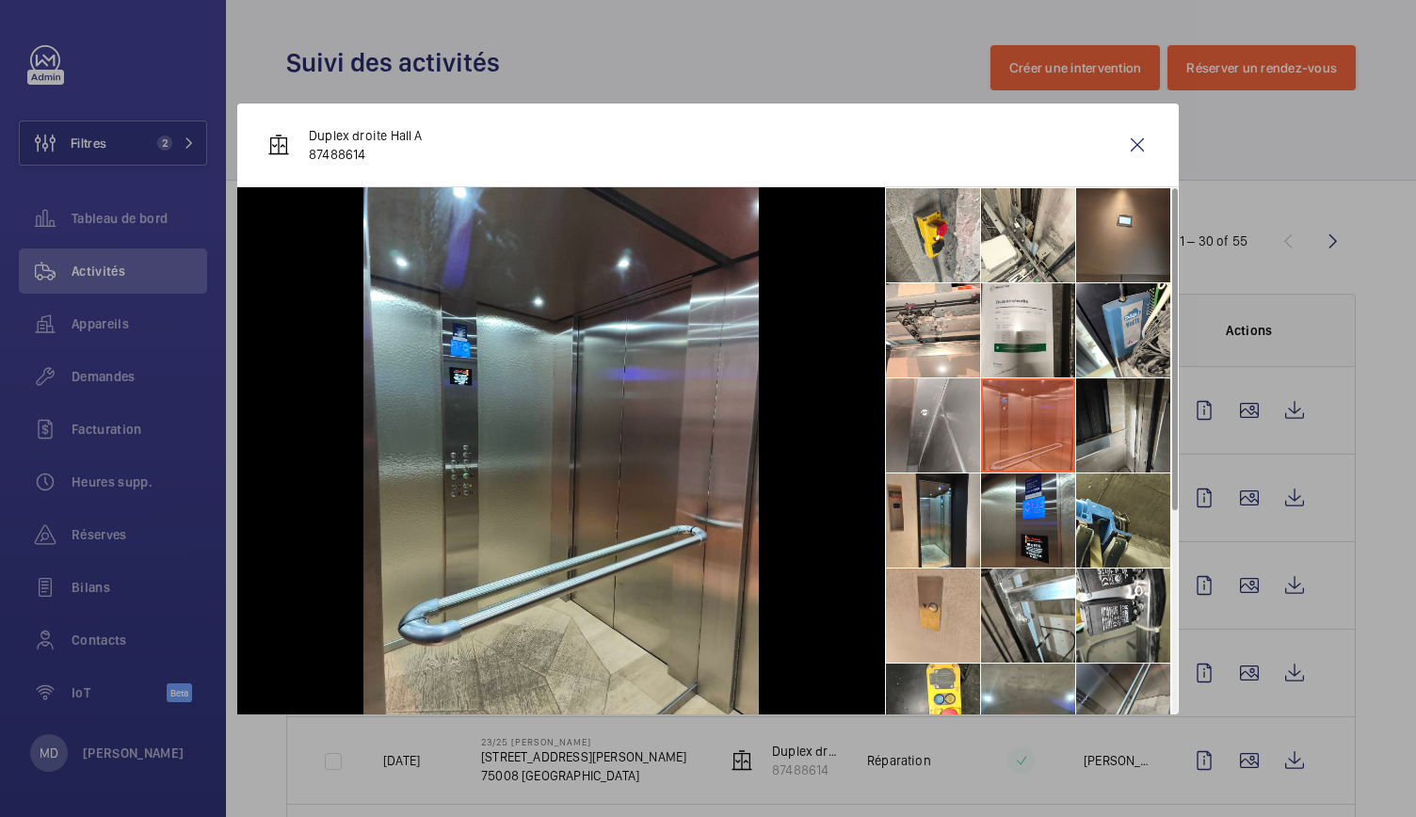
click at [1083, 411] on li at bounding box center [1123, 426] width 94 height 94
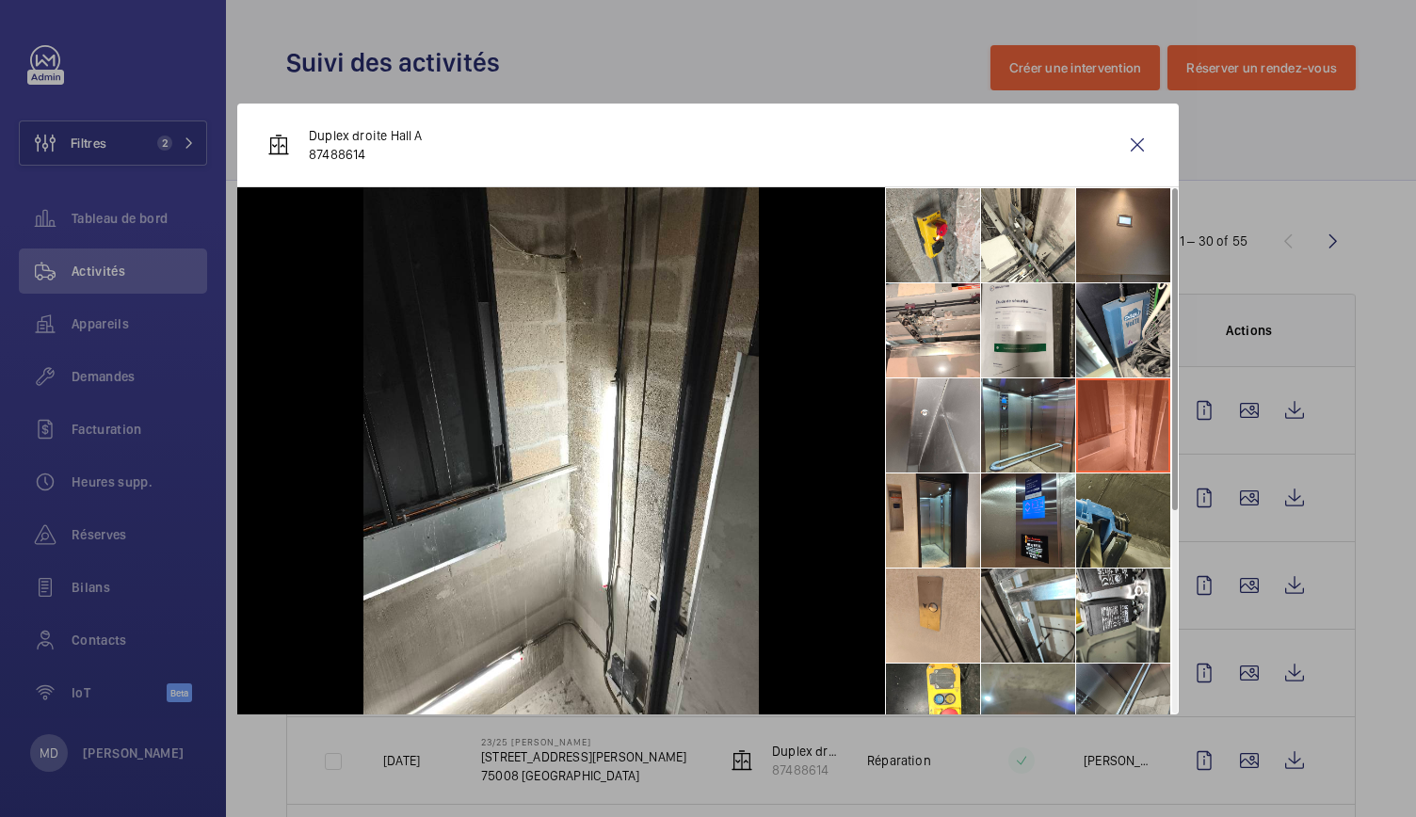
click at [1090, 508] on li at bounding box center [1123, 521] width 94 height 94
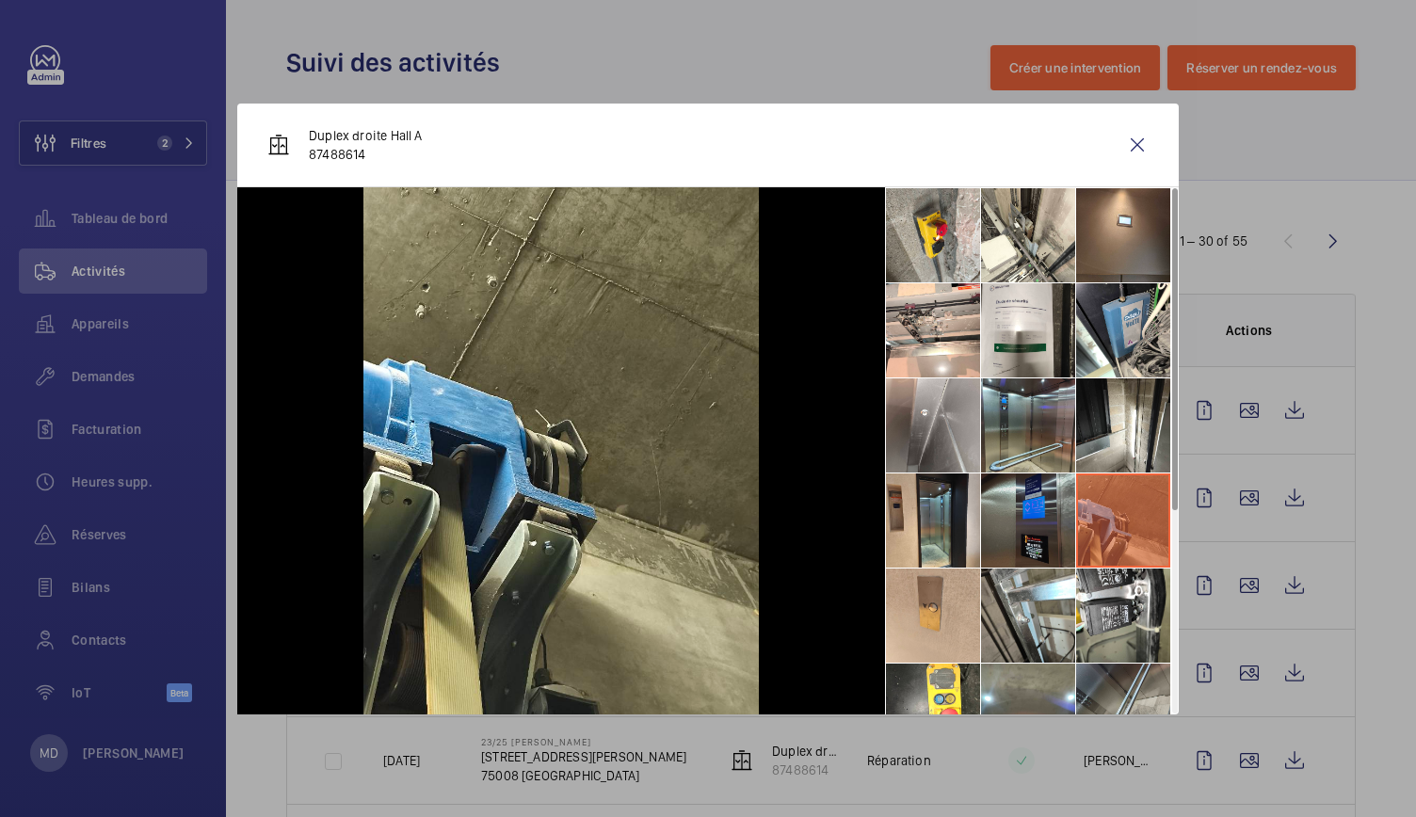
click at [1030, 508] on li at bounding box center [1028, 521] width 94 height 94
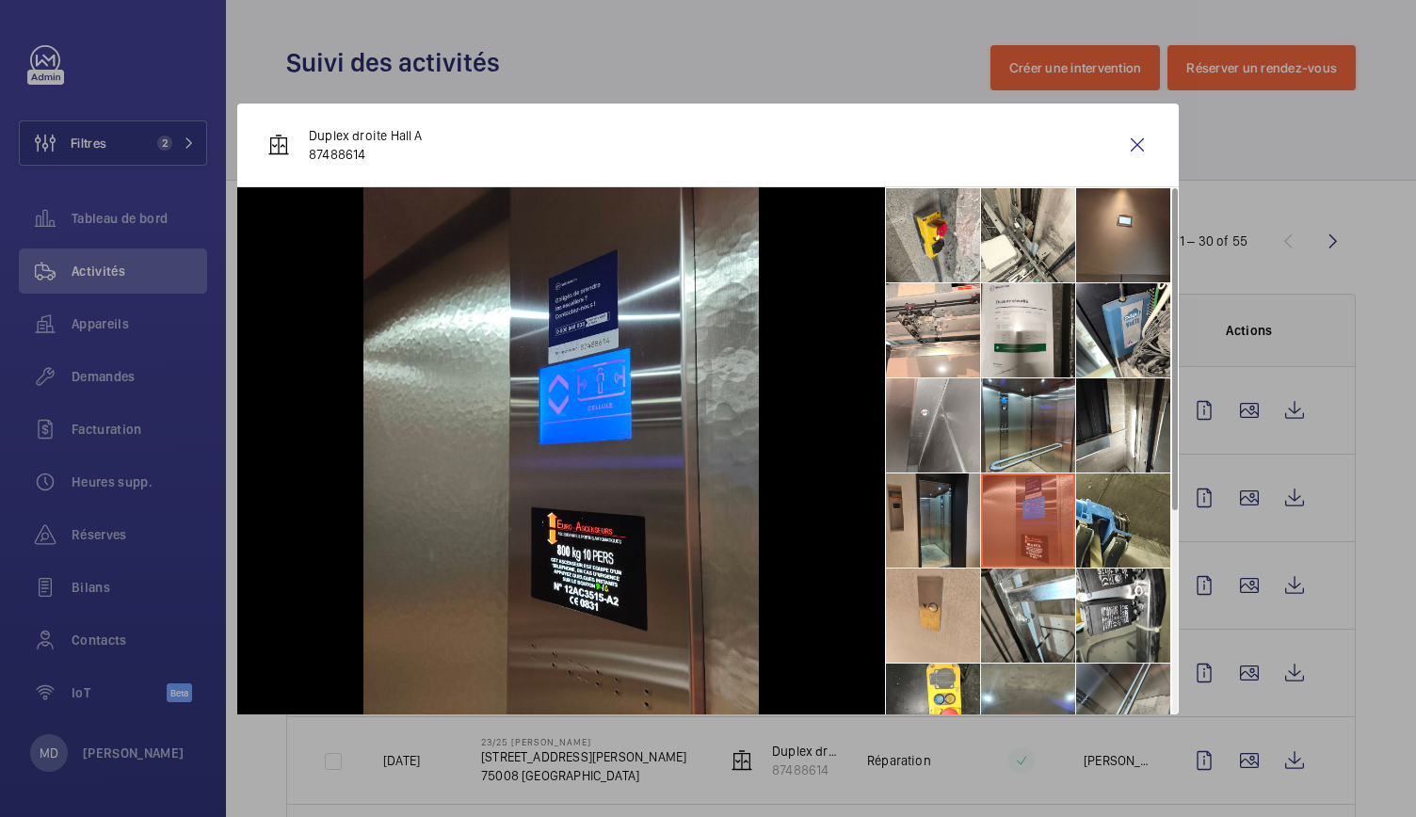
click at [945, 513] on li at bounding box center [933, 521] width 94 height 94
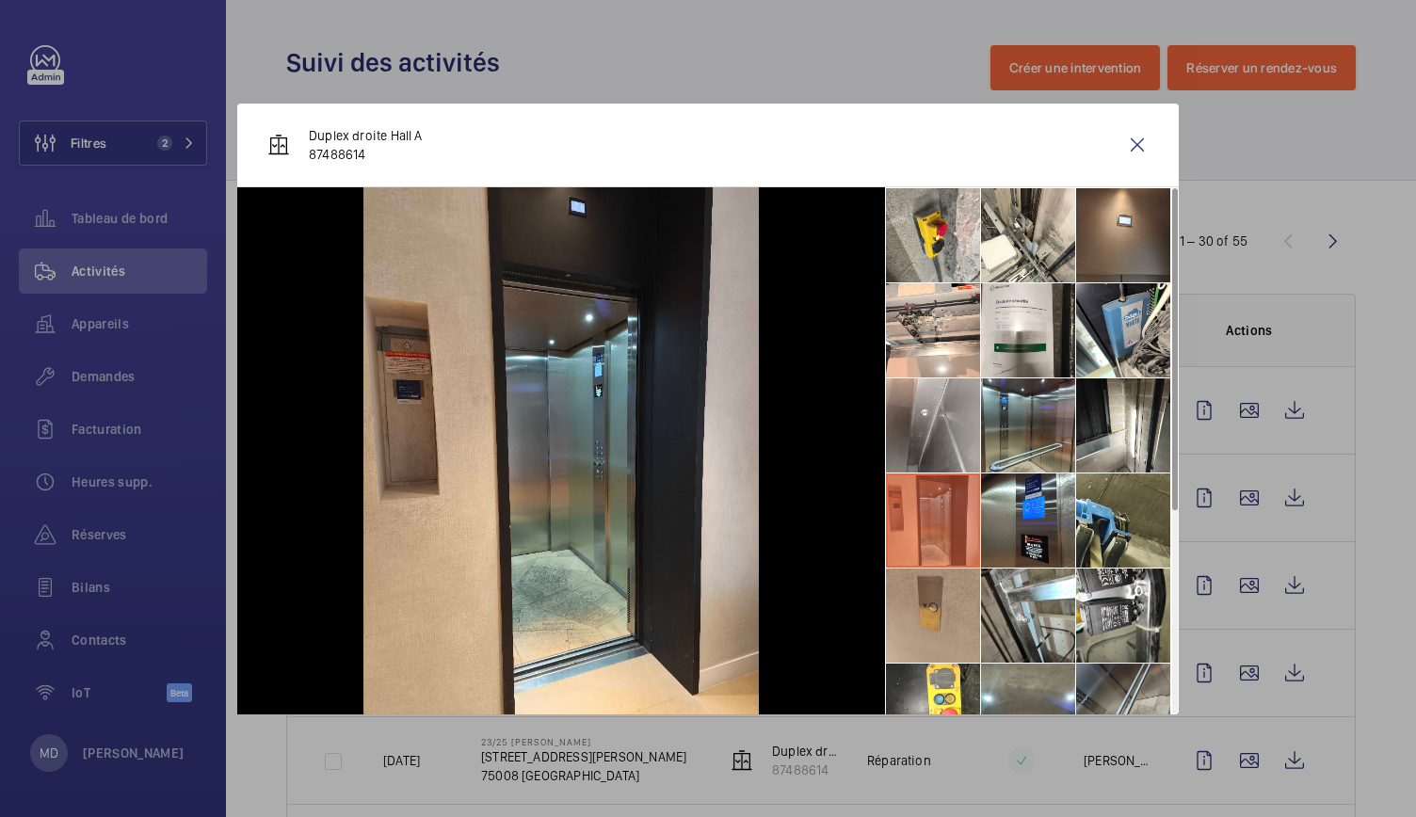
click at [949, 597] on li at bounding box center [933, 616] width 94 height 94
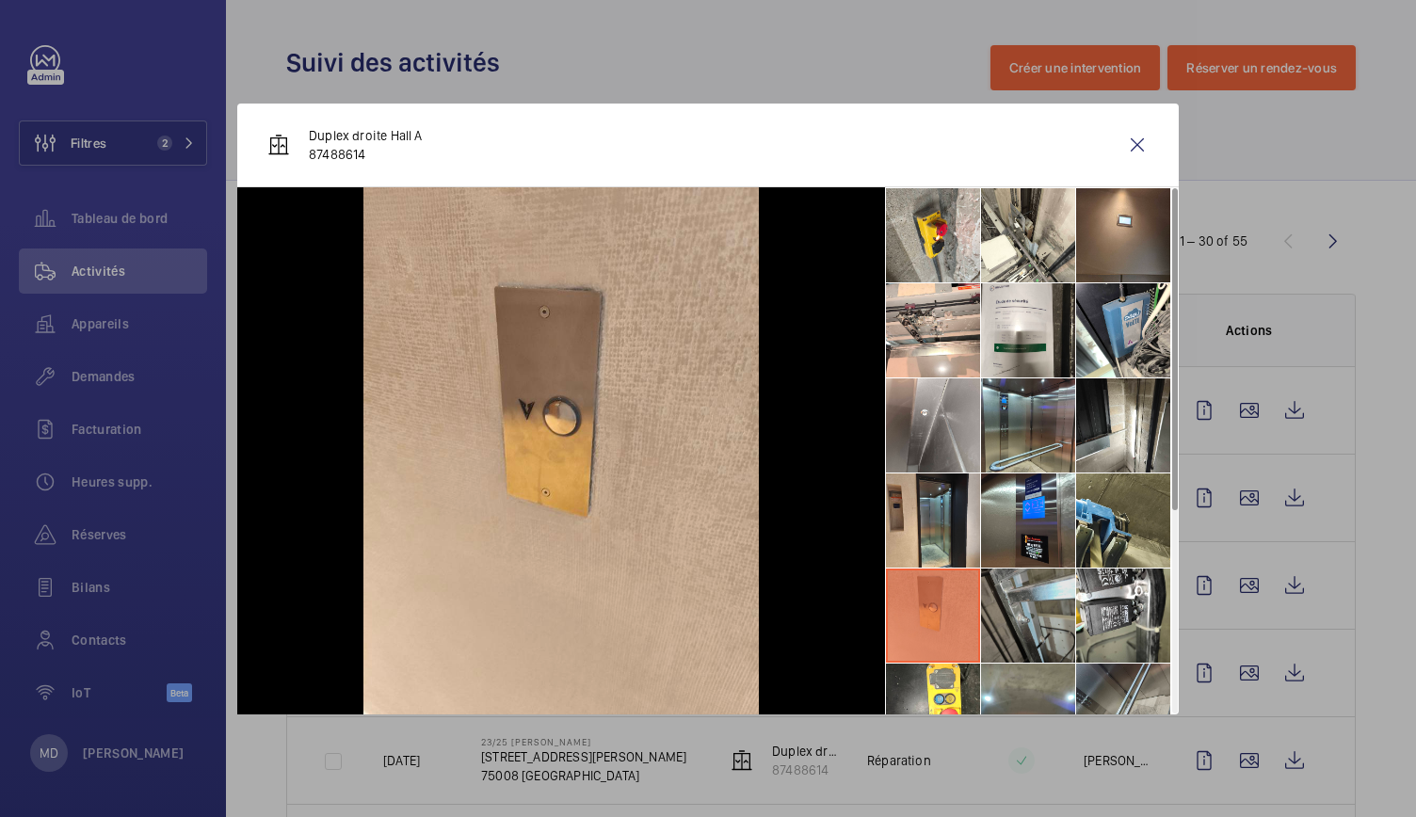
click at [1051, 622] on li at bounding box center [1028, 616] width 94 height 94
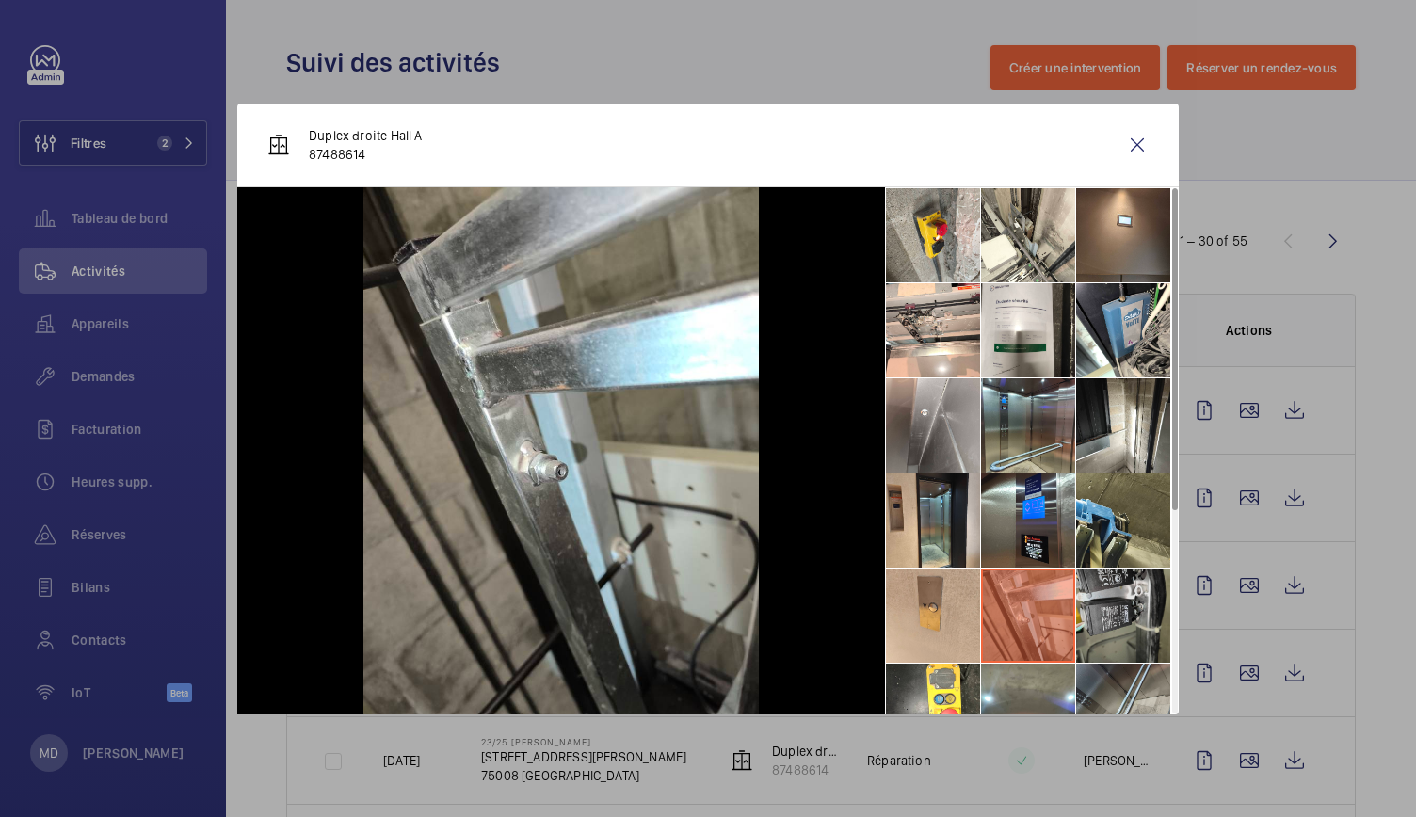
click at [1146, 613] on li at bounding box center [1123, 616] width 94 height 94
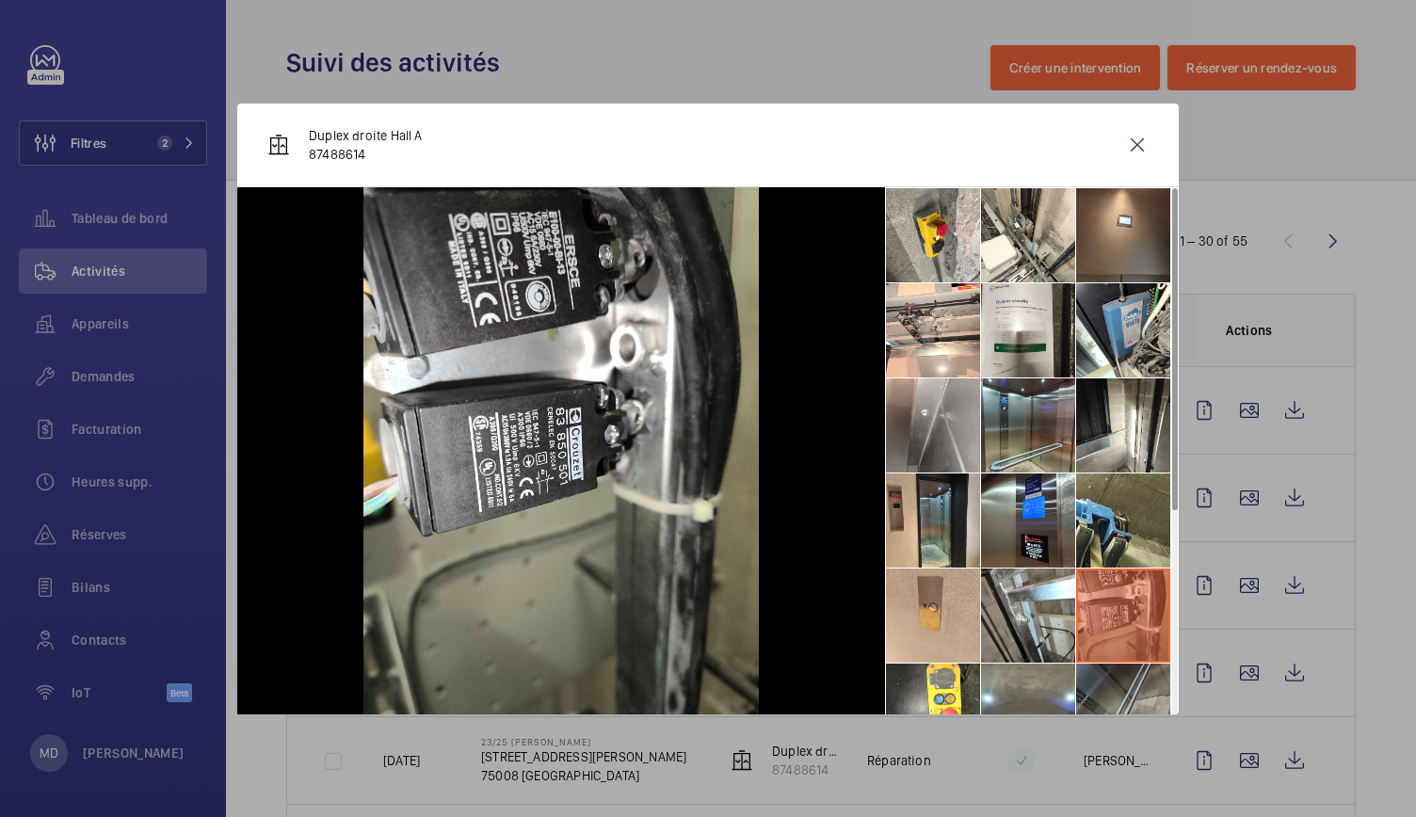
click at [1136, 697] on li at bounding box center [1123, 711] width 94 height 94
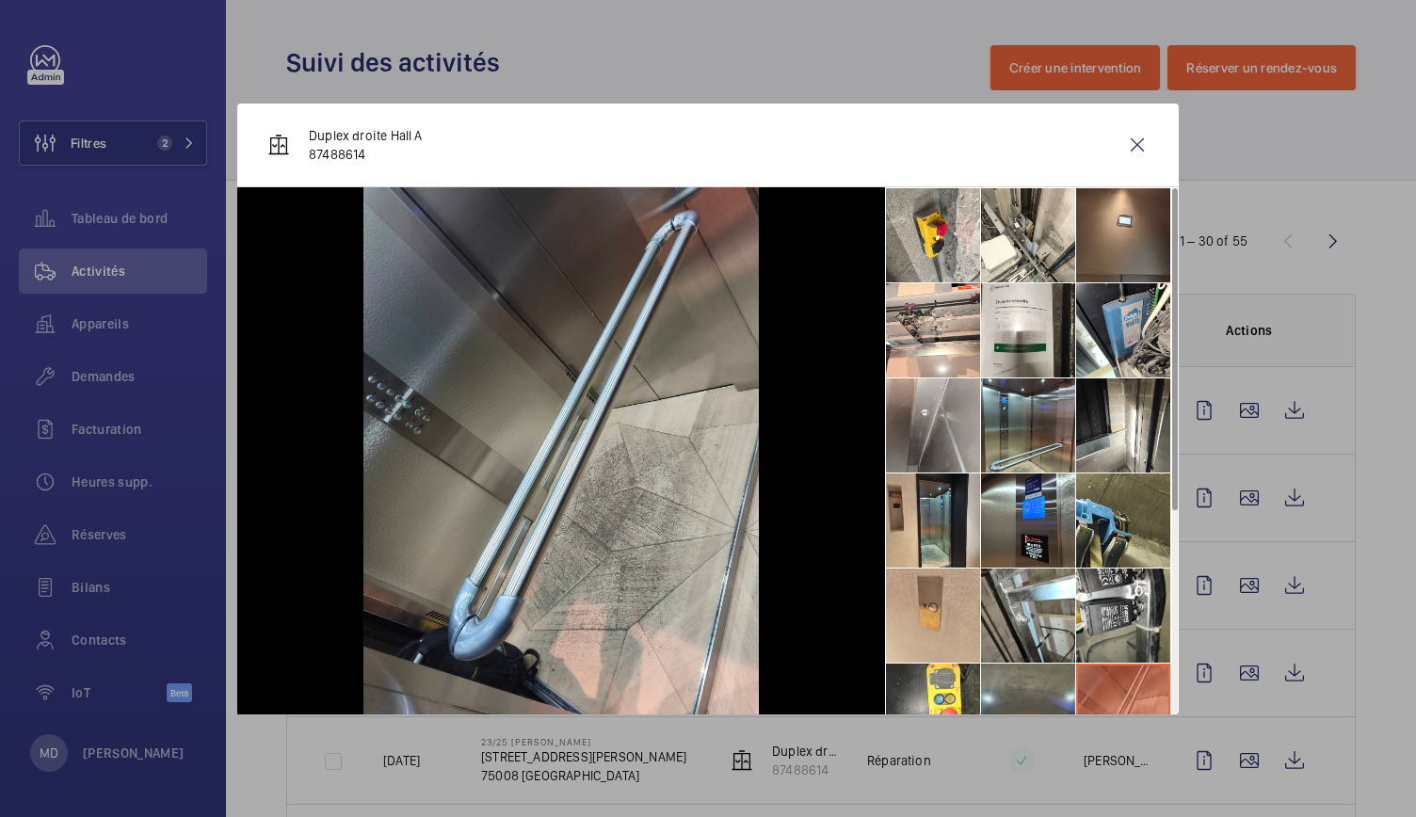
click at [1038, 688] on li at bounding box center [1028, 711] width 94 height 94
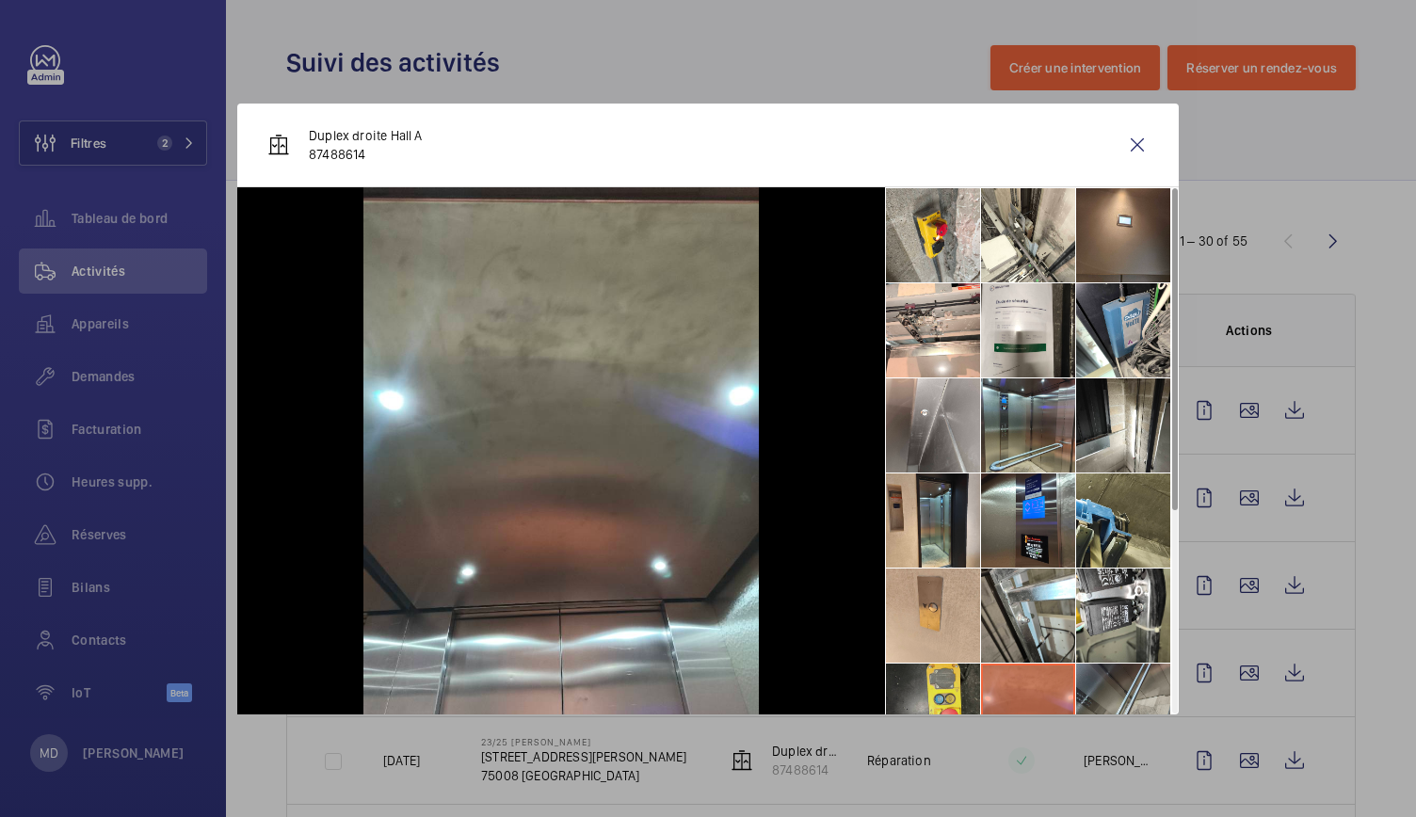
click at [936, 675] on li at bounding box center [933, 711] width 94 height 94
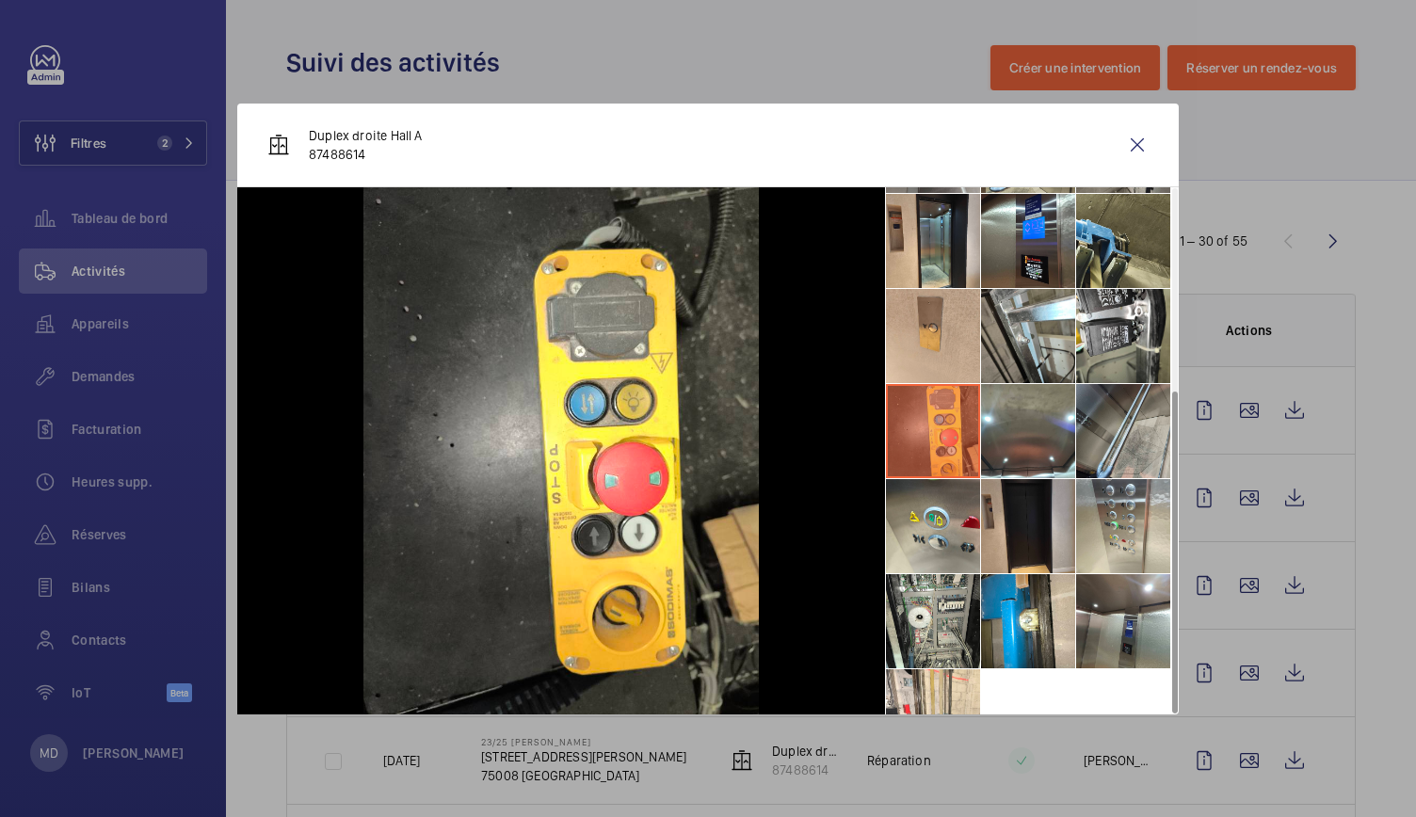
scroll to position [330, 0]
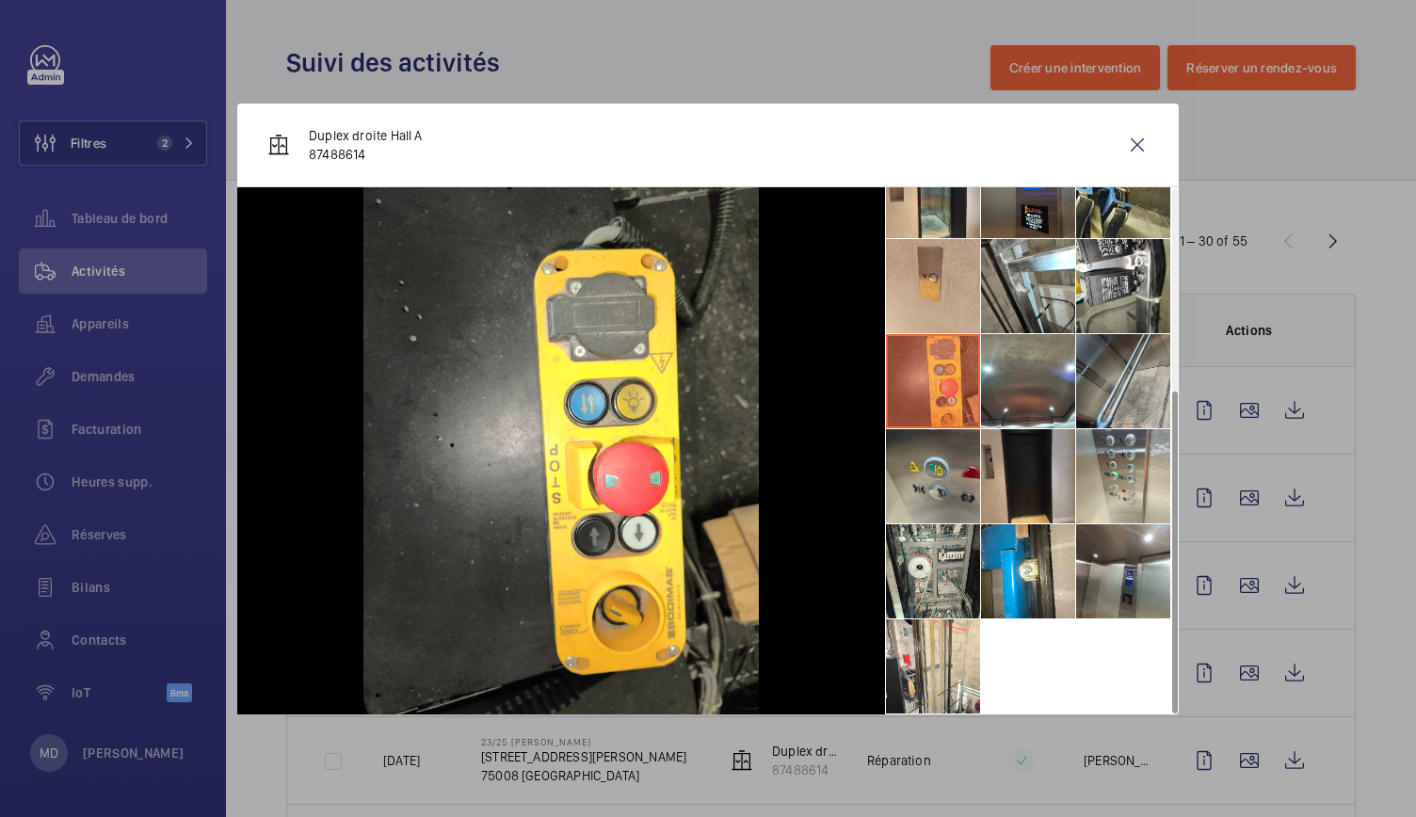
click at [932, 496] on li at bounding box center [933, 476] width 94 height 94
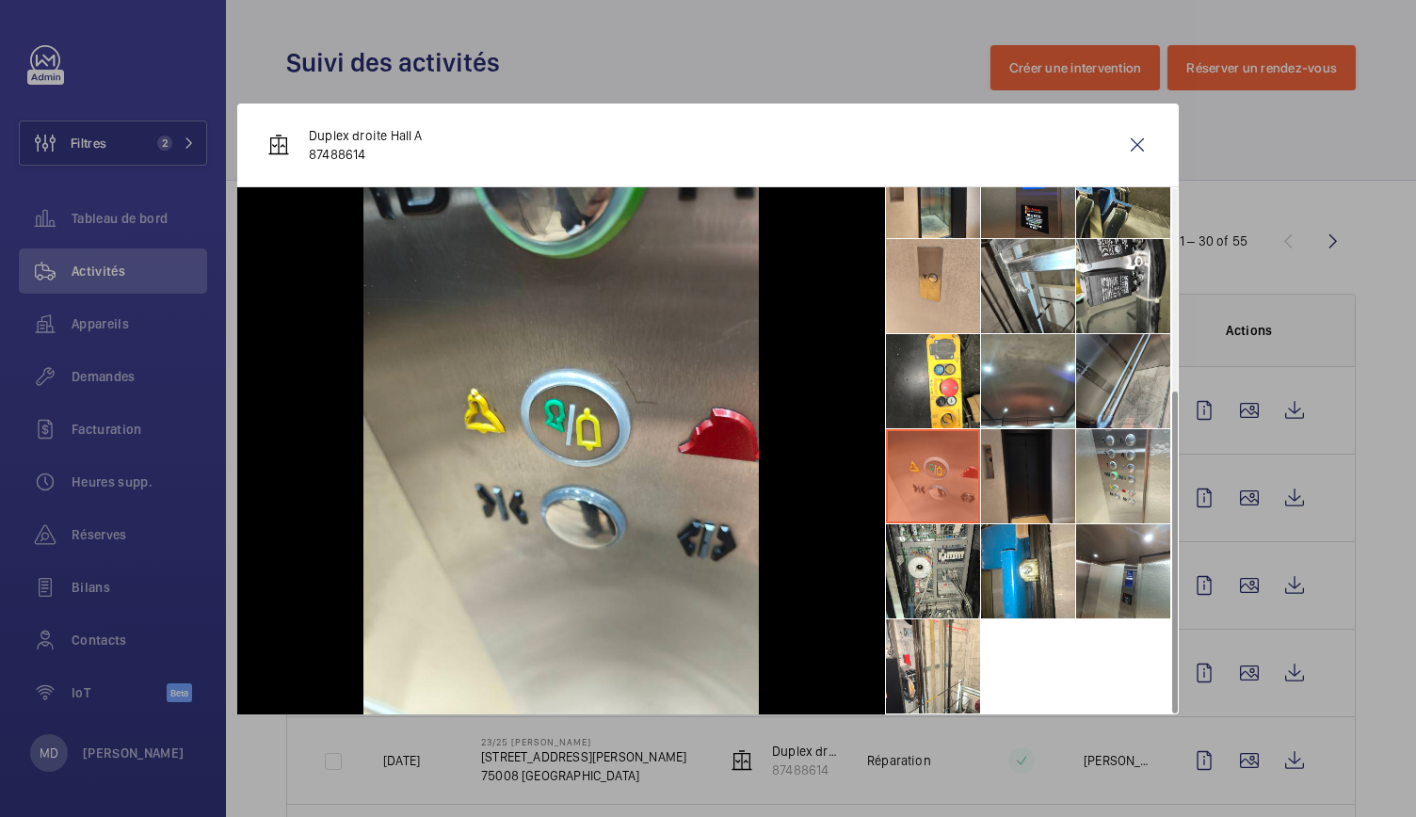
click at [1030, 479] on li at bounding box center [1028, 476] width 94 height 94
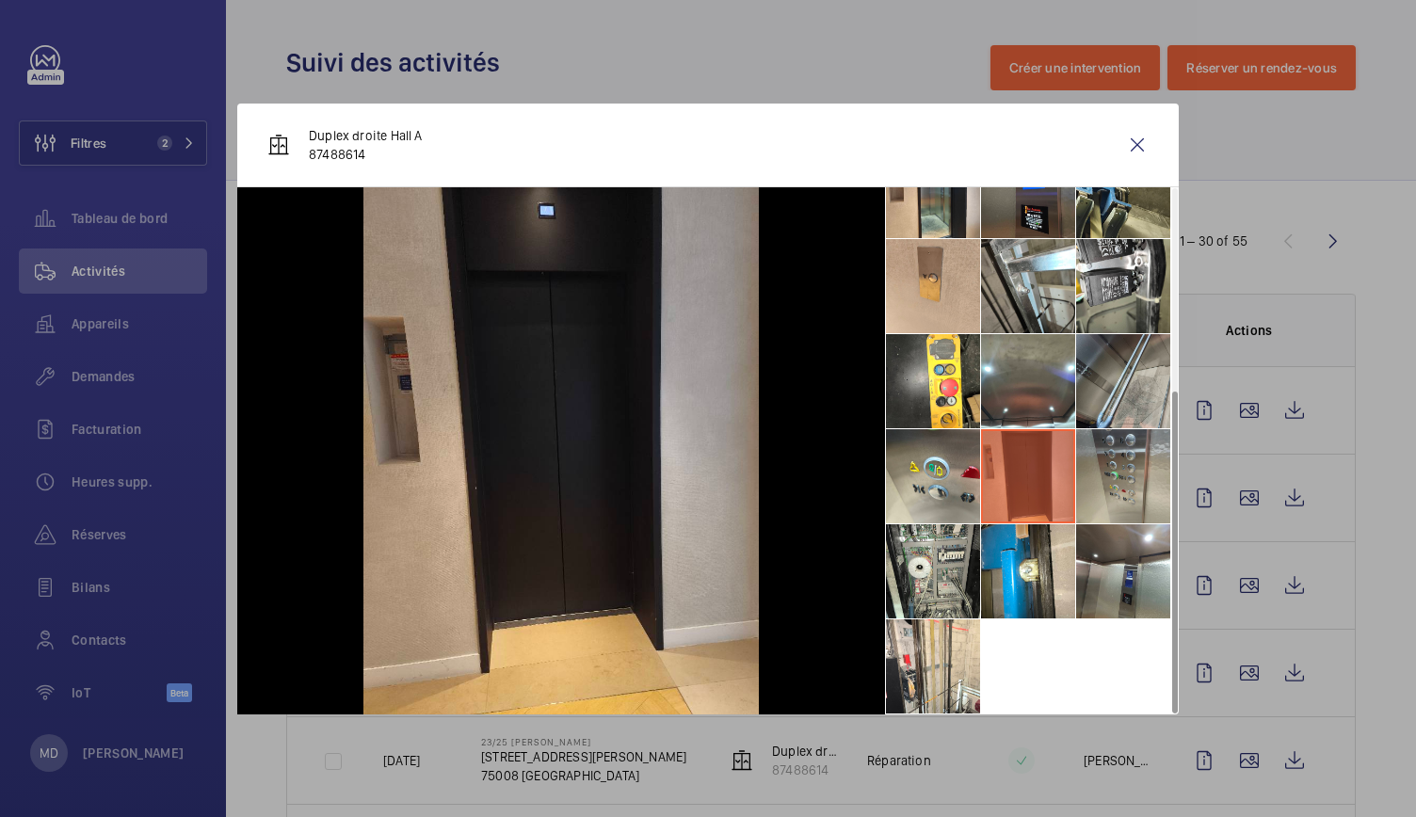
click at [1111, 480] on li at bounding box center [1123, 476] width 94 height 94
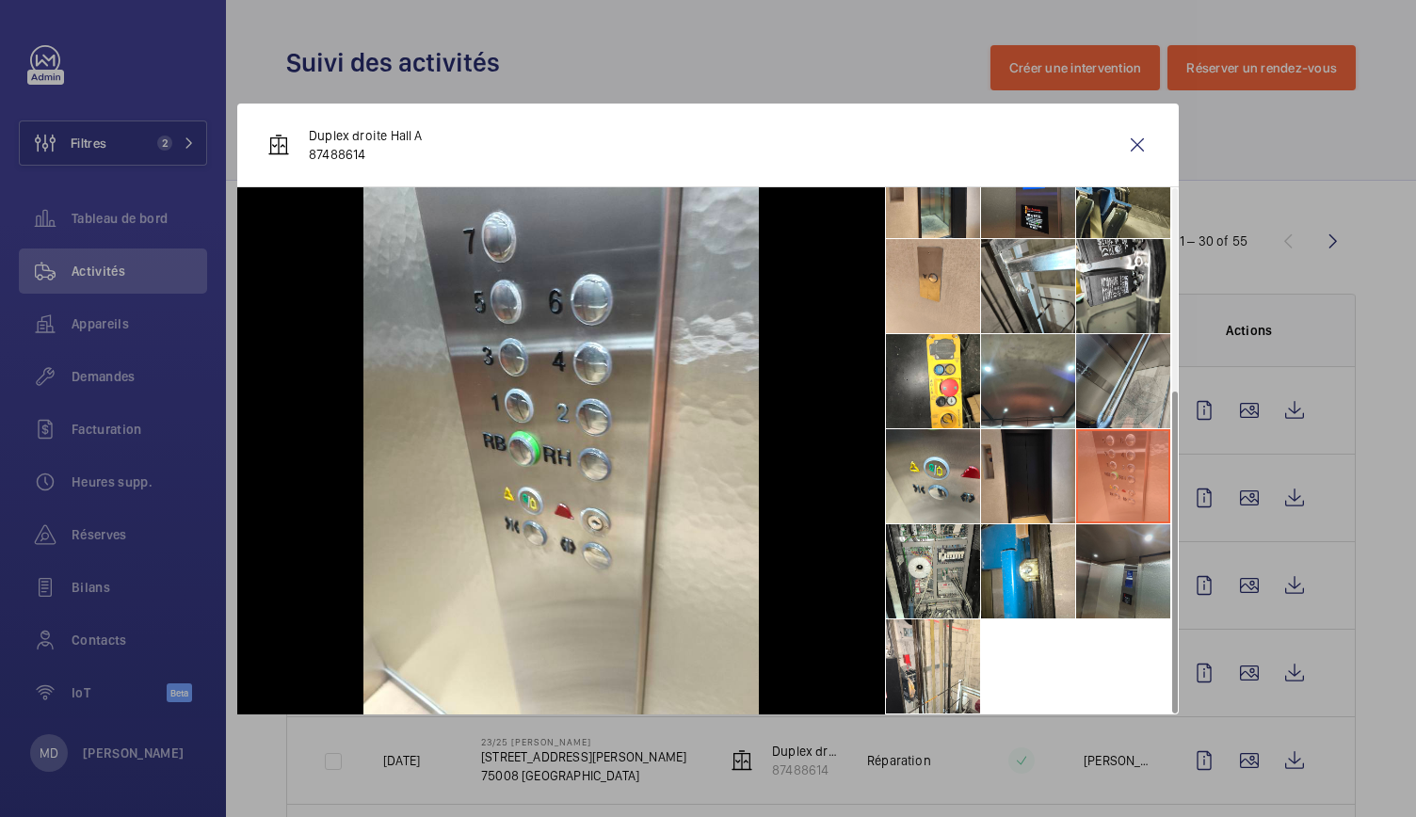
click at [1136, 560] on li at bounding box center [1123, 571] width 94 height 94
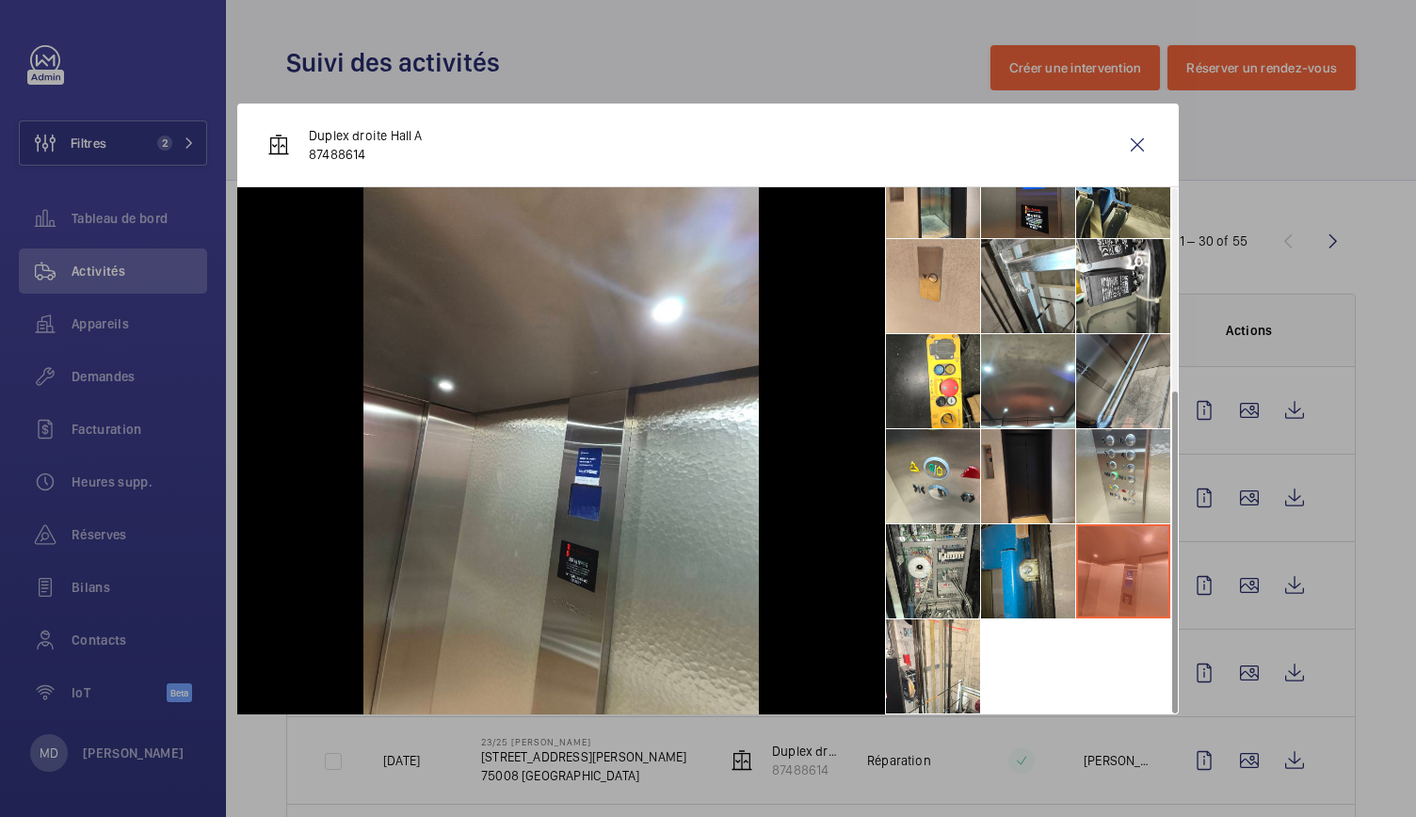
click at [1052, 553] on li at bounding box center [1028, 571] width 94 height 94
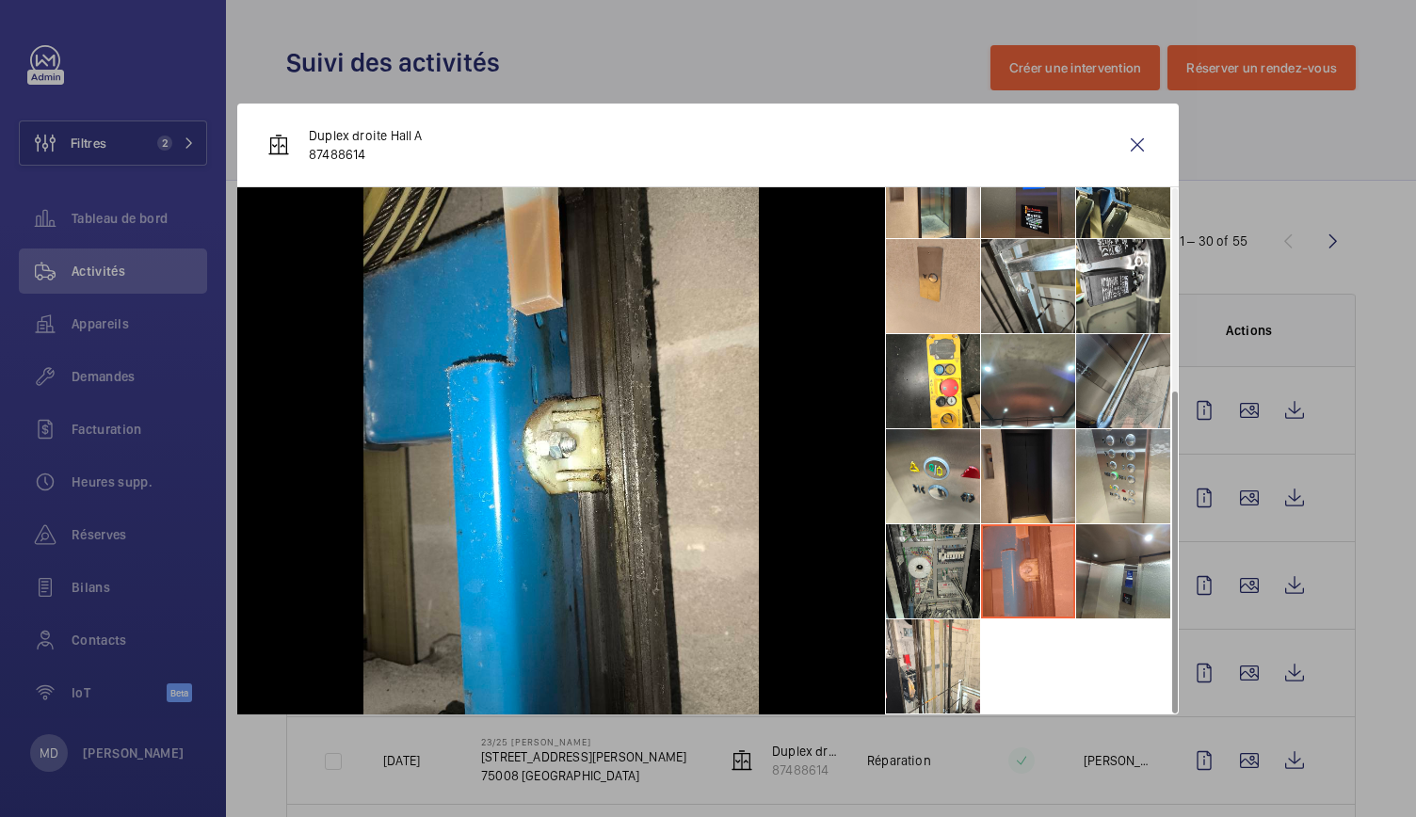
click at [960, 553] on li at bounding box center [933, 571] width 94 height 94
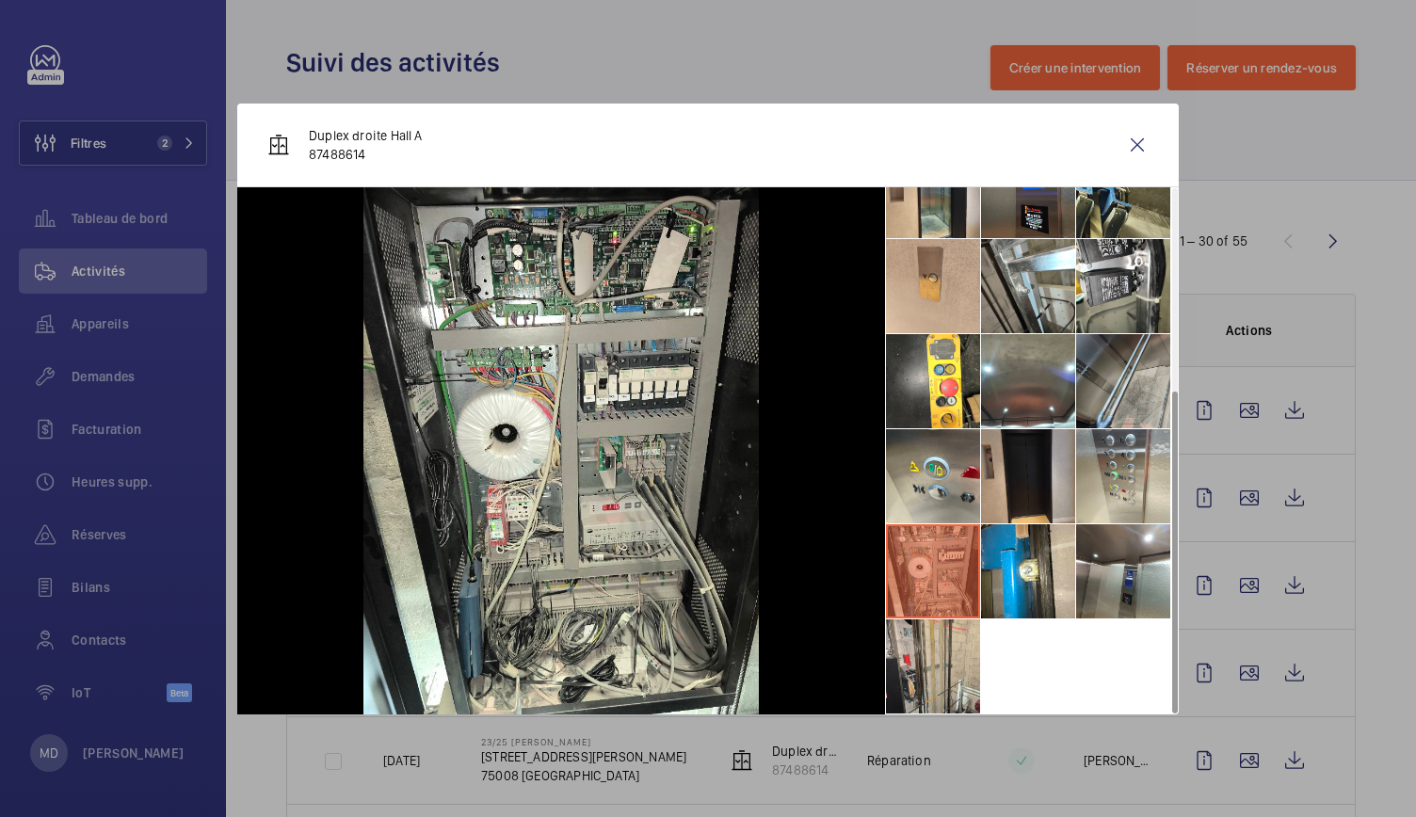
click at [944, 650] on li at bounding box center [933, 667] width 94 height 94
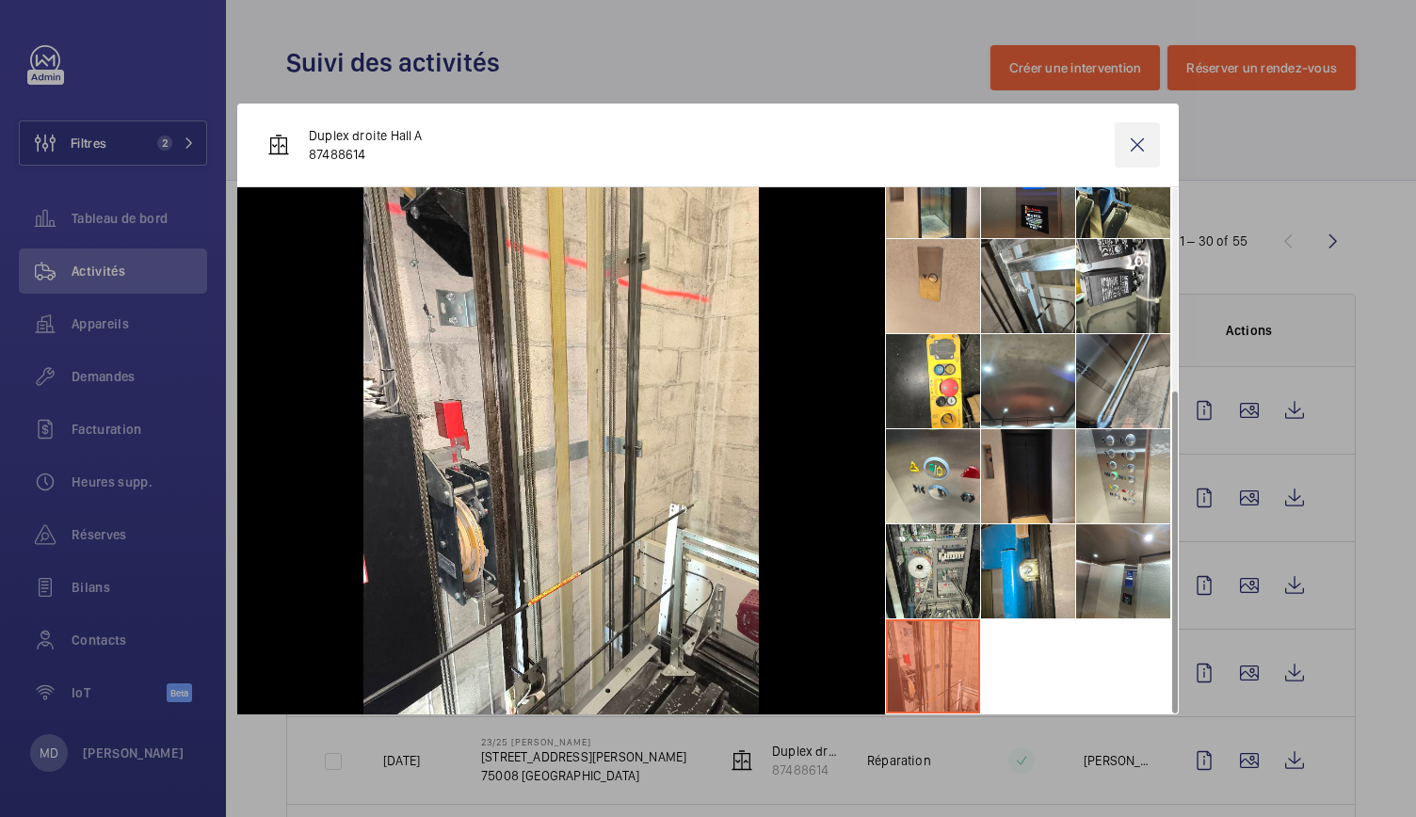
click at [1132, 147] on wm-front-icon-button at bounding box center [1137, 144] width 45 height 45
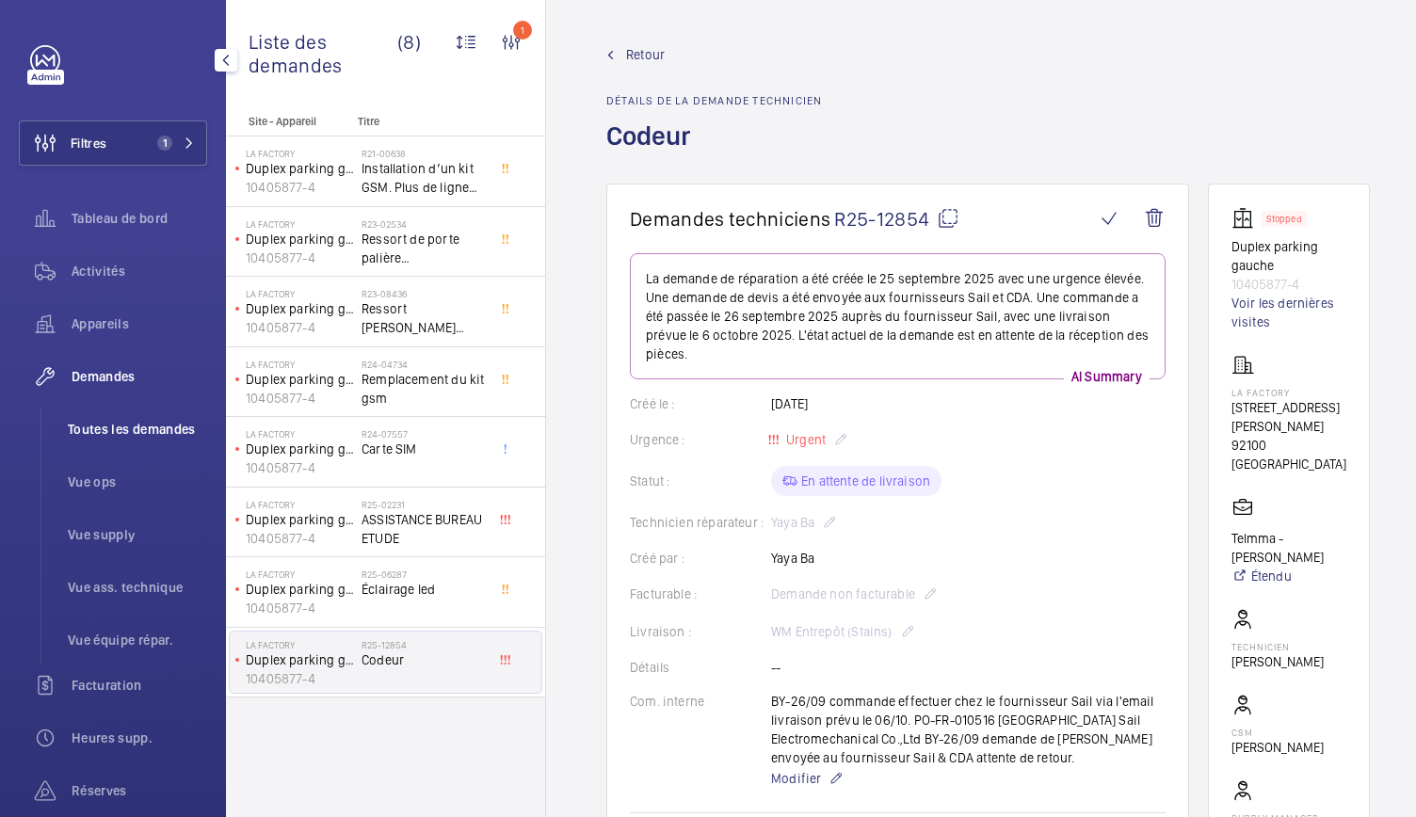
click at [166, 431] on span "Toutes les demandes" at bounding box center [137, 429] width 139 height 19
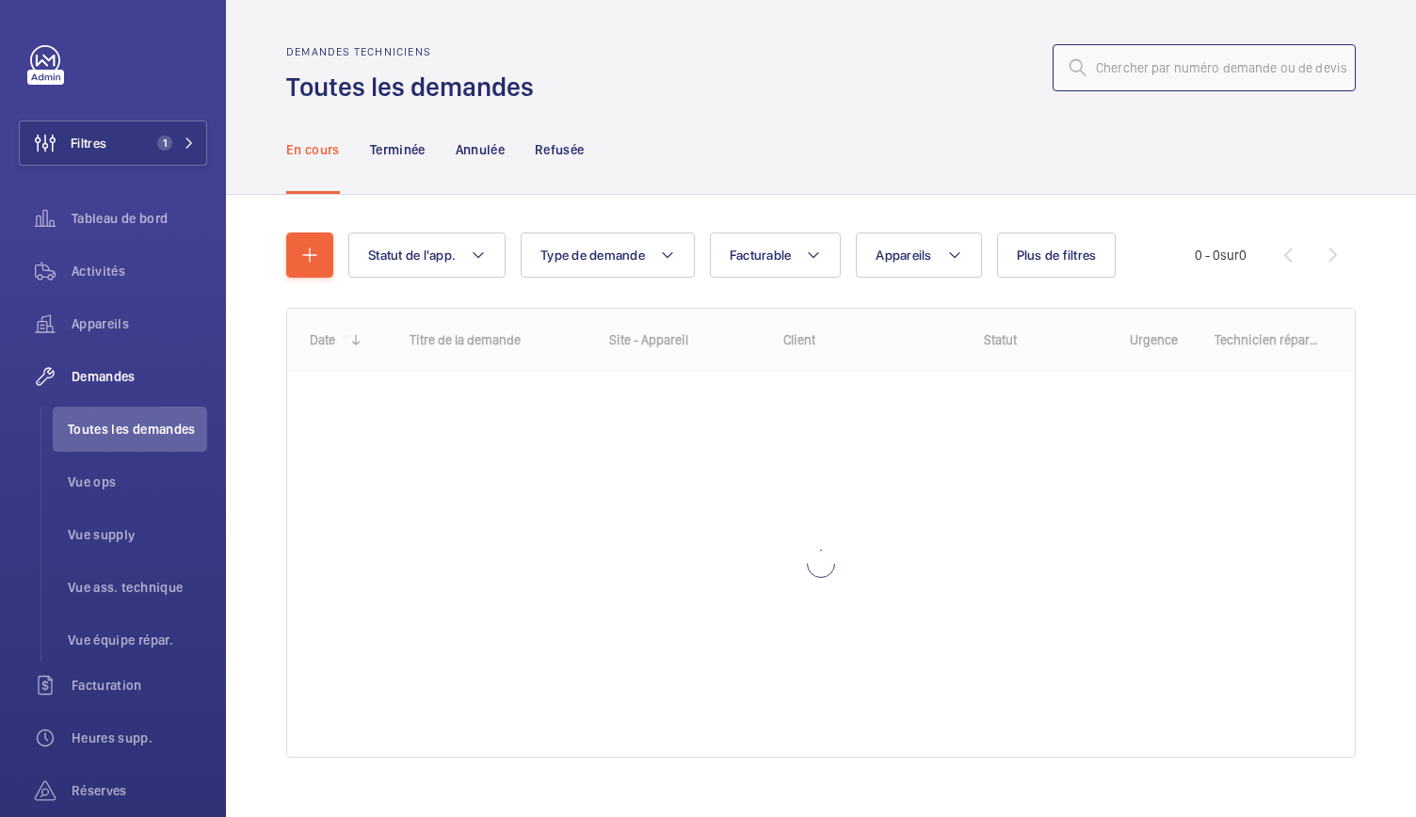
click at [1136, 56] on input "text" at bounding box center [1204, 67] width 303 height 47
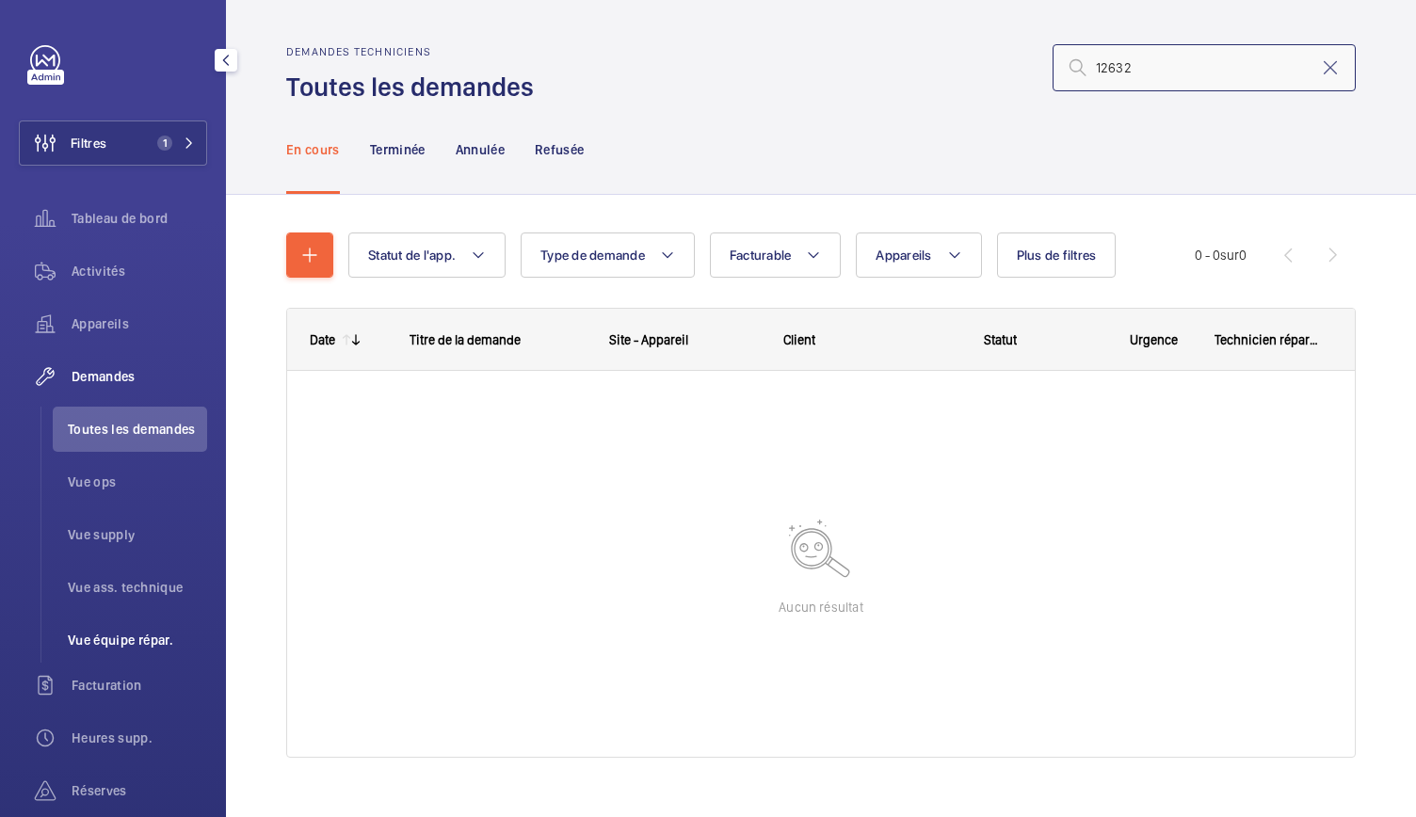
type input "12632"
click at [153, 642] on span "Vue équipe répar." at bounding box center [137, 640] width 139 height 19
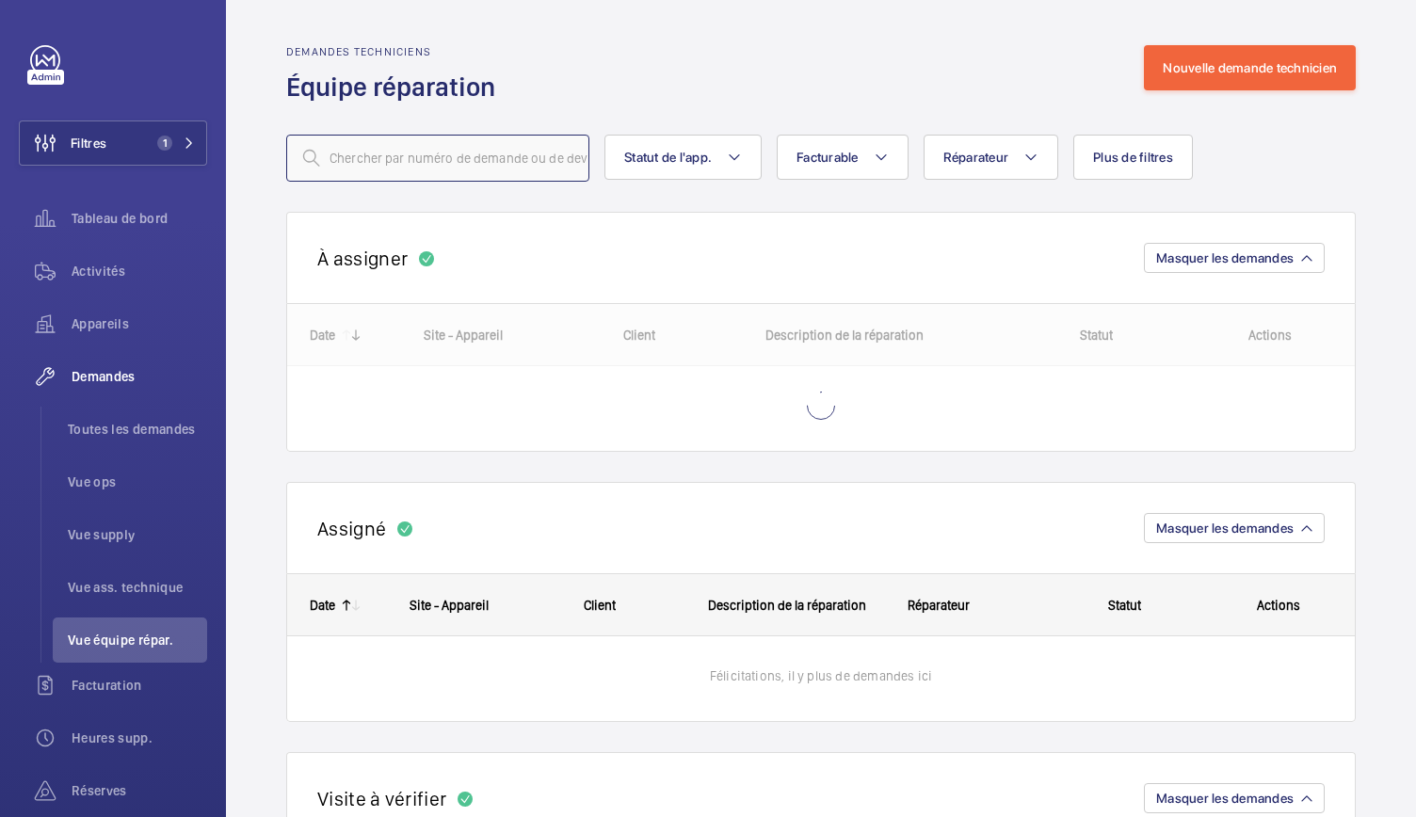
click at [412, 165] on input "text" at bounding box center [437, 158] width 303 height 47
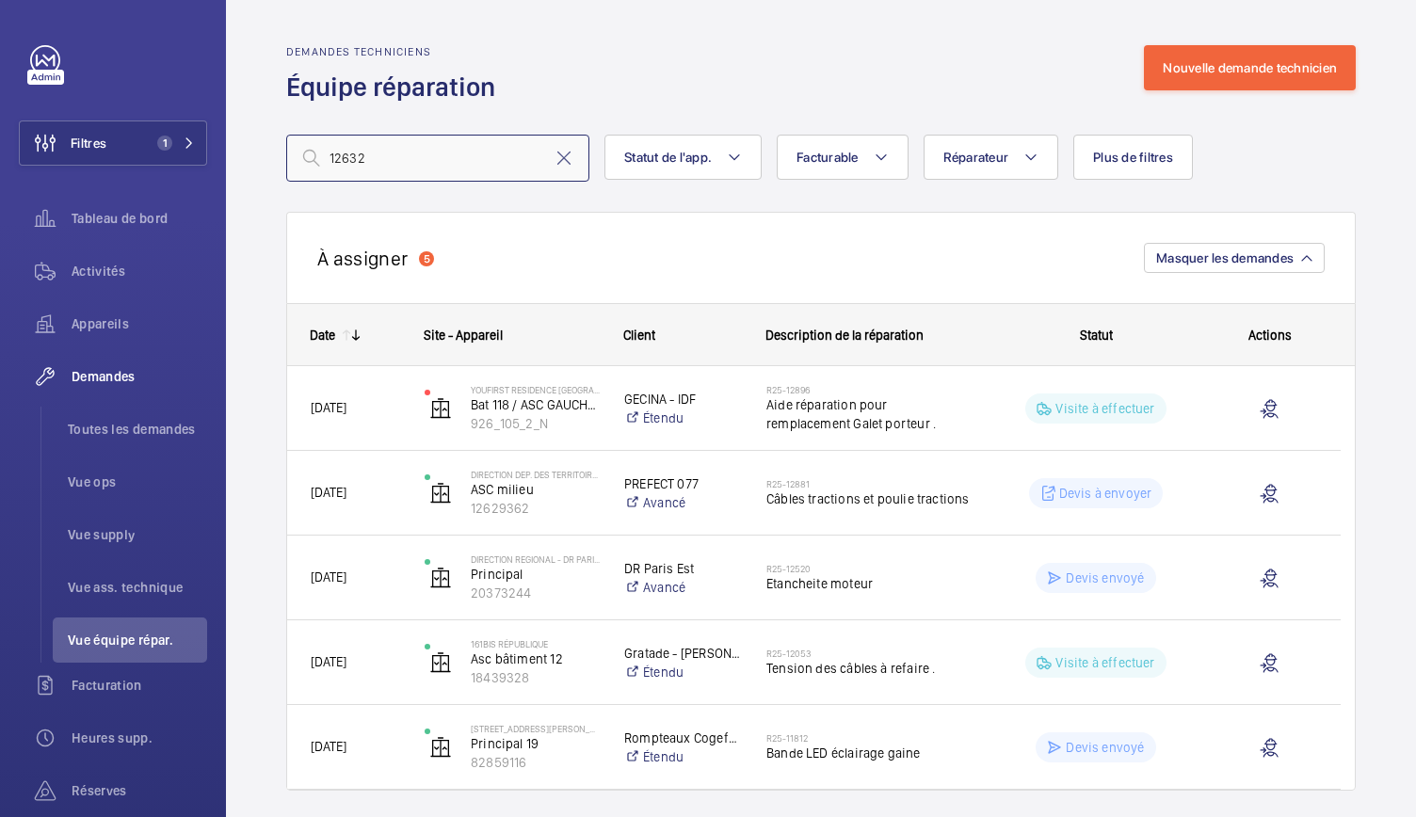
click at [335, 167] on input "12632" at bounding box center [437, 158] width 303 height 47
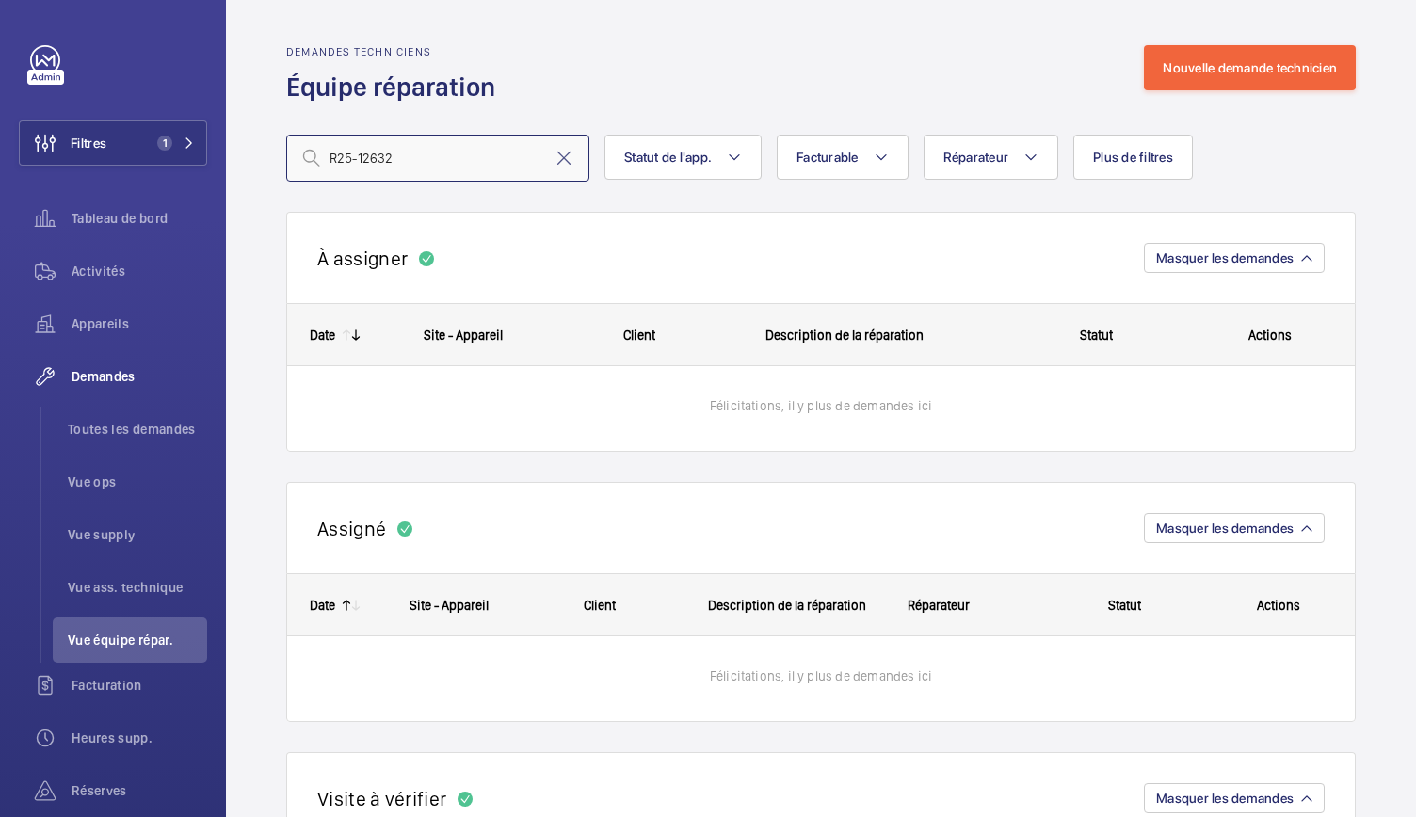
drag, startPoint x: 400, startPoint y: 156, endPoint x: 301, endPoint y: 159, distance: 98.9
click at [301, 159] on div "R25-12632" at bounding box center [437, 158] width 303 height 47
type input "R25-12632"
click at [139, 435] on span "Toutes les demandes" at bounding box center [137, 429] width 139 height 19
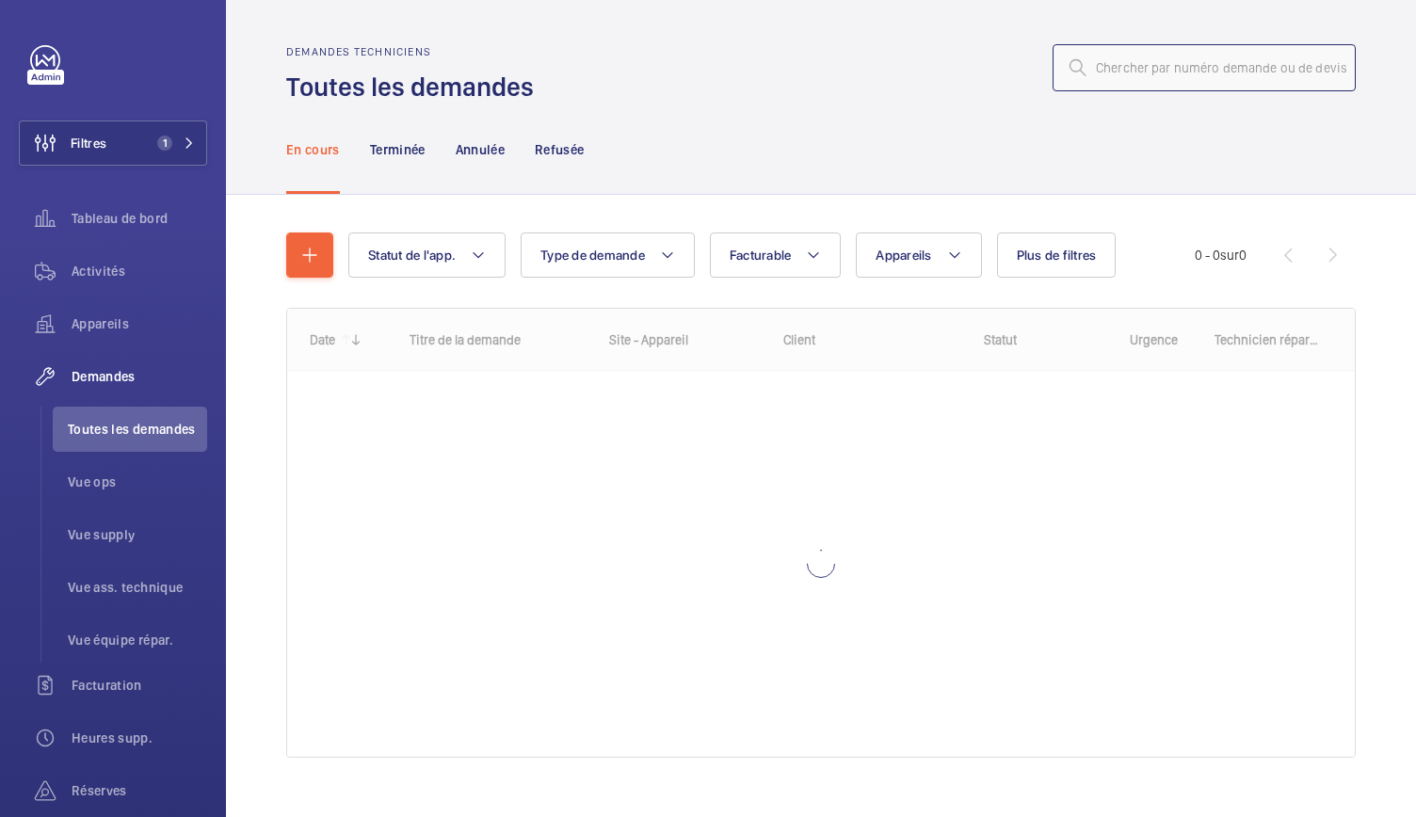
click at [1077, 58] on input "text" at bounding box center [1204, 67] width 303 height 47
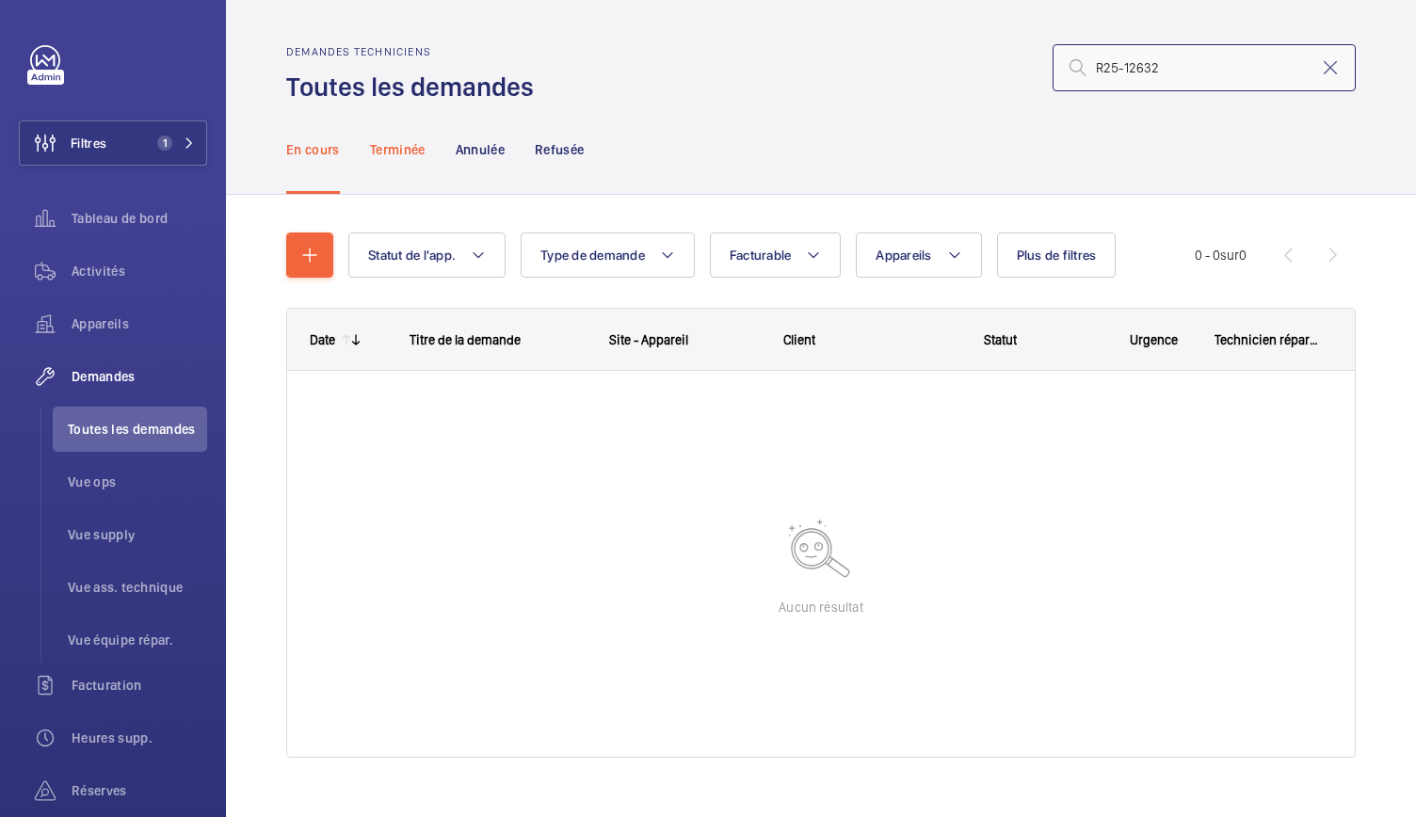
type input "R25-12632"
click at [408, 152] on p "Terminée" at bounding box center [398, 149] width 56 height 19
click at [489, 142] on p "Annulée" at bounding box center [480, 149] width 49 height 19
click at [557, 152] on p "Refusée" at bounding box center [559, 149] width 49 height 19
click at [325, 145] on p "En cours" at bounding box center [313, 149] width 54 height 19
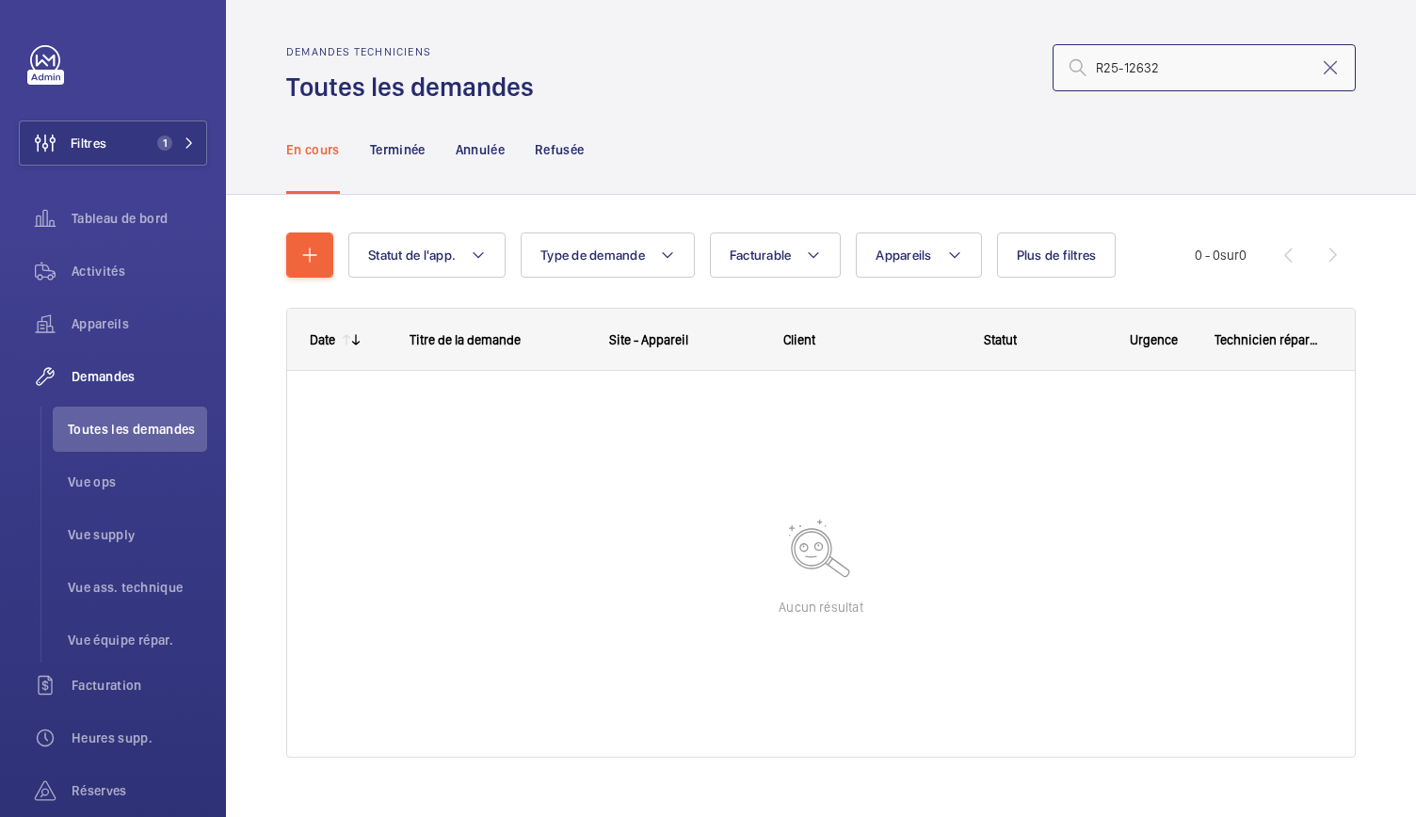
click at [1084, 66] on input "R25-12632" at bounding box center [1204, 67] width 303 height 47
click at [1144, 73] on input "R25-12632" at bounding box center [1204, 67] width 303 height 47
click at [169, 149] on span "1" at bounding box center [172, 143] width 45 height 15
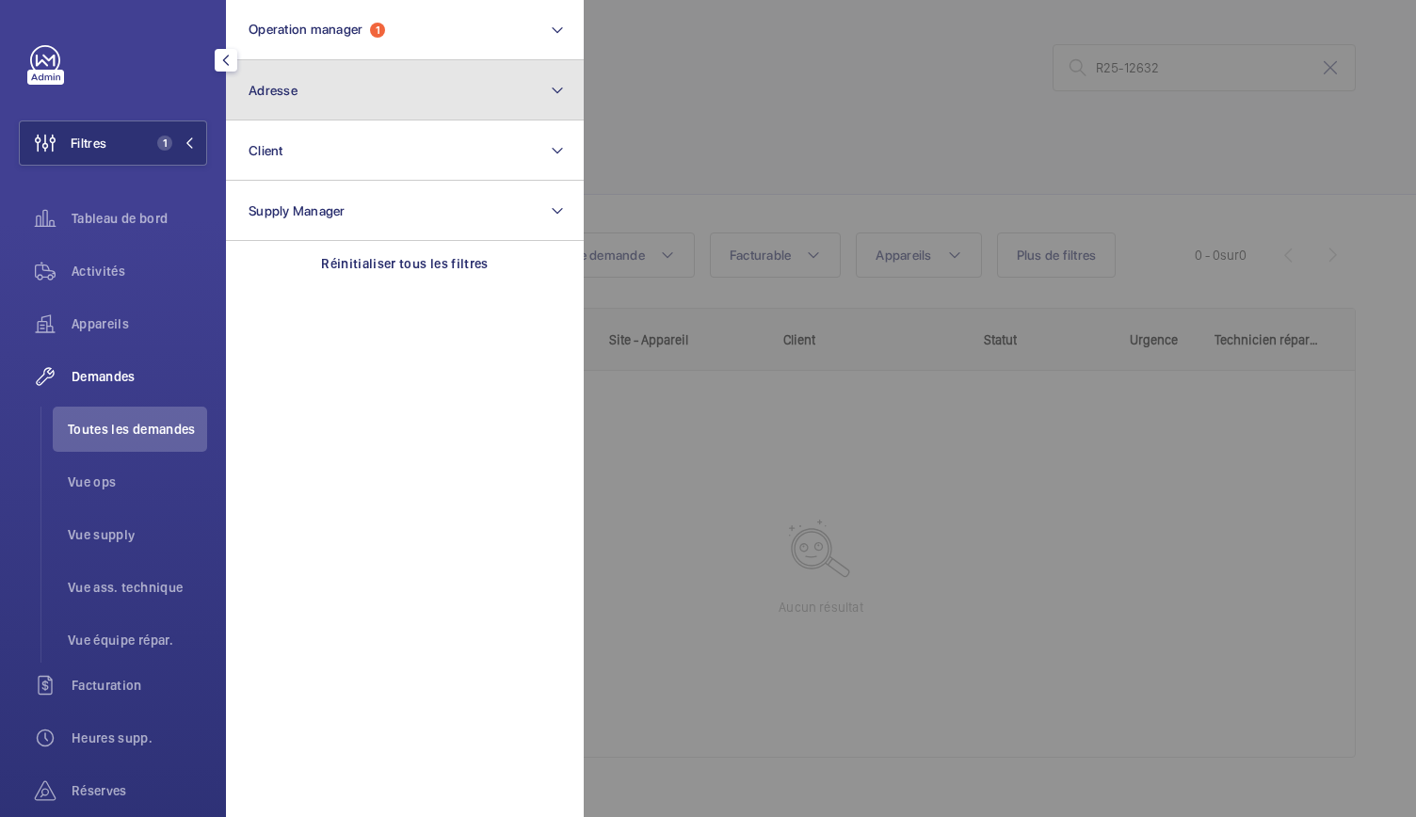
click at [358, 77] on button "Adresse" at bounding box center [405, 90] width 358 height 60
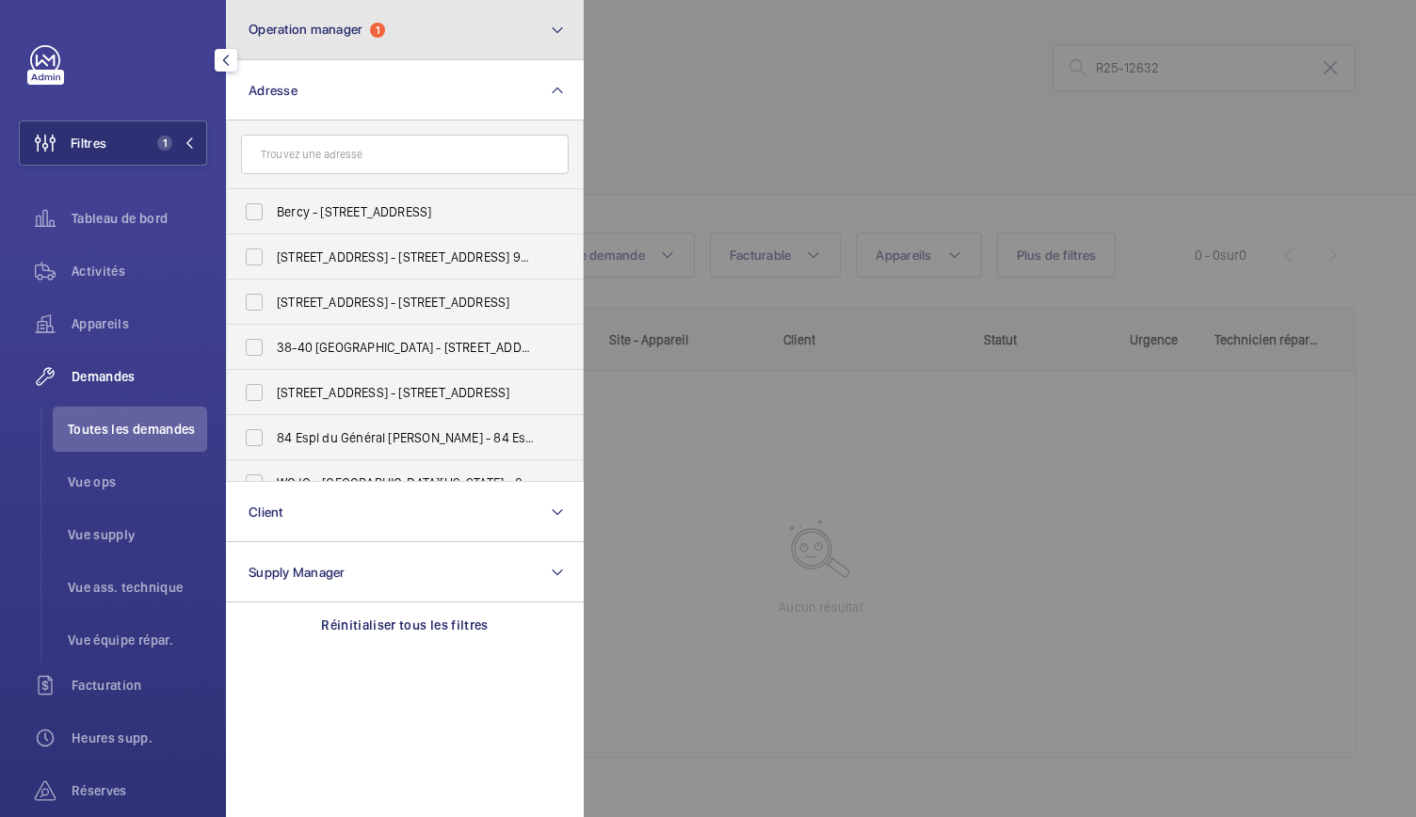
click at [371, 22] on span "Operation manager 1" at bounding box center [317, 30] width 137 height 16
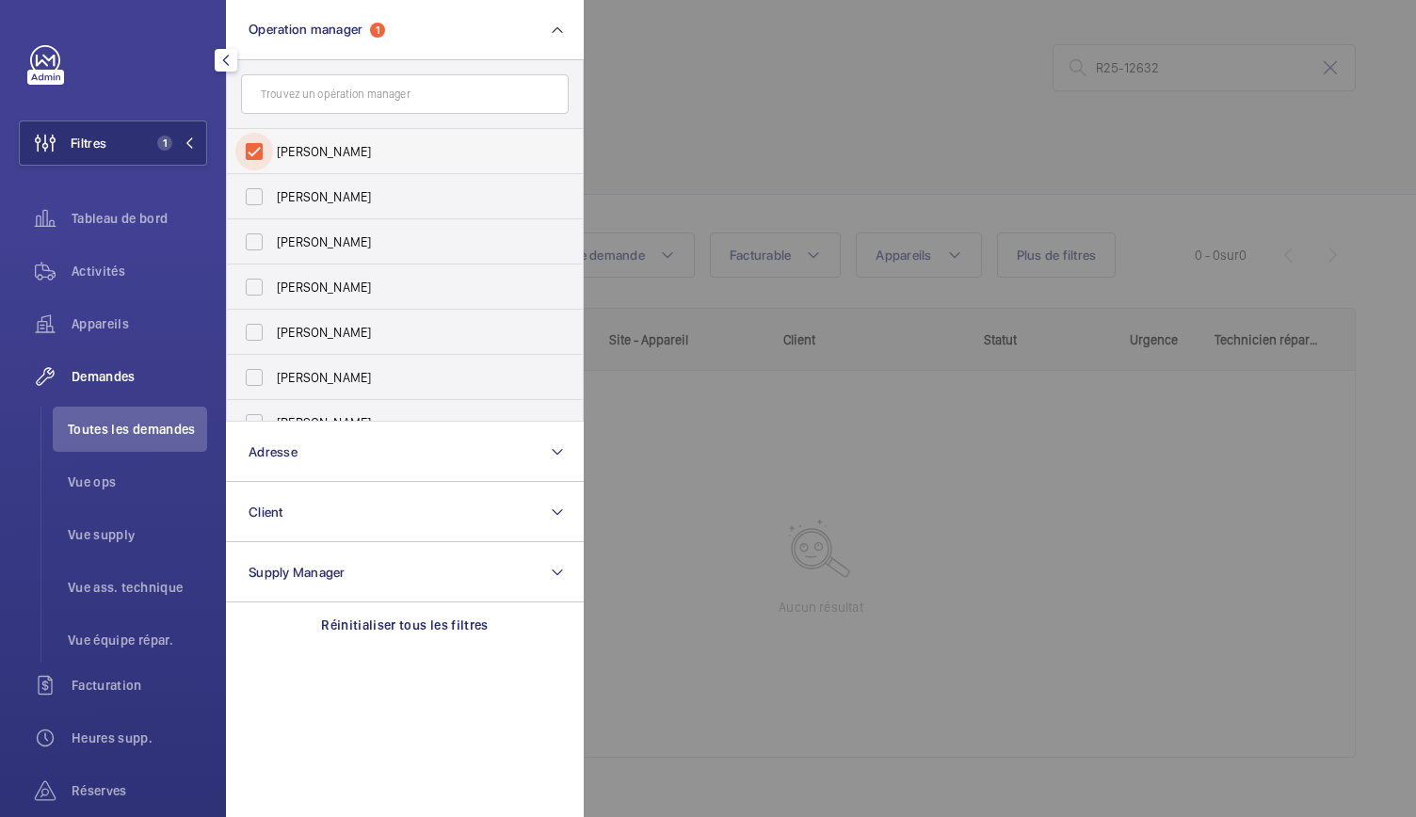
click at [266, 142] on input "[PERSON_NAME]" at bounding box center [254, 152] width 38 height 38
checkbox input "false"
click at [624, 140] on div at bounding box center [1292, 408] width 1416 height 817
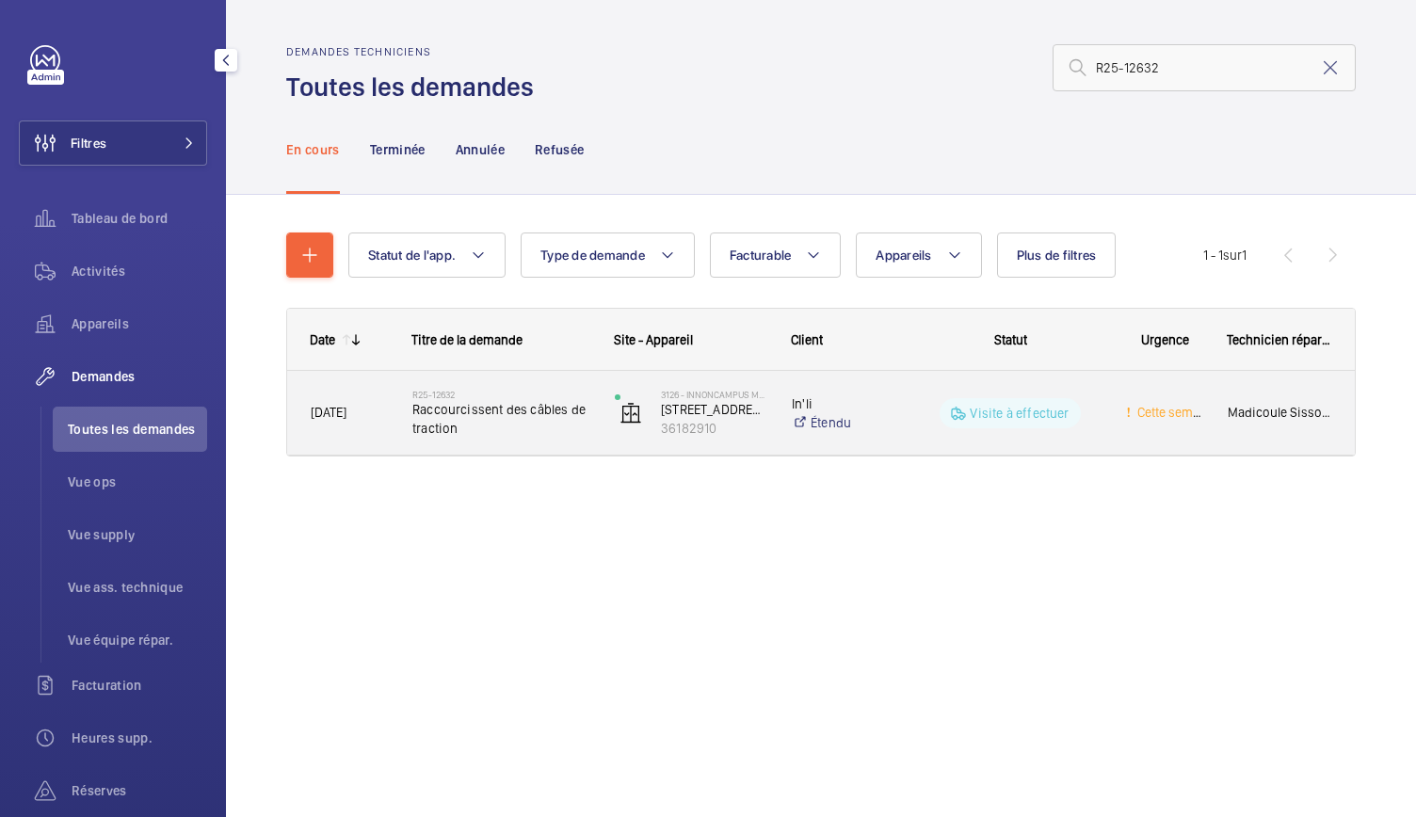
click at [471, 428] on span "Raccourcissent des câbles de traction" at bounding box center [501, 419] width 178 height 38
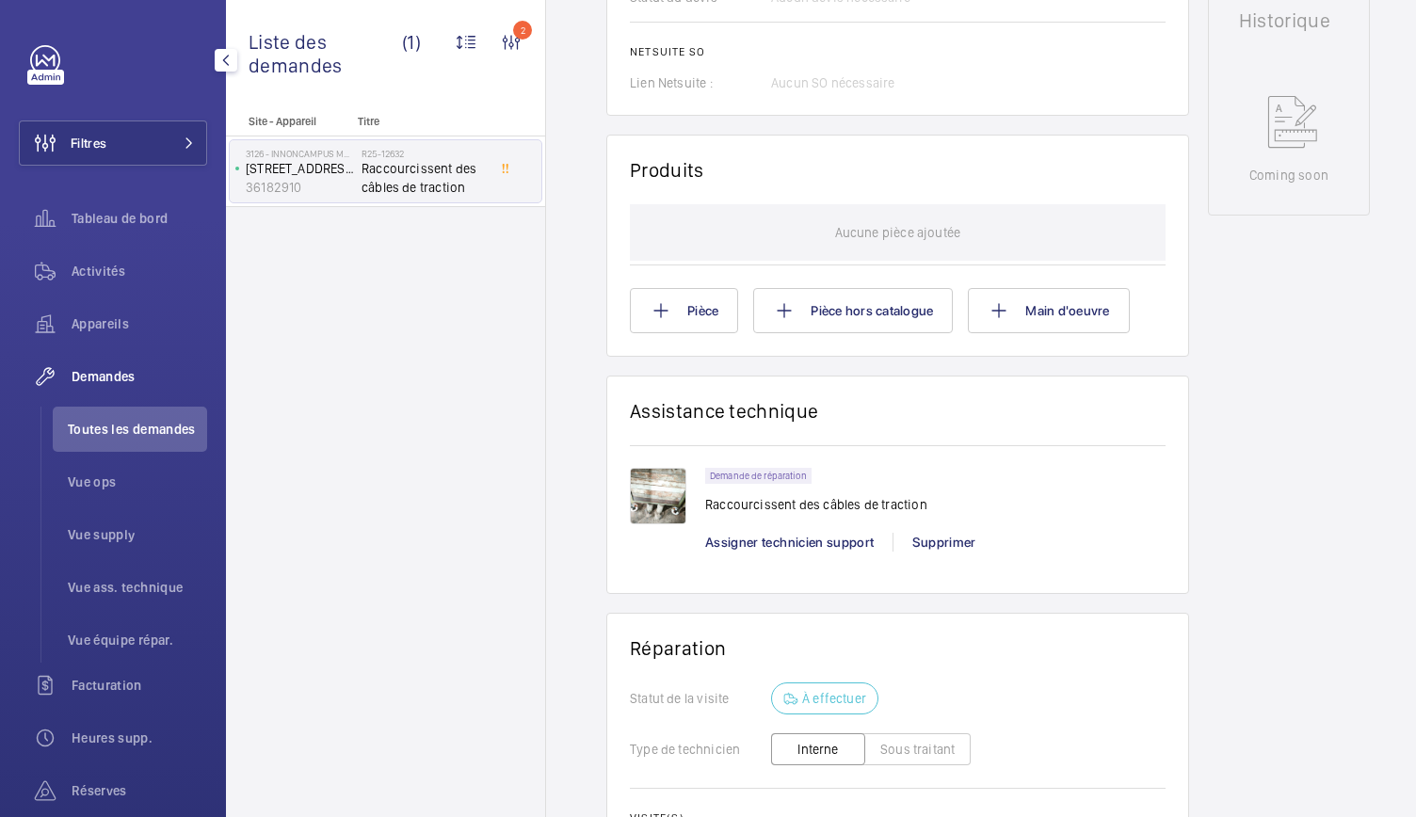
scroll to position [945, 0]
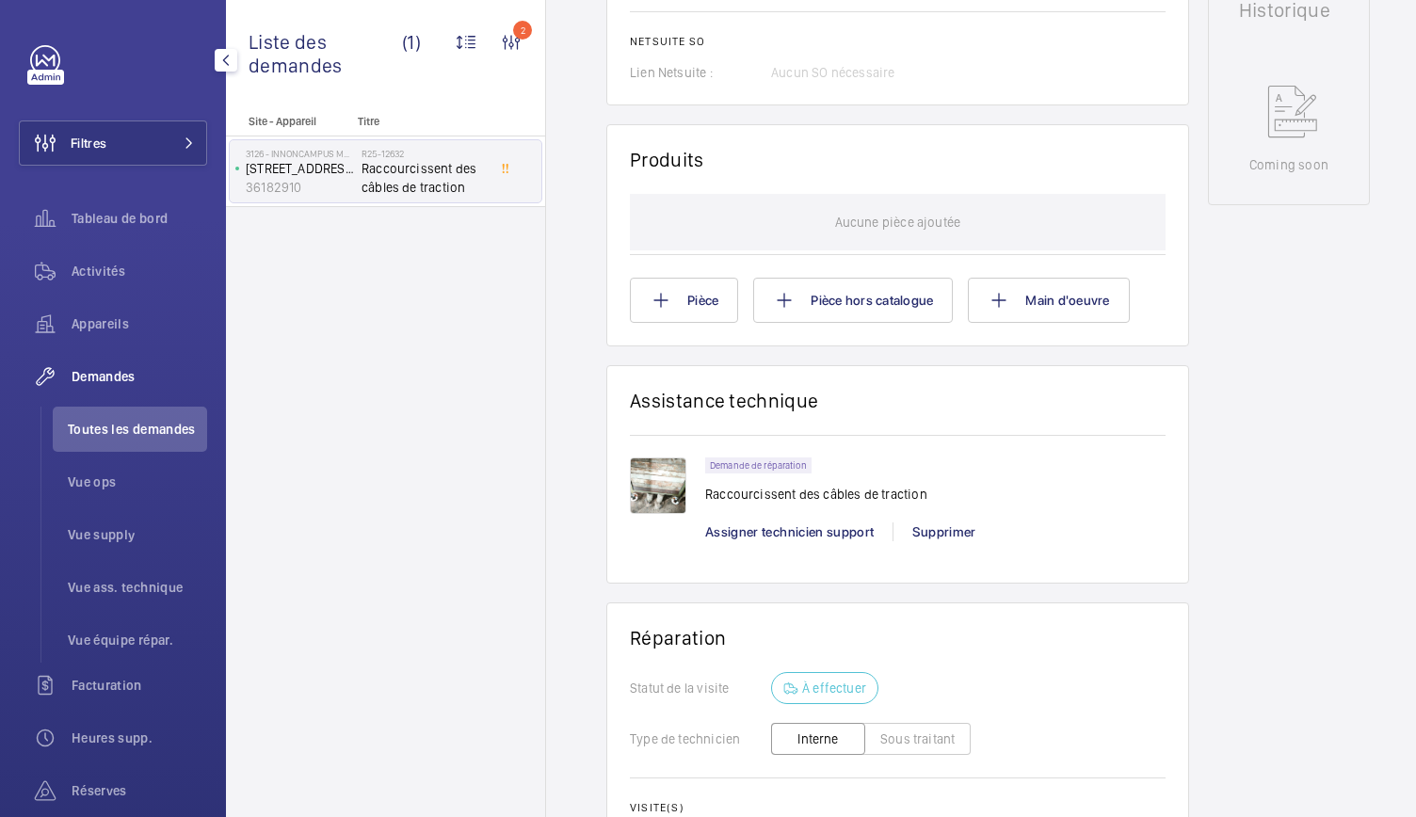
click at [663, 487] on img at bounding box center [658, 486] width 56 height 56
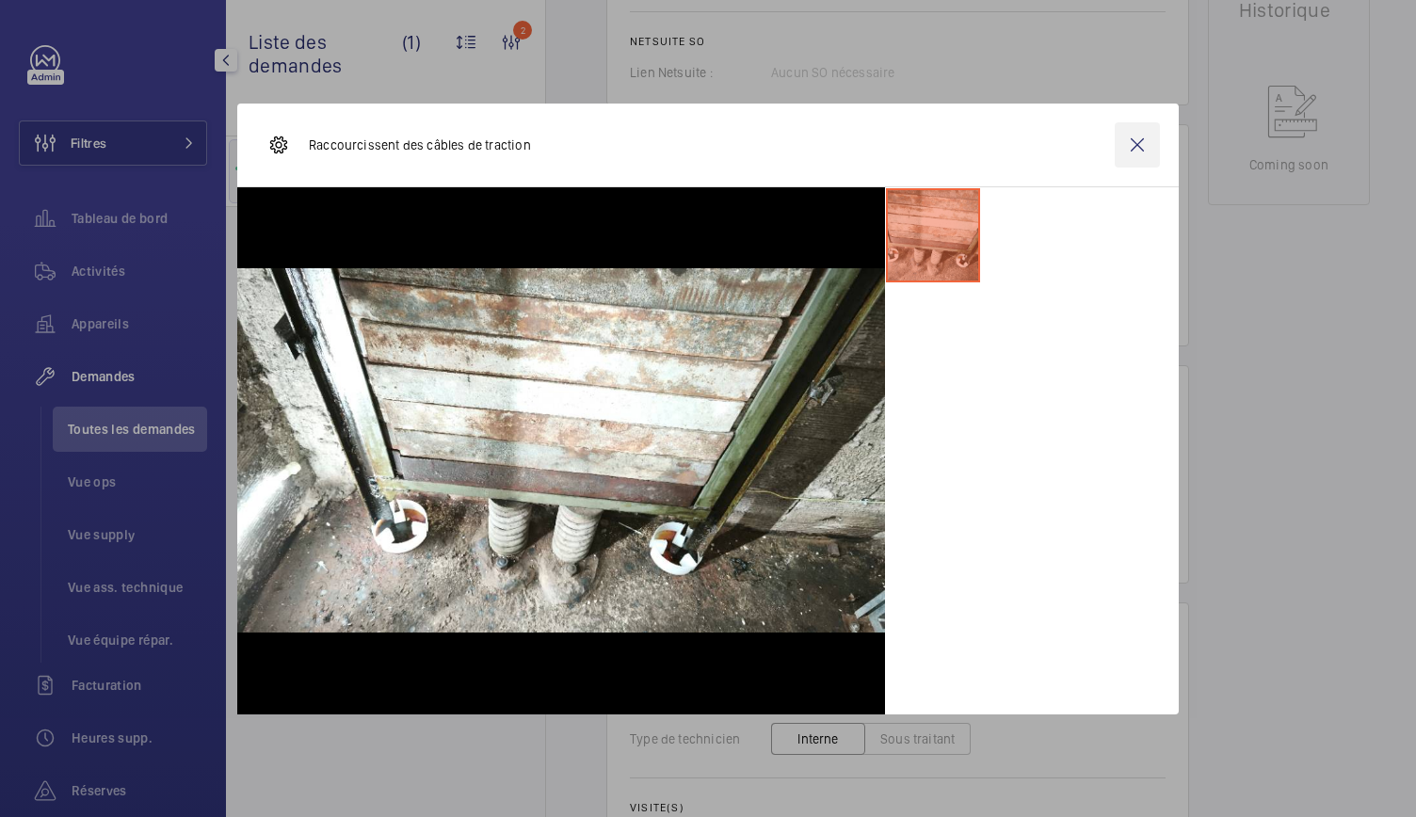
click at [1132, 153] on wm-front-icon-button at bounding box center [1137, 144] width 45 height 45
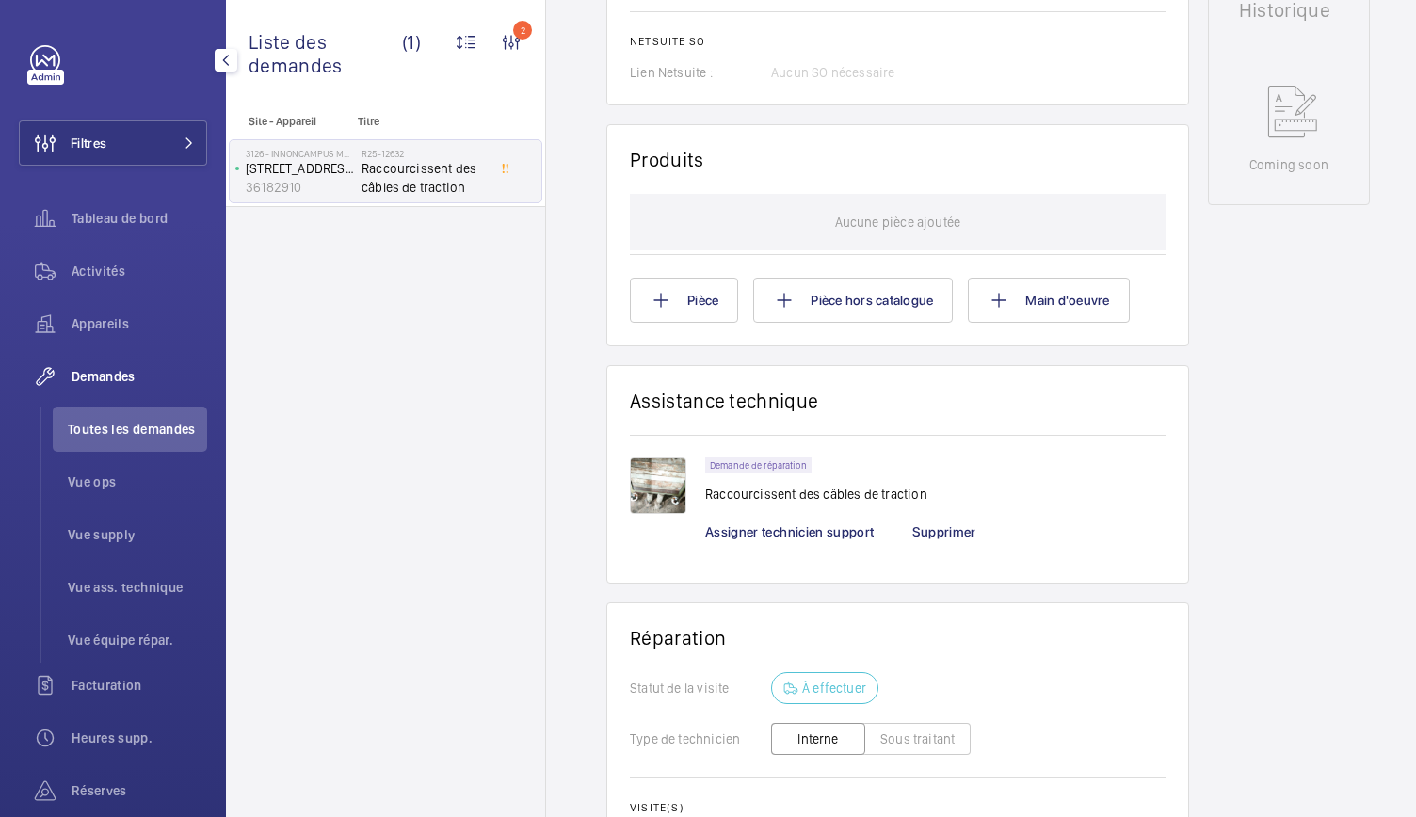
scroll to position [0, 0]
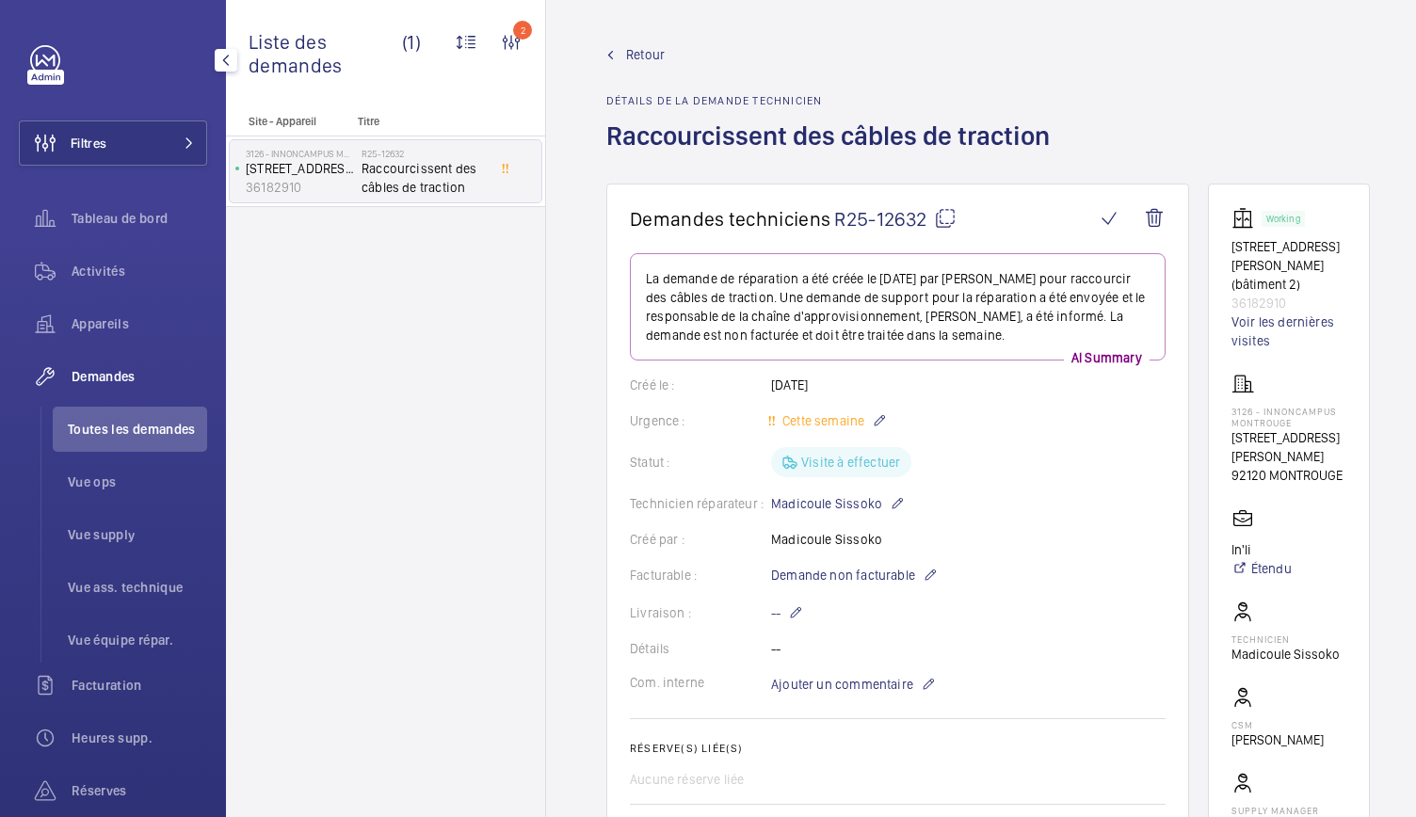
drag, startPoint x: 615, startPoint y: 146, endPoint x: 1051, endPoint y: 137, distance: 436.1
click at [1051, 137] on h1 "Raccourcissent des câbles de traction" at bounding box center [833, 151] width 455 height 65
click at [589, 136] on wm-front-admin-header "Retour Détails de la demande technicien Raccourcissent des câbles de traction" at bounding box center [988, 92] width 884 height 184
drag, startPoint x: 589, startPoint y: 136, endPoint x: 1002, endPoint y: 129, distance: 413.4
click at [1002, 129] on wm-front-admin-header "Retour Détails de la demande technicien Raccourcissent des câbles de traction" at bounding box center [988, 92] width 884 height 184
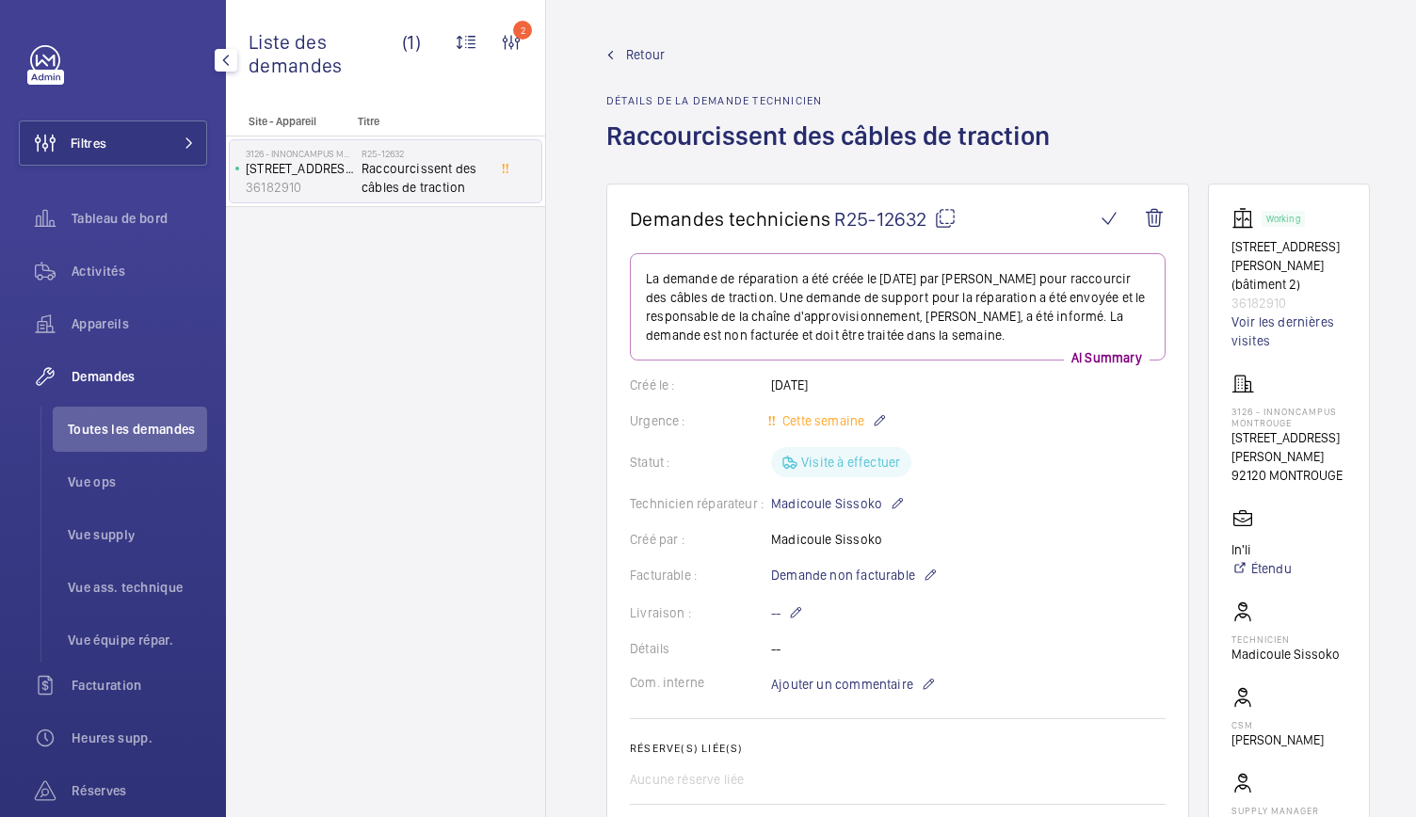
copy h1 "Raccourcissent des câbles de traction"
drag, startPoint x: 1226, startPoint y: 419, endPoint x: 1309, endPoint y: 457, distance: 91.0
click at [1309, 457] on wm-front-card "Working [STREET_ADDRESS][PERSON_NAME] (bâtiment 2) 36182910 Voir les dernières …" at bounding box center [1289, 540] width 162 height 713
copy p "[STREET_ADDRESS][PERSON_NAME]"
click at [939, 223] on mat-icon at bounding box center [945, 218] width 23 height 23
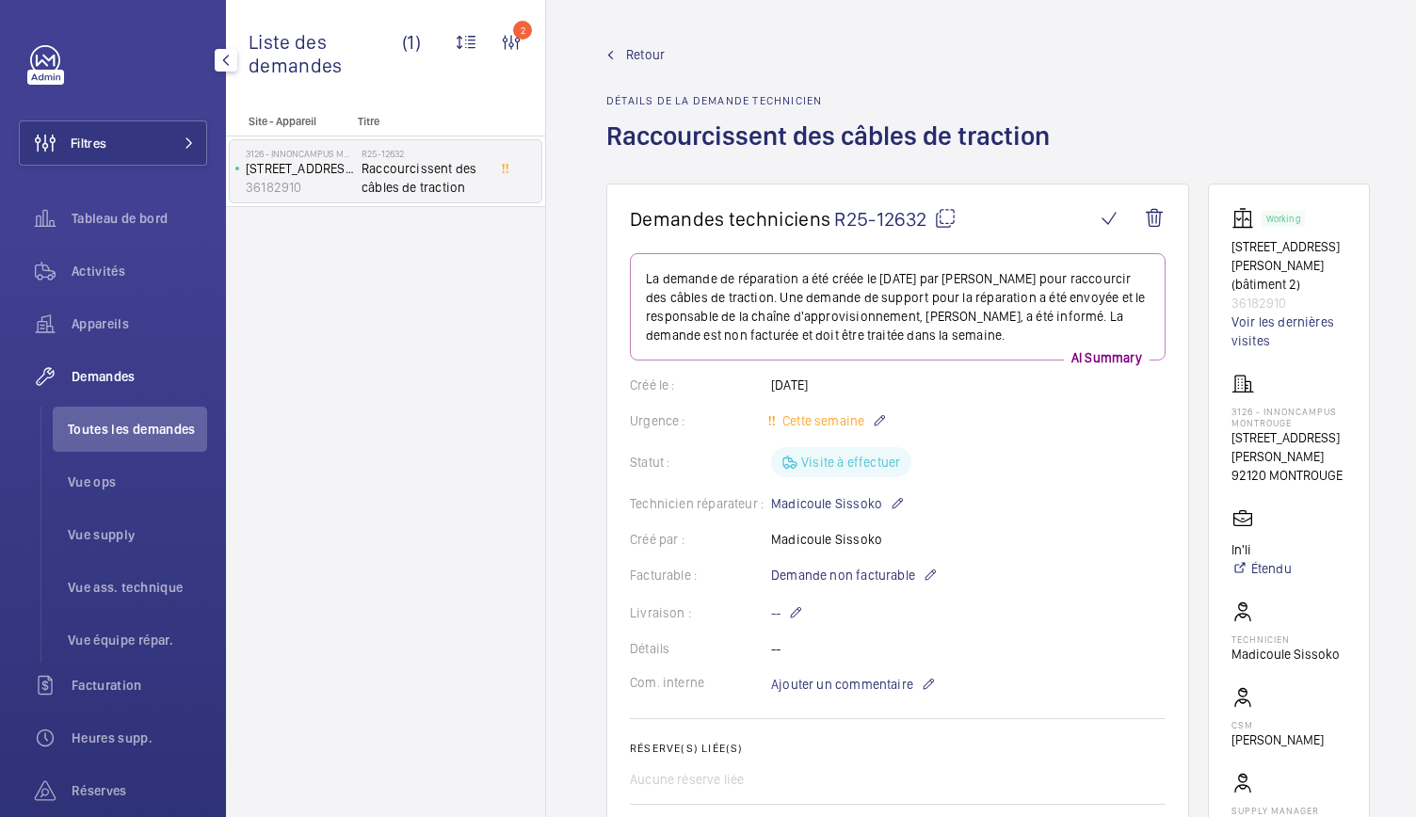
copy p "[STREET_ADDRESS][PERSON_NAME]"
drag, startPoint x: 1213, startPoint y: 245, endPoint x: 1318, endPoint y: 287, distance: 113.7
click at [1318, 287] on wm-front-card "Working [STREET_ADDRESS][PERSON_NAME] (bâtiment 2) 36182910 Voir les dernières …" at bounding box center [1289, 540] width 162 height 713
copy div "[STREET_ADDRESS][PERSON_NAME] (bâtiment 2) 36182910"
click at [133, 424] on span "Toutes les demandes" at bounding box center [137, 429] width 139 height 19
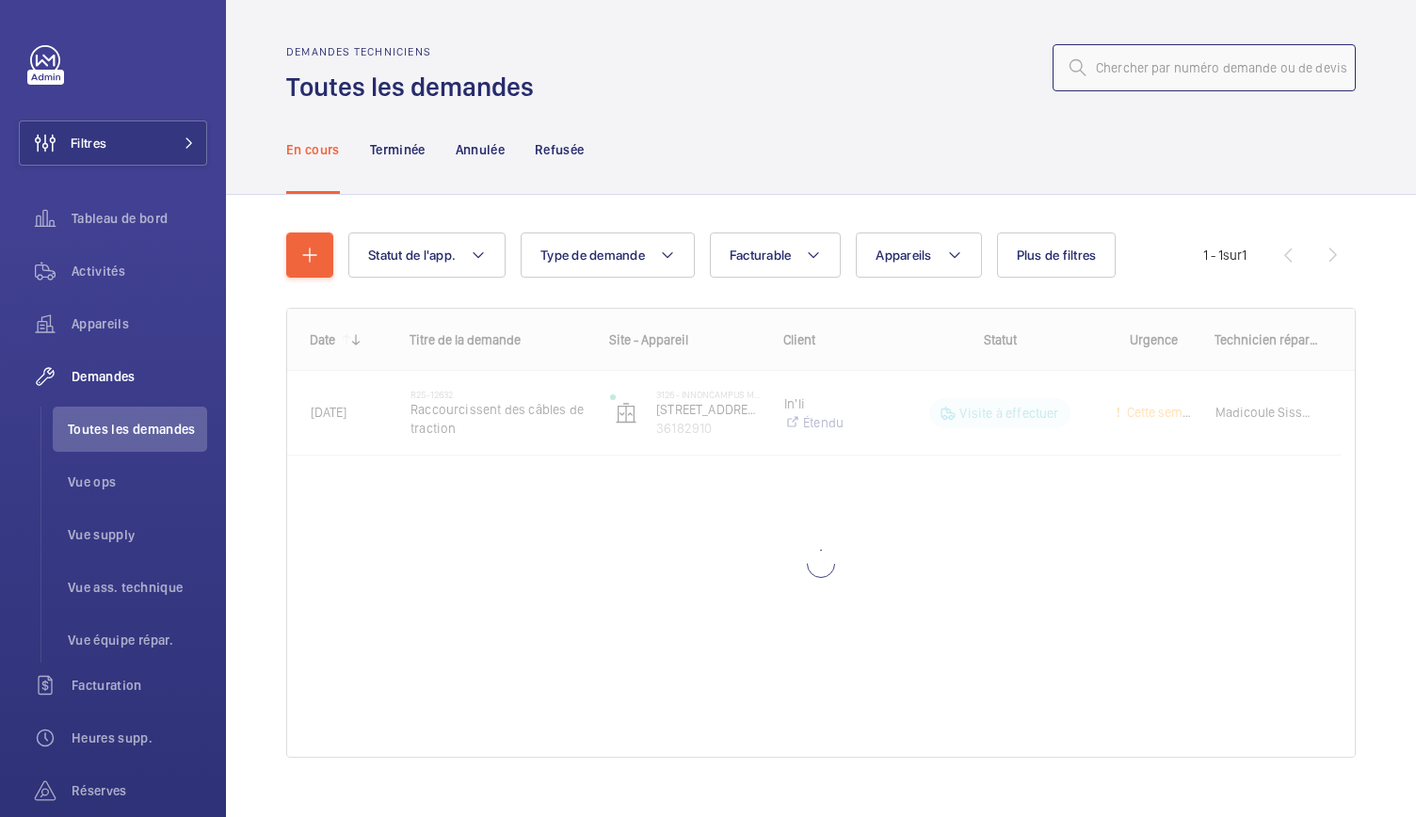
click at [1134, 73] on input "text" at bounding box center [1204, 67] width 303 height 47
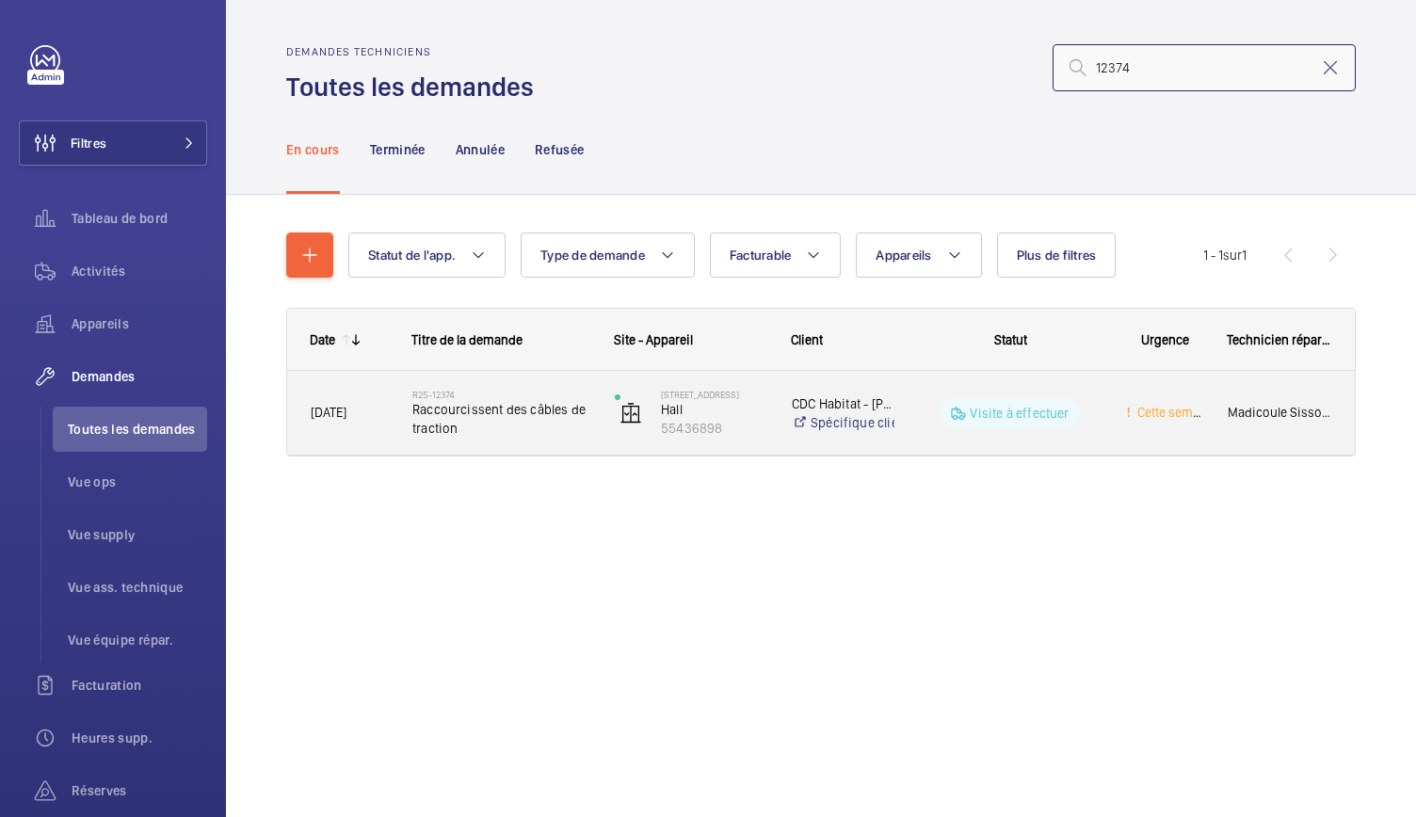
type input "12374"
click at [516, 417] on span "Raccourcissent des câbles de traction" at bounding box center [501, 419] width 178 height 38
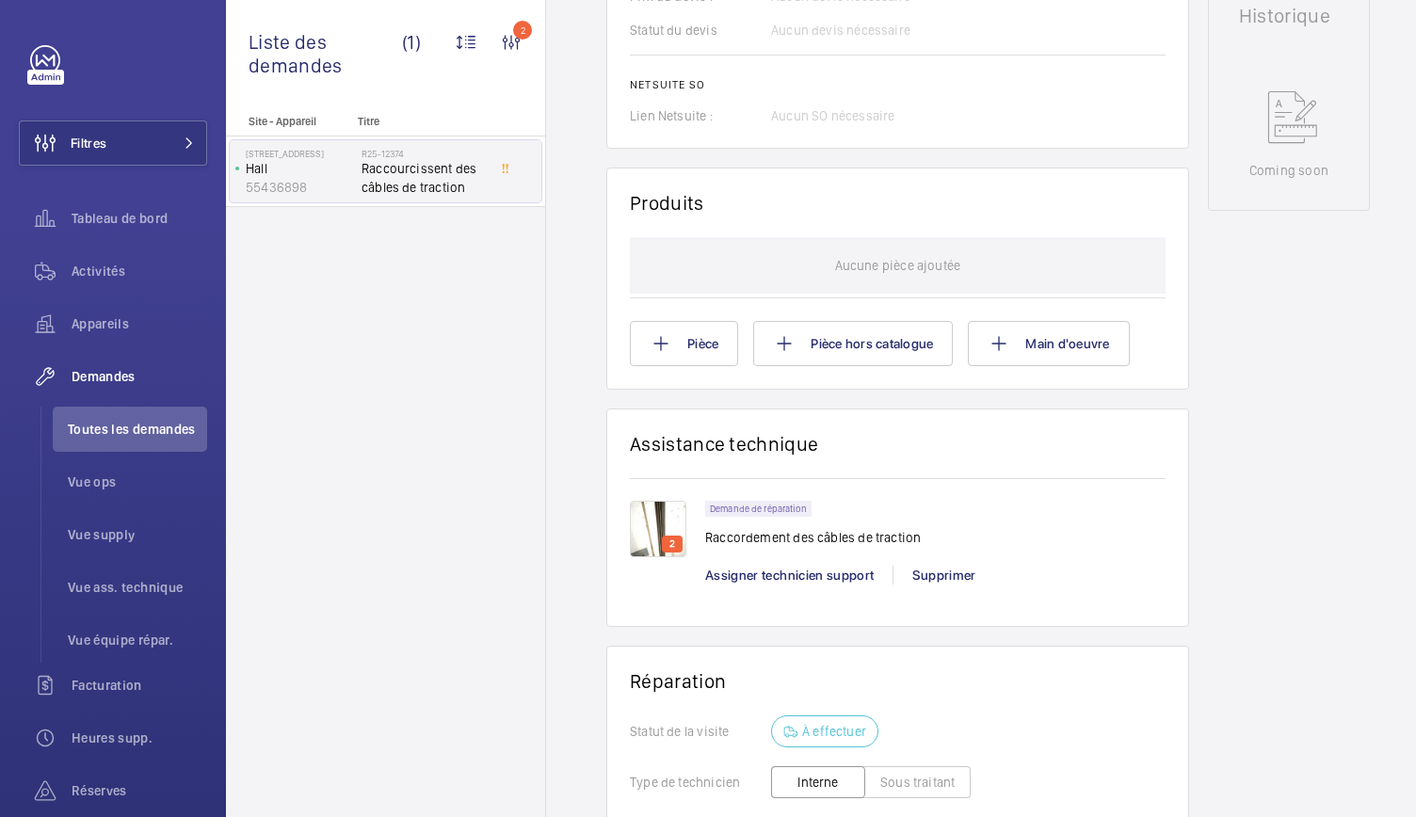
scroll to position [929, 0]
click at [643, 540] on img at bounding box center [658, 528] width 56 height 56
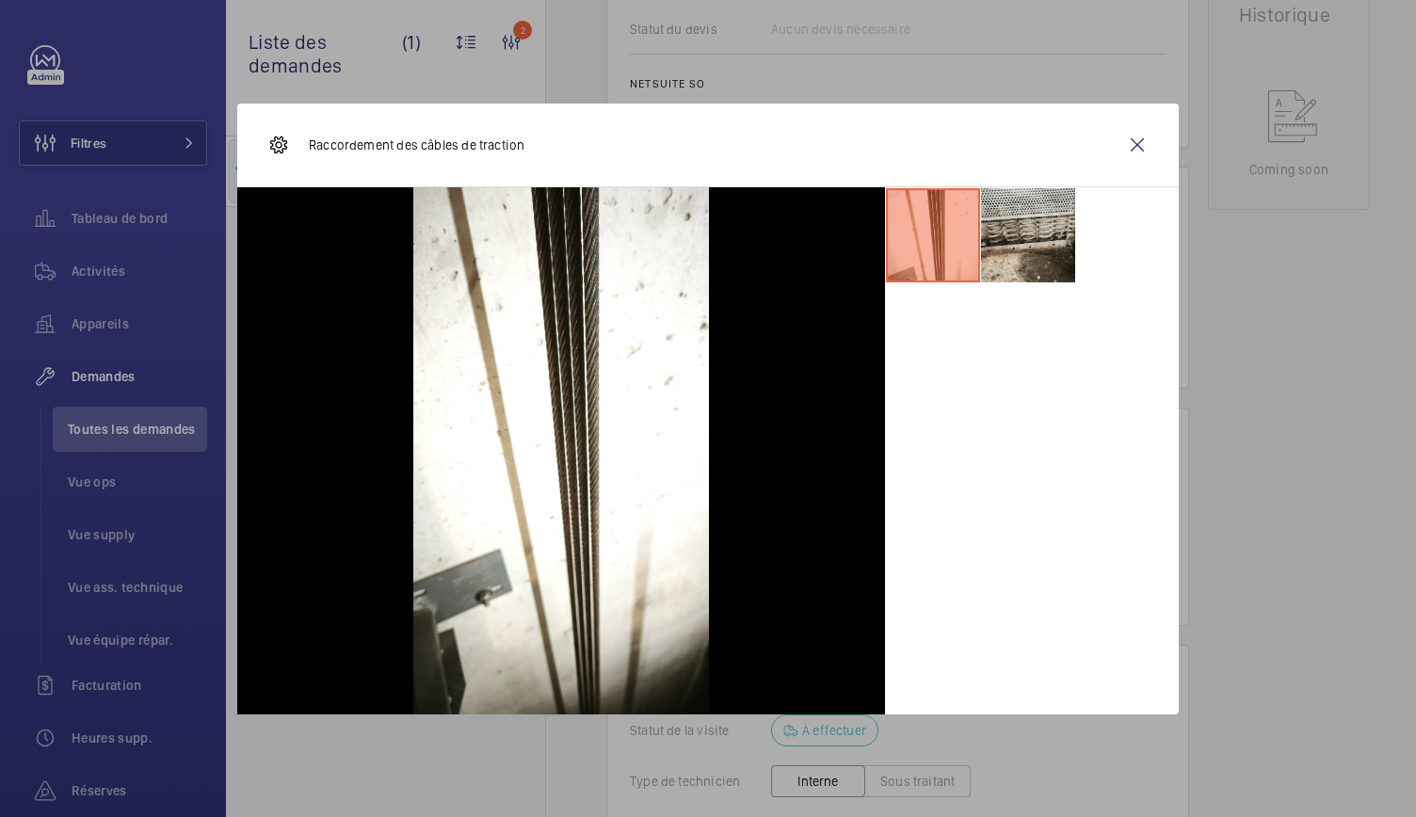
click at [1031, 238] on li at bounding box center [1028, 235] width 94 height 94
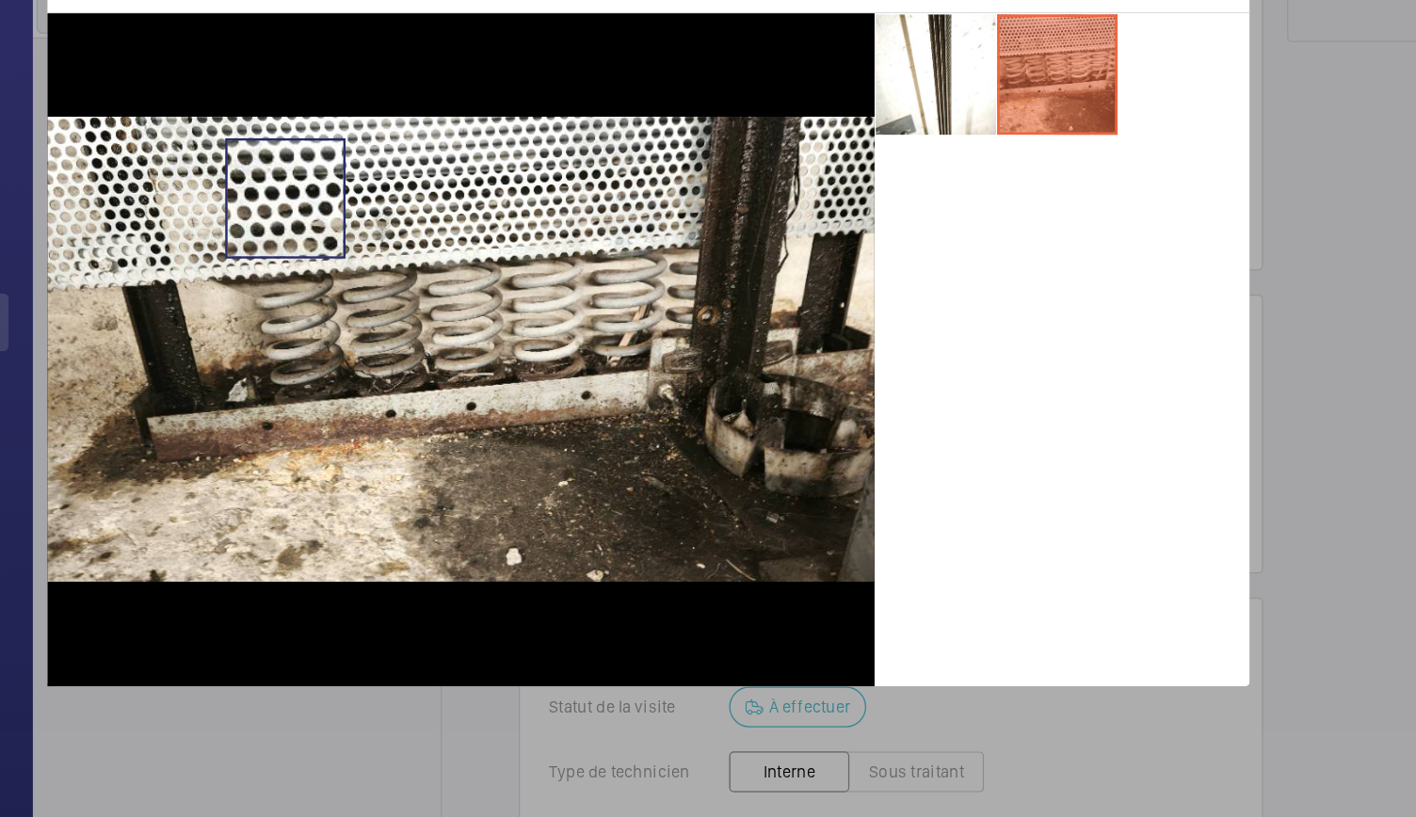
scroll to position [0, 0]
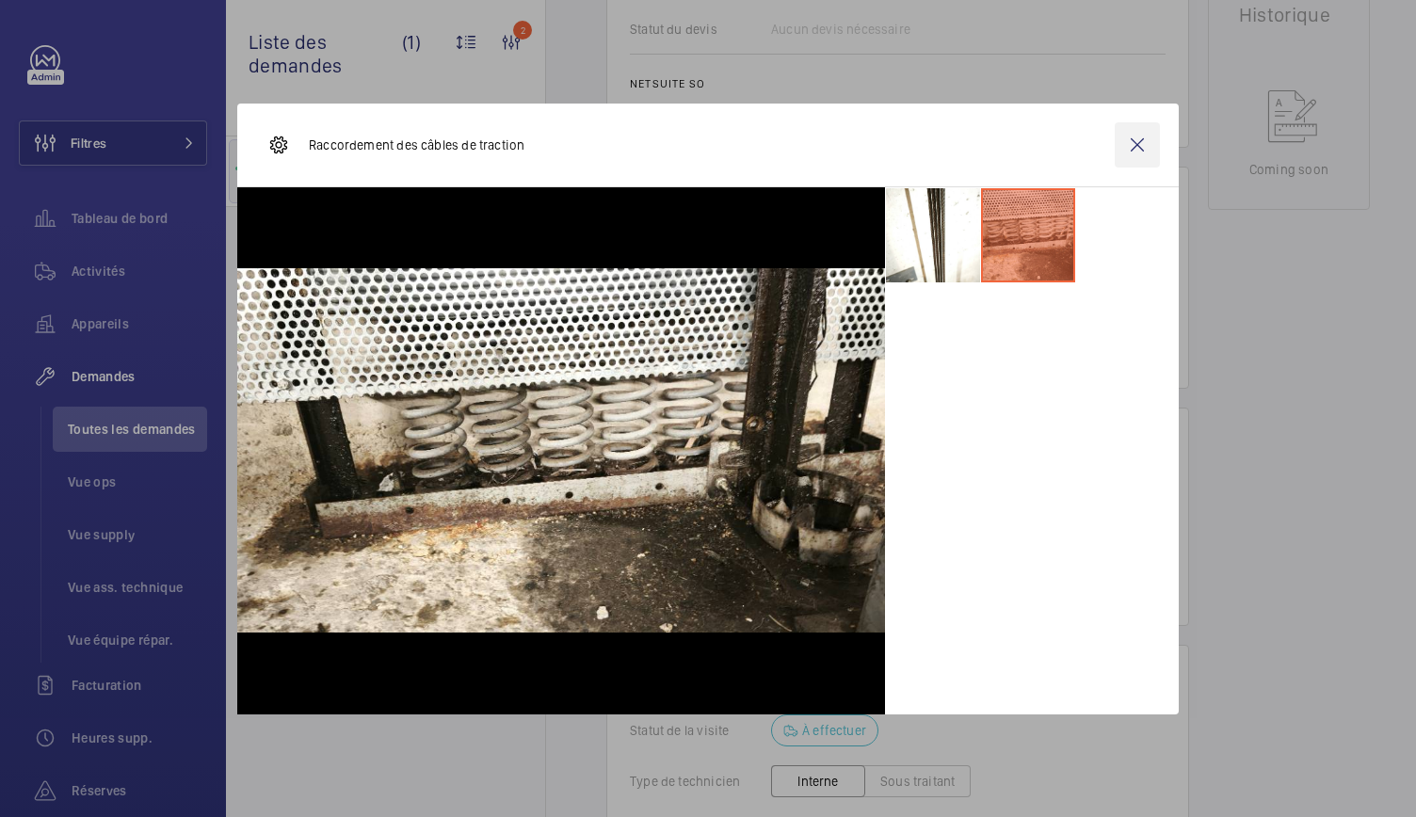
click at [1136, 148] on wm-front-icon-button at bounding box center [1137, 144] width 45 height 45
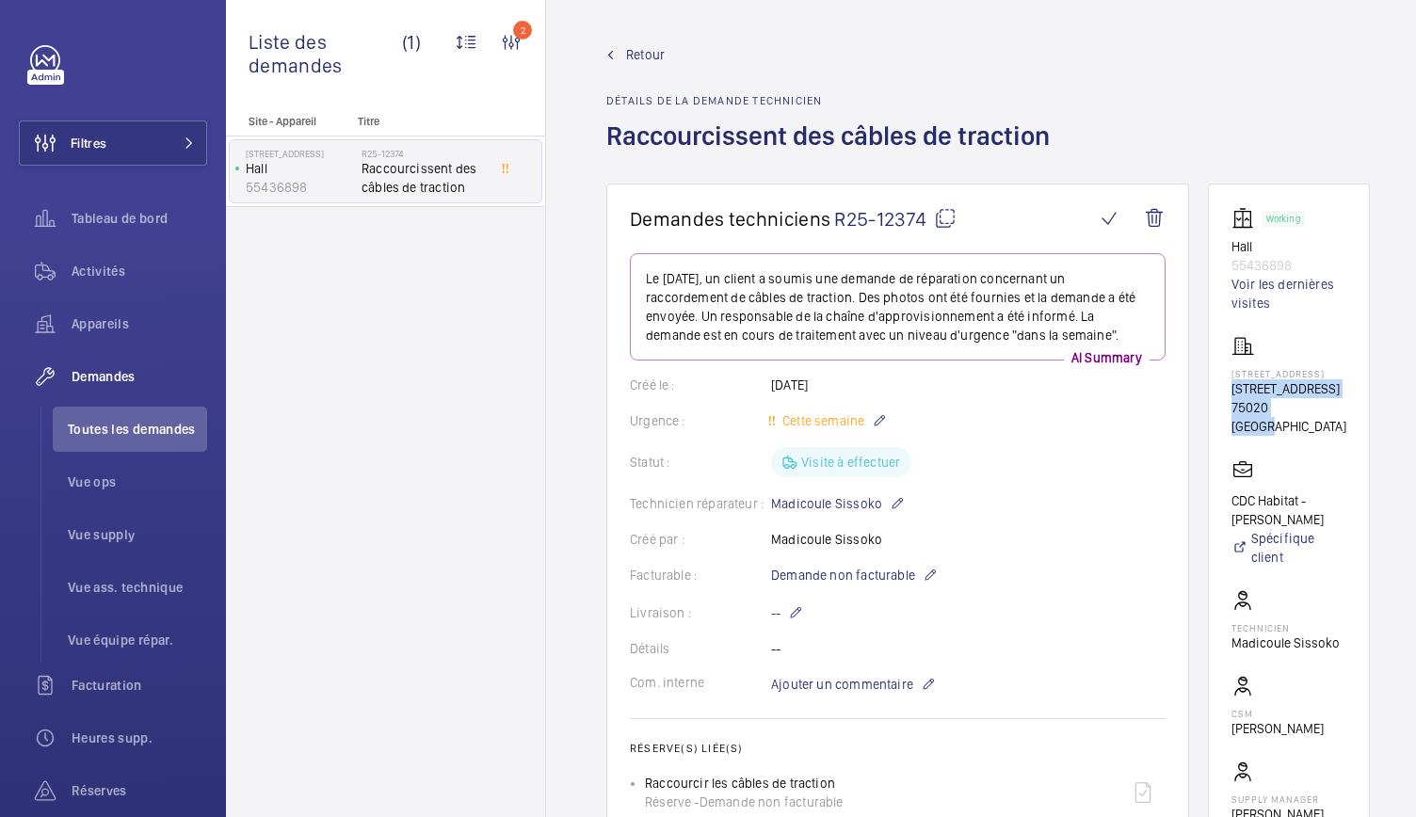
drag, startPoint x: 1223, startPoint y: 388, endPoint x: 1318, endPoint y: 427, distance: 102.6
click at [1318, 427] on wm-front-card "Working Hall 55436898 Voir les dernières visites [STREET_ADDRESS][GEOGRAPHIC_DA…" at bounding box center [1289, 535] width 162 height 702
copy div "[STREET_ADDRESS]"
drag, startPoint x: 608, startPoint y: 138, endPoint x: 1083, endPoint y: 152, distance: 474.8
click at [1083, 152] on div "Retour Détails de la demande technicien Raccourcissent des câbles de traction" at bounding box center [988, 114] width 764 height 138
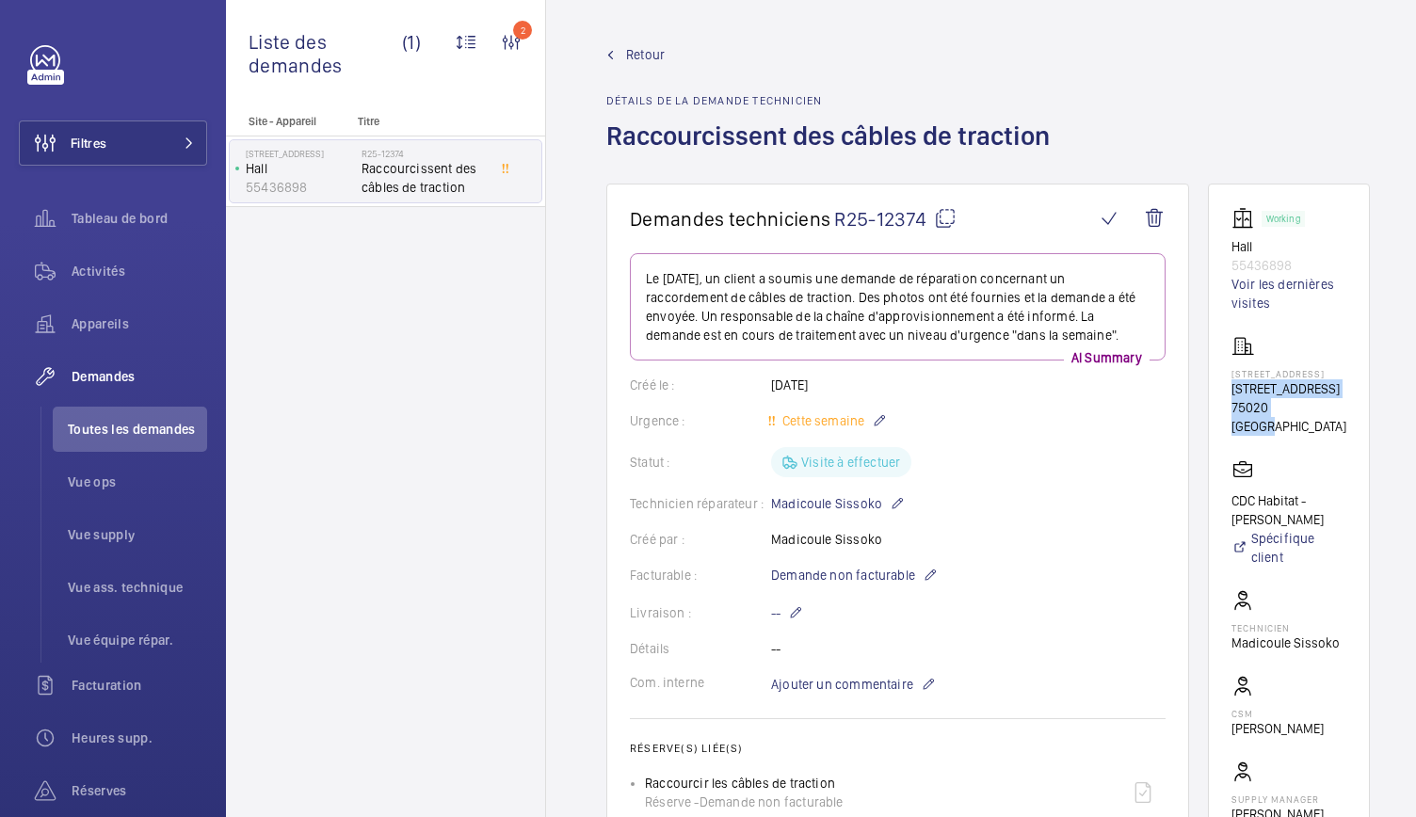
copy h1 "Raccourcissent des câbles de traction"
click at [939, 207] on mat-icon at bounding box center [945, 218] width 23 height 23
copy h1 "Raccourcissent des câbles de traction"
drag, startPoint x: 1223, startPoint y: 234, endPoint x: 1303, endPoint y: 260, distance: 84.0
click at [1303, 260] on wm-front-card "Working Hall 55436898 Voir les dernières visites [STREET_ADDRESS][GEOGRAPHIC_DA…" at bounding box center [1289, 535] width 162 height 702
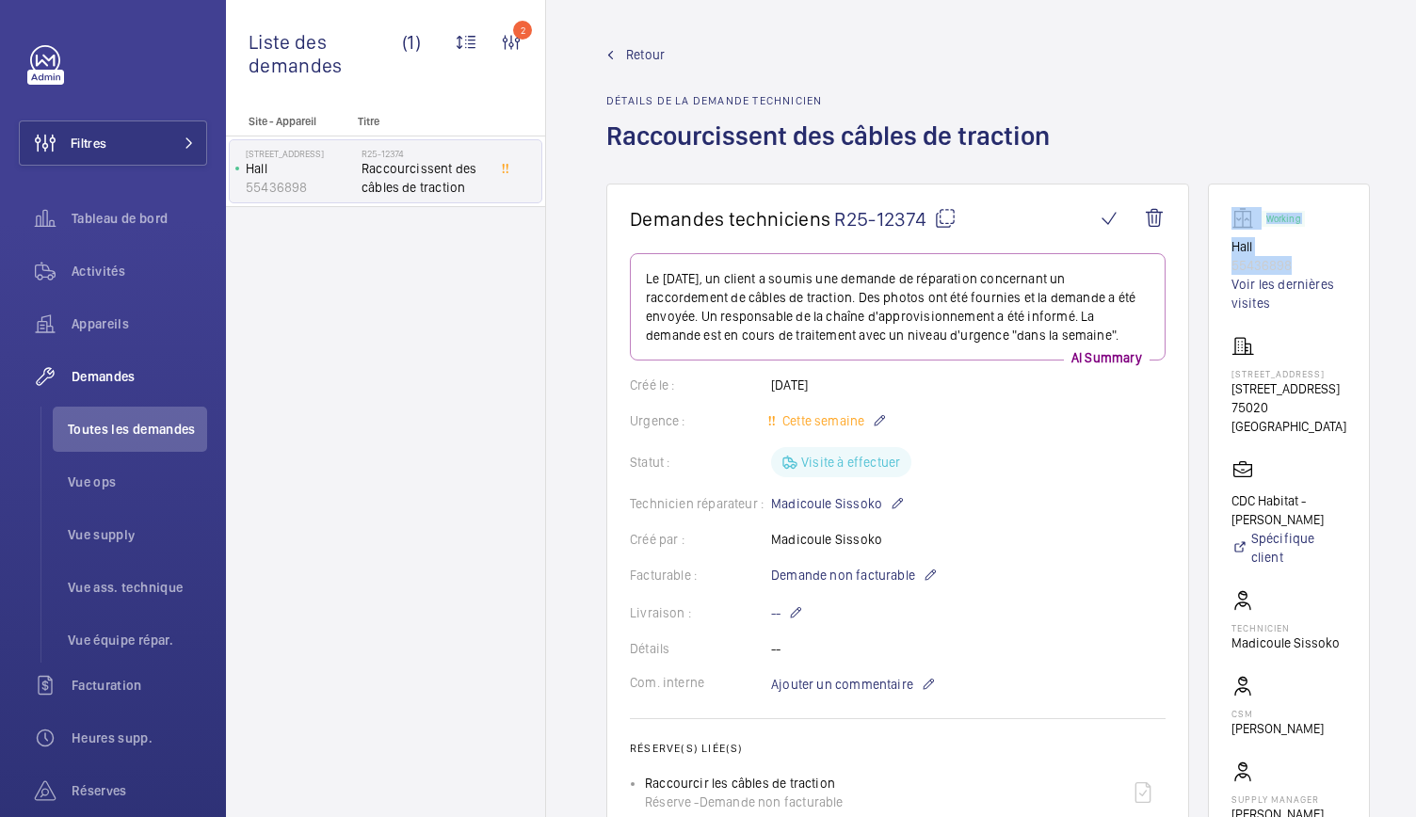
click at [1303, 260] on p "55436898" at bounding box center [1289, 265] width 115 height 19
drag, startPoint x: 1303, startPoint y: 260, endPoint x: 1231, endPoint y: 250, distance: 73.2
click at [1232, 250] on div "Working Hall 55436898 Voir les dernières visites" at bounding box center [1289, 259] width 115 height 105
